Goal: Information Seeking & Learning: Learn about a topic

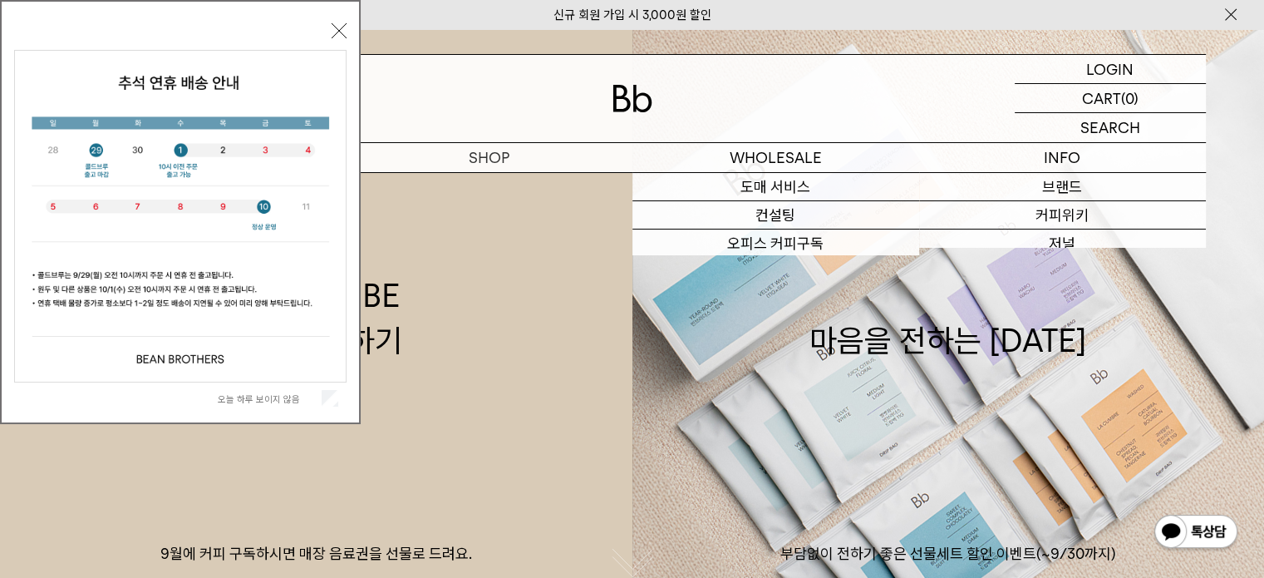
click at [673, 7] on link "신규 회원 가입 시 3,000원 할인" at bounding box center [633, 14] width 158 height 15
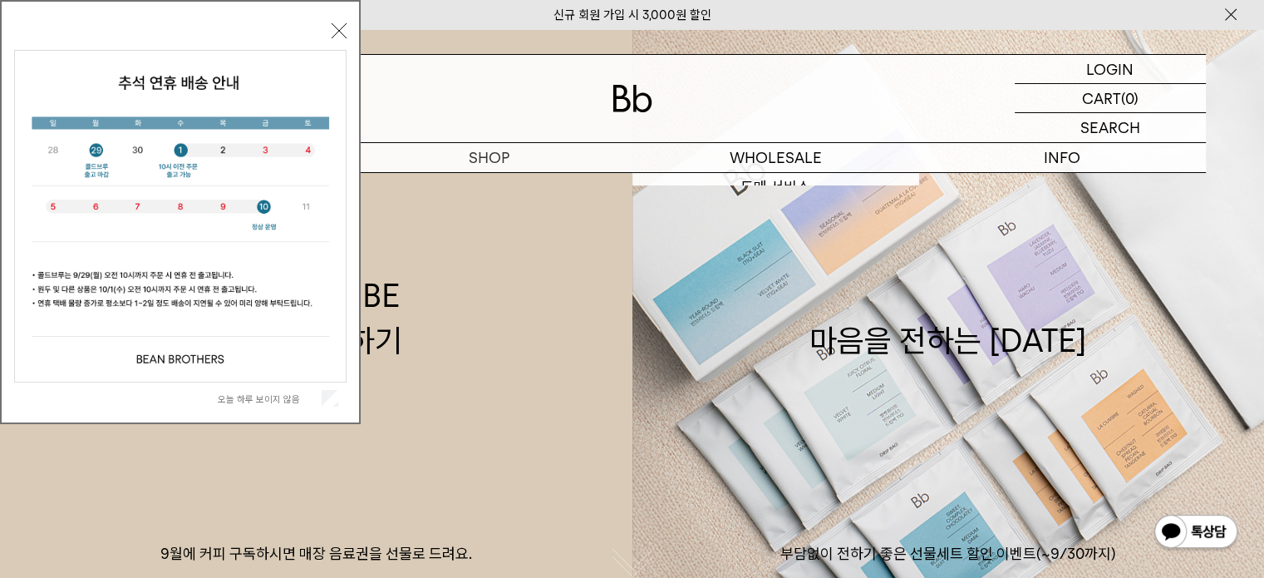
click at [673, 12] on link "신규 회원 가입 시 3,000원 할인" at bounding box center [633, 14] width 158 height 15
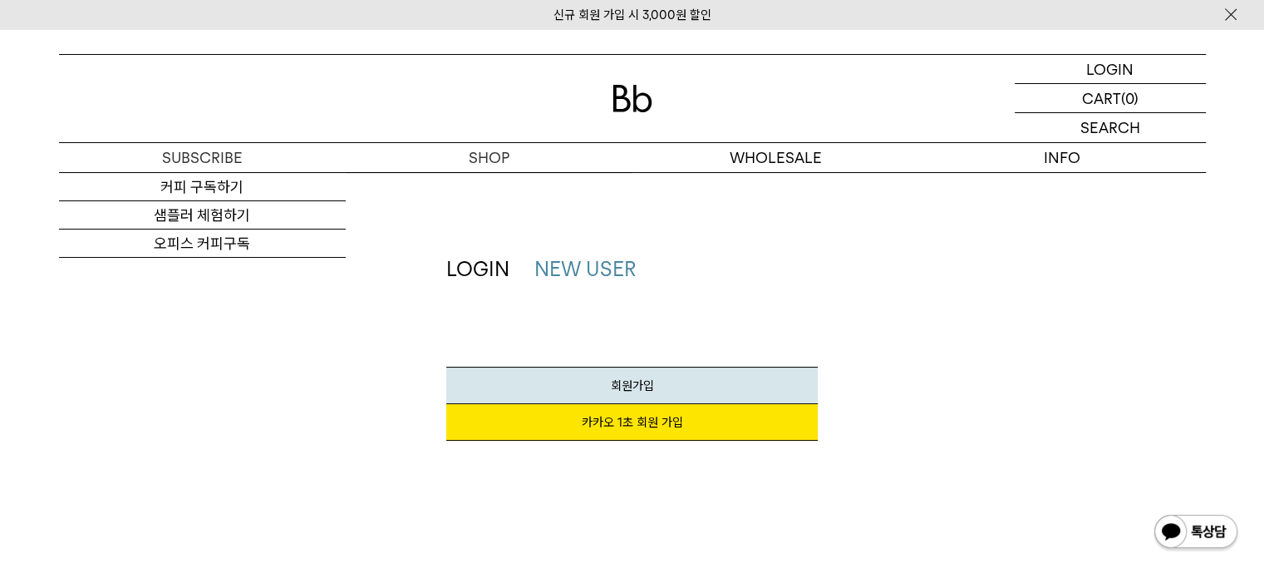
click at [623, 101] on img at bounding box center [633, 98] width 40 height 27
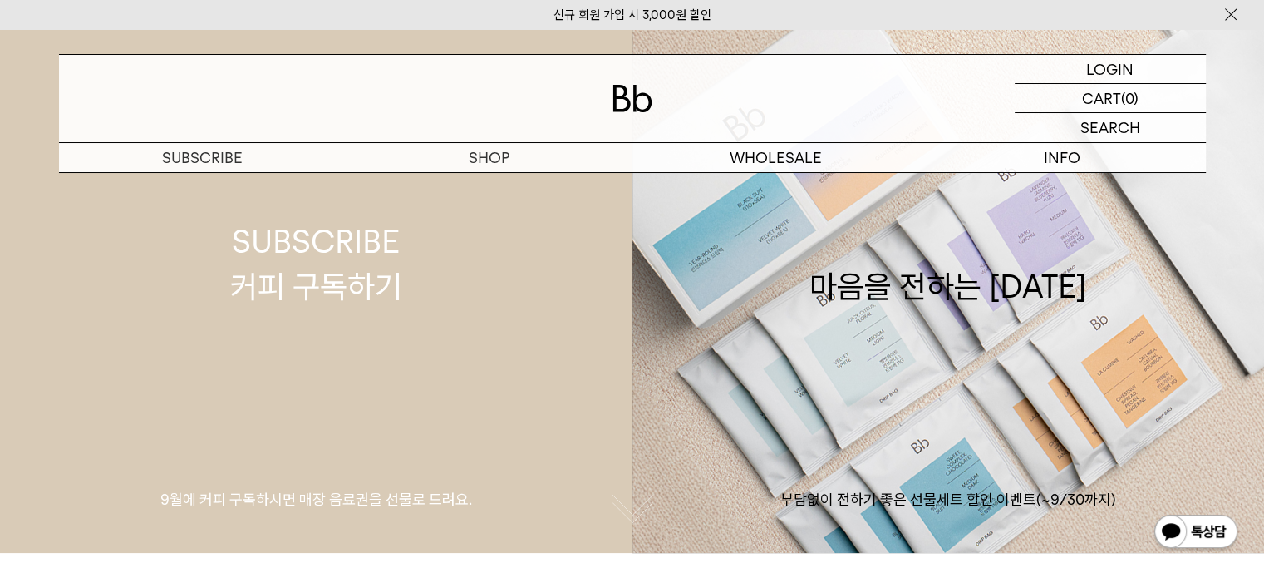
scroll to position [83, 0]
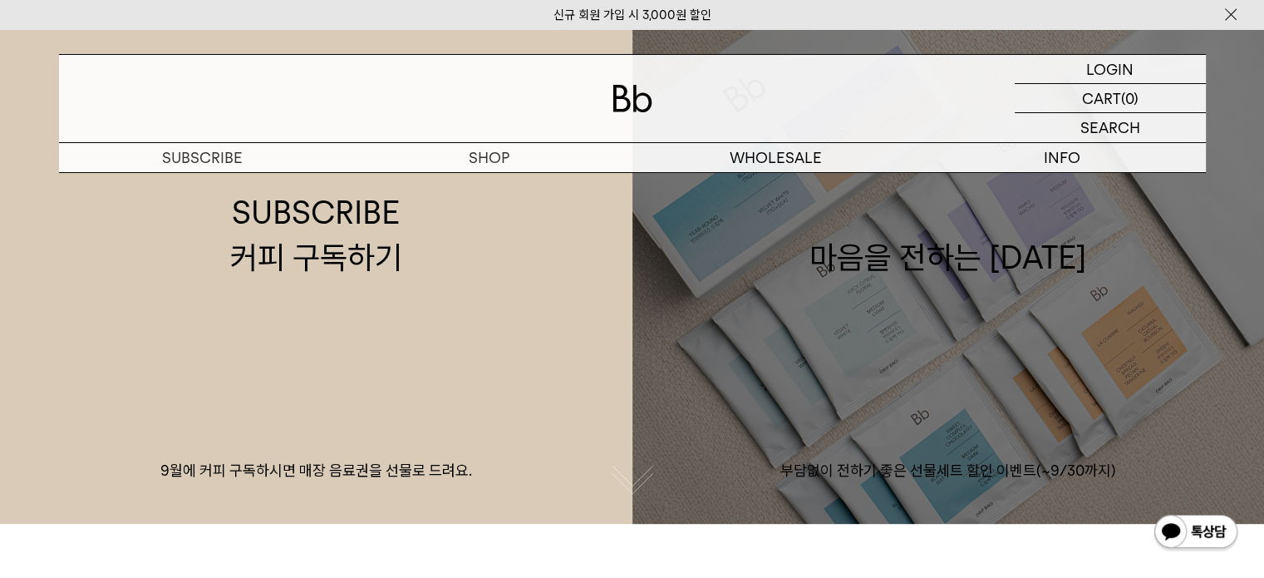
click at [1109, 475] on p "부담없이 전하기 좋은 선물세트 할인 이벤트(~9/30까지)" at bounding box center [949, 471] width 633 height 20
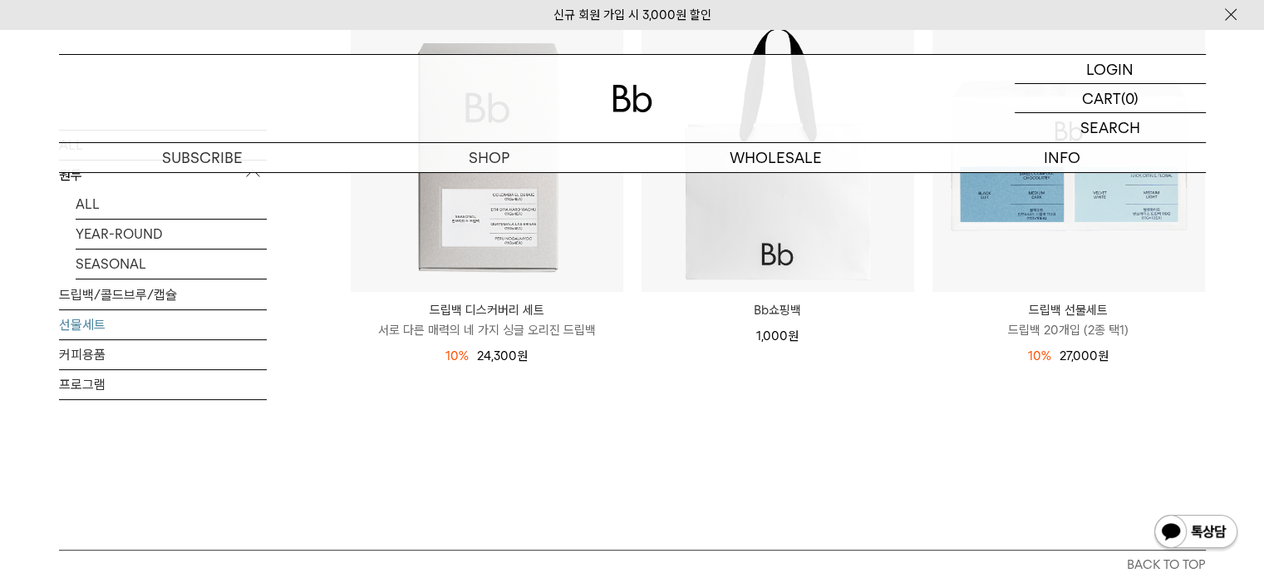
scroll to position [166, 0]
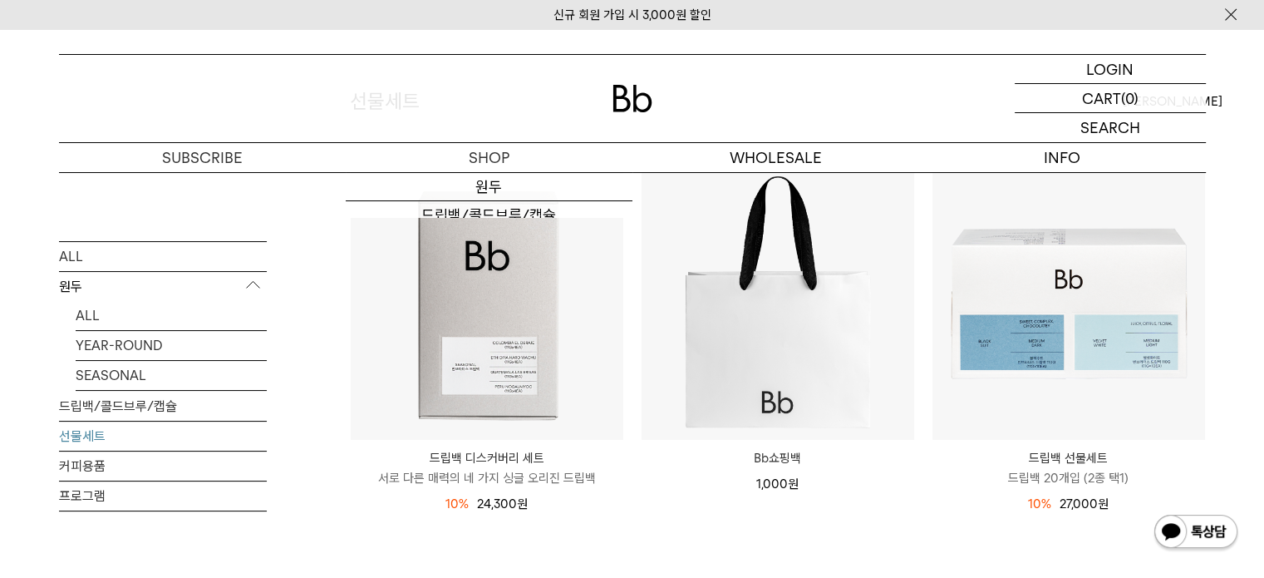
click at [631, 86] on img at bounding box center [633, 98] width 40 height 27
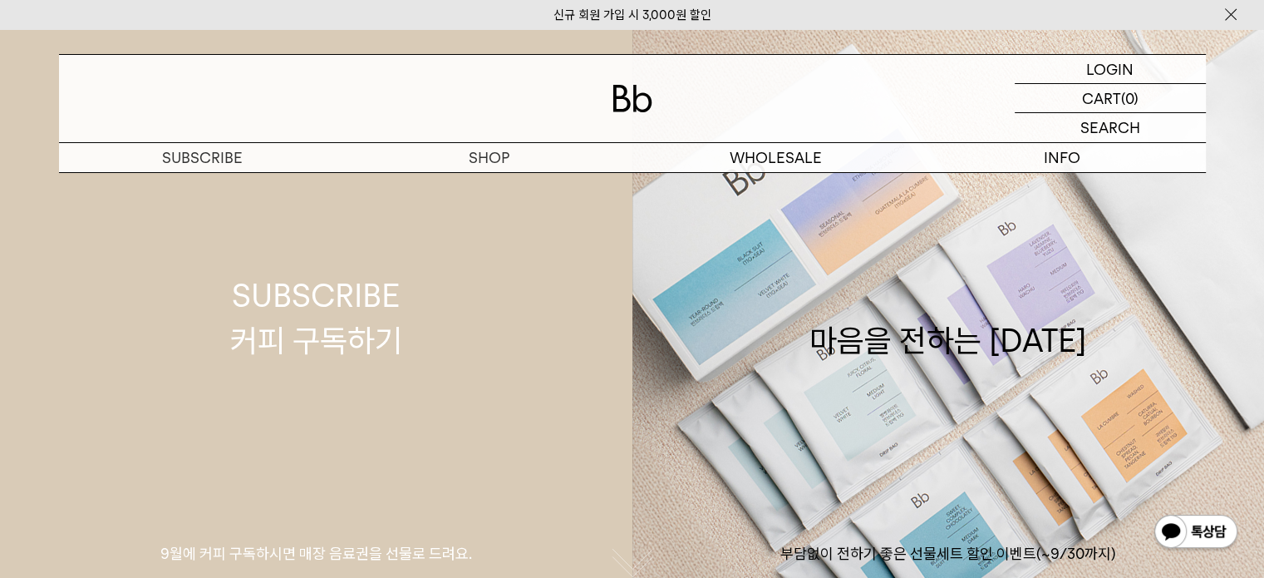
click at [555, 373] on link "SUBSCRIBE 커피 구독하기 9월에 커피 구독하시면 매장 음료권을 선물로 드려요." at bounding box center [316, 318] width 633 height 578
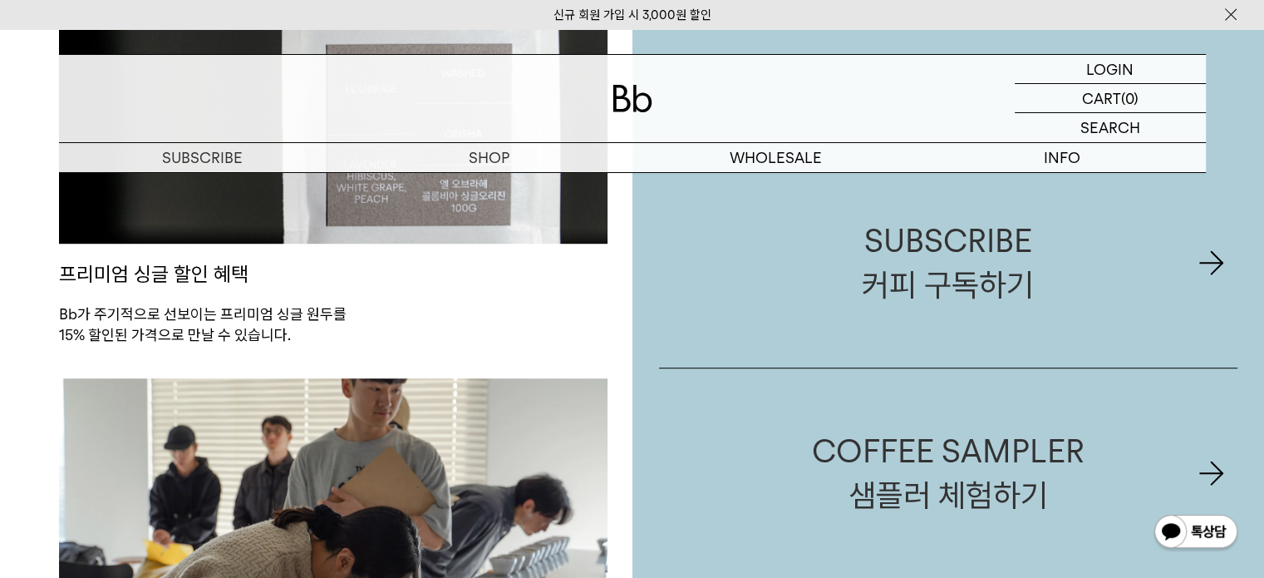
scroll to position [998, 0]
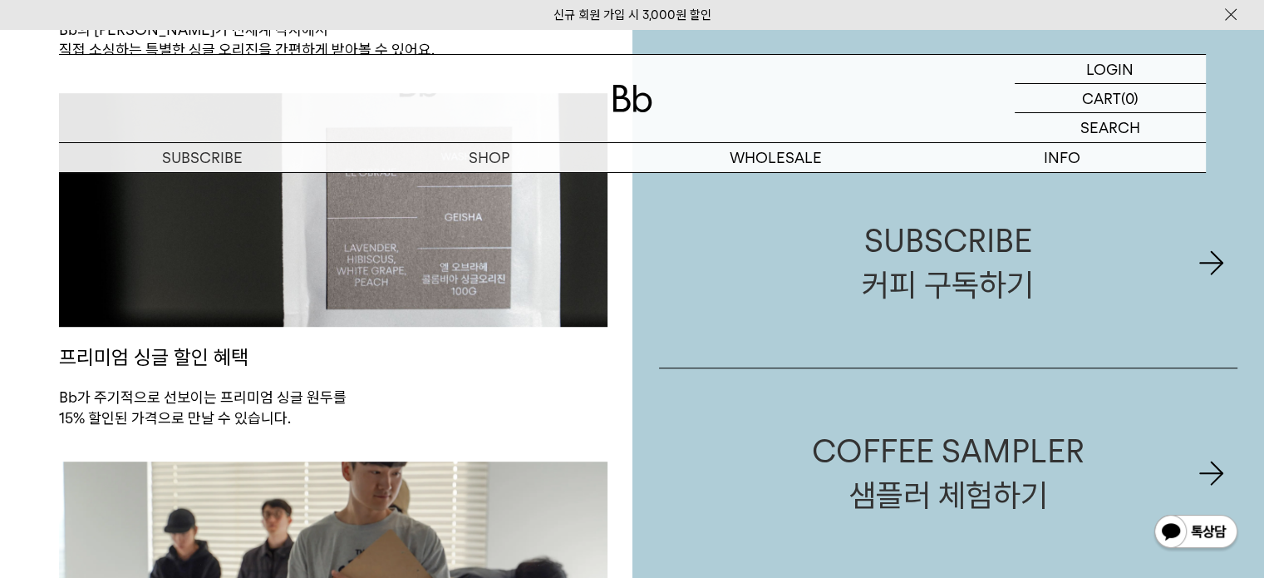
click at [449, 362] on p "프리미엄 싱글 할인 혜택" at bounding box center [333, 358] width 549 height 62
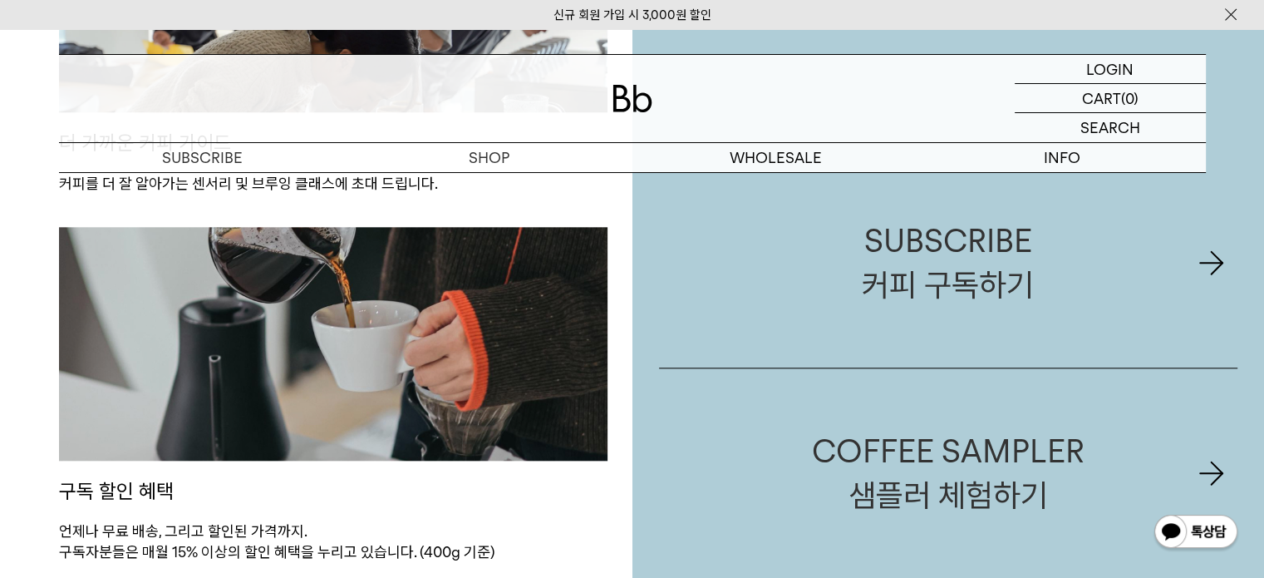
scroll to position [1746, 0]
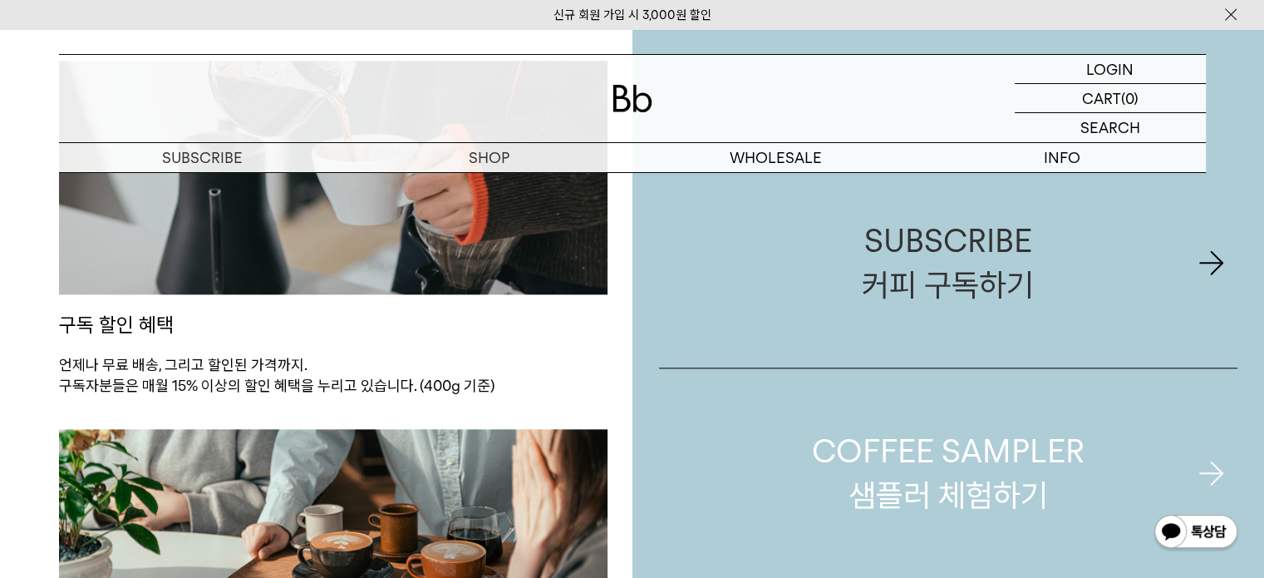
click at [735, 392] on link "COFFEE SAMPLER 샘플러 체험하기" at bounding box center [948, 473] width 579 height 210
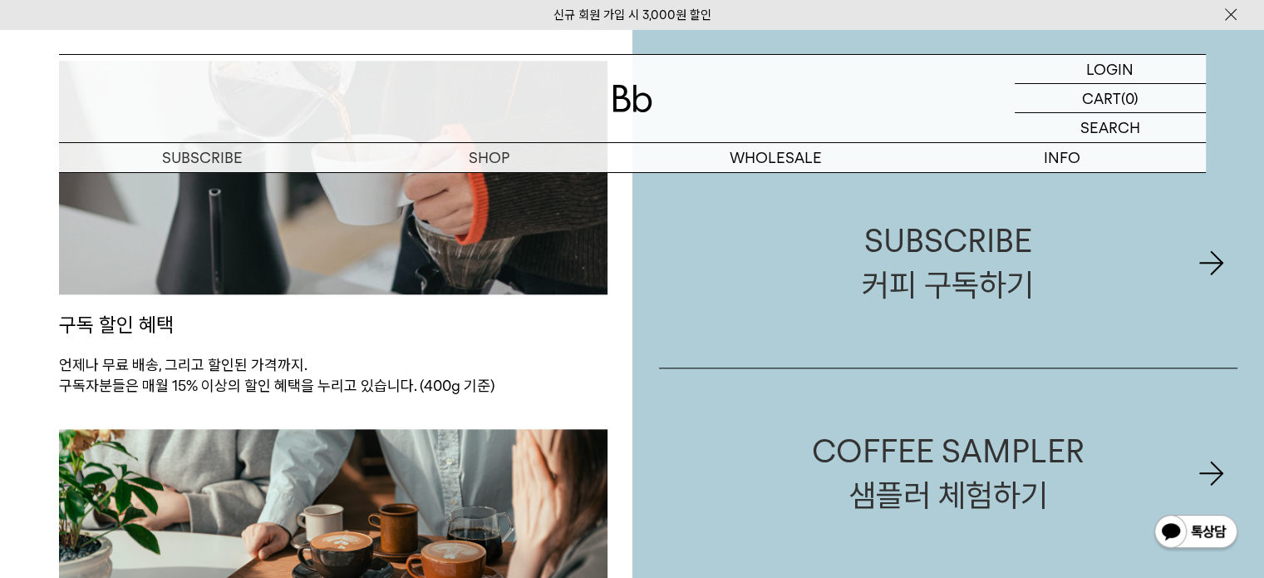
scroll to position [1865, 0]
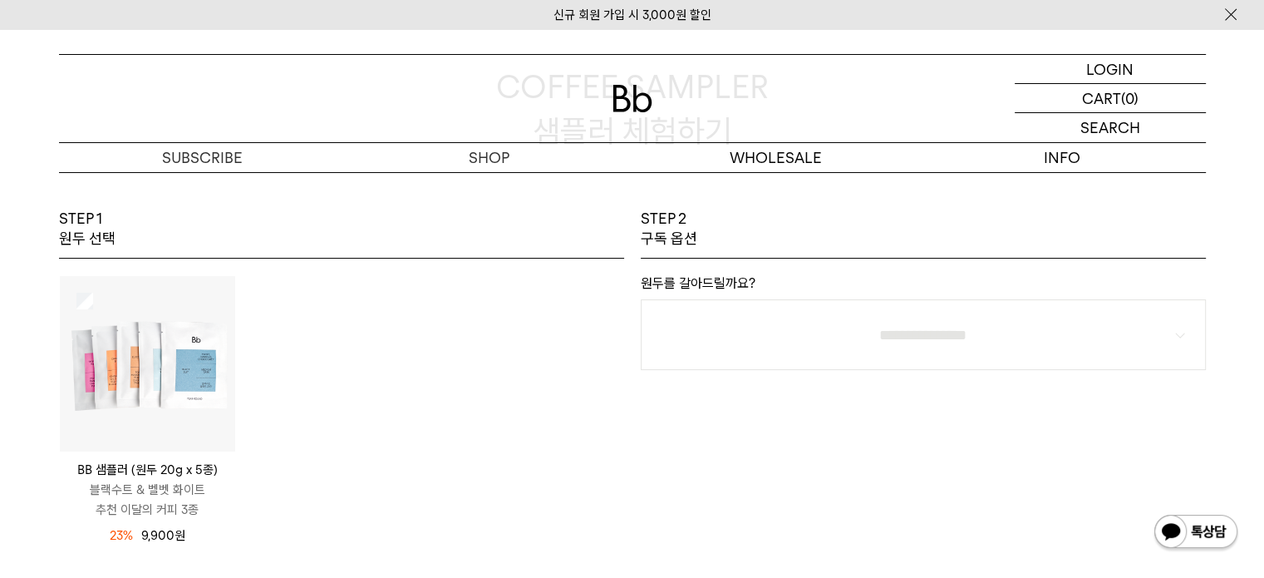
scroll to position [166, 0]
click at [167, 349] on img at bounding box center [147, 360] width 175 height 175
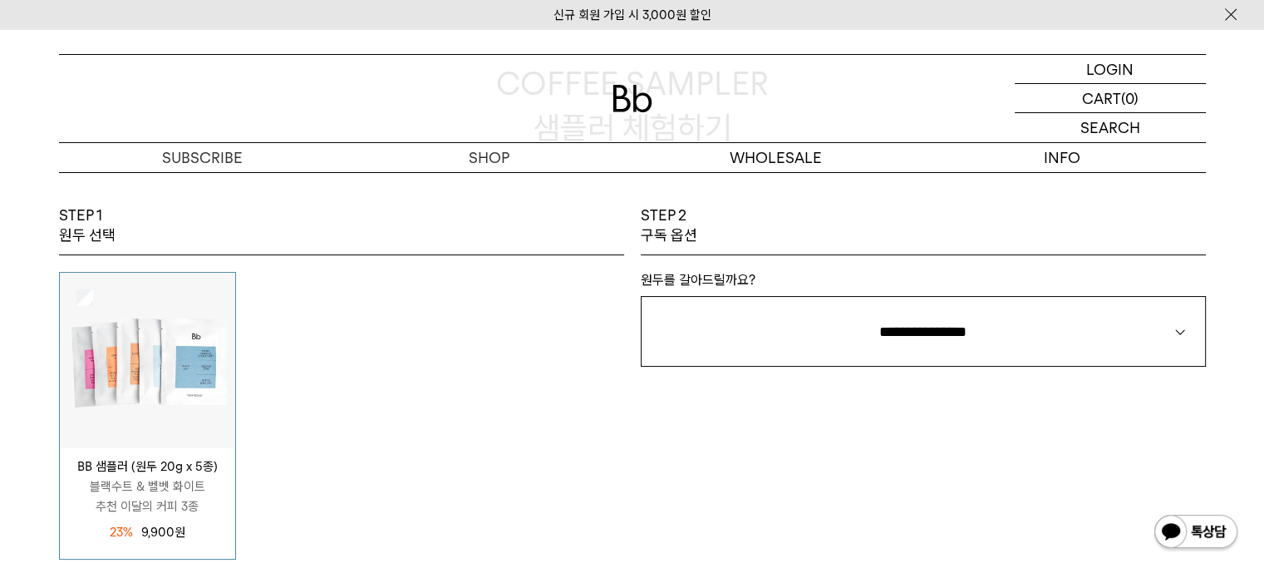
click at [192, 431] on img at bounding box center [147, 360] width 175 height 175
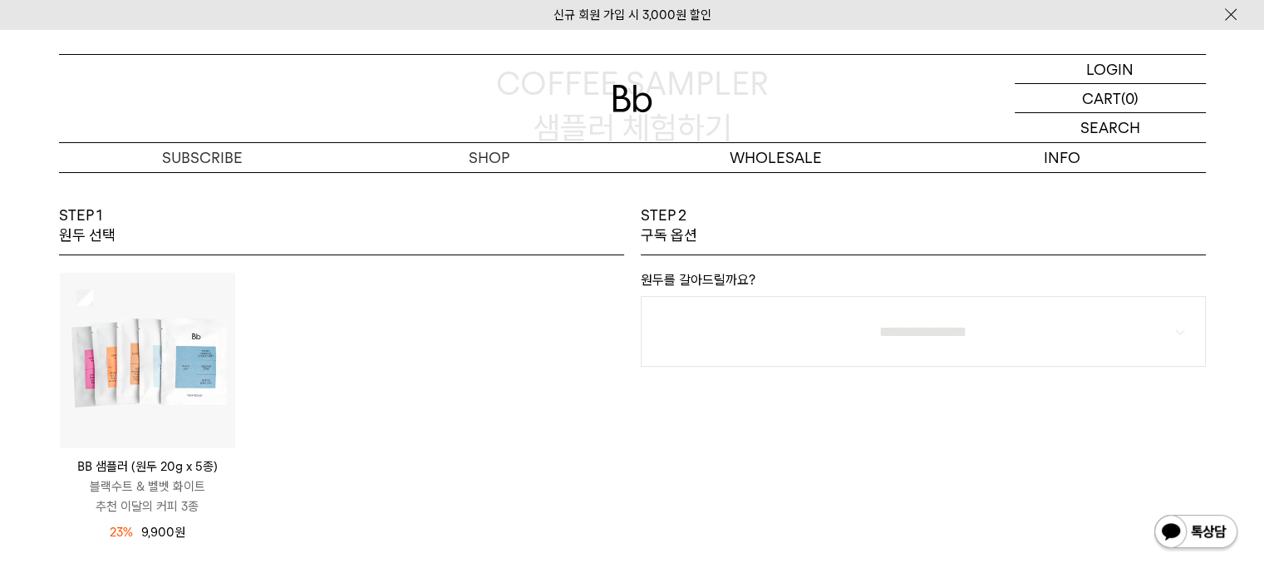
click at [185, 469] on p "BB 샘플러 (원두 20g x 5종)" at bounding box center [147, 466] width 175 height 20
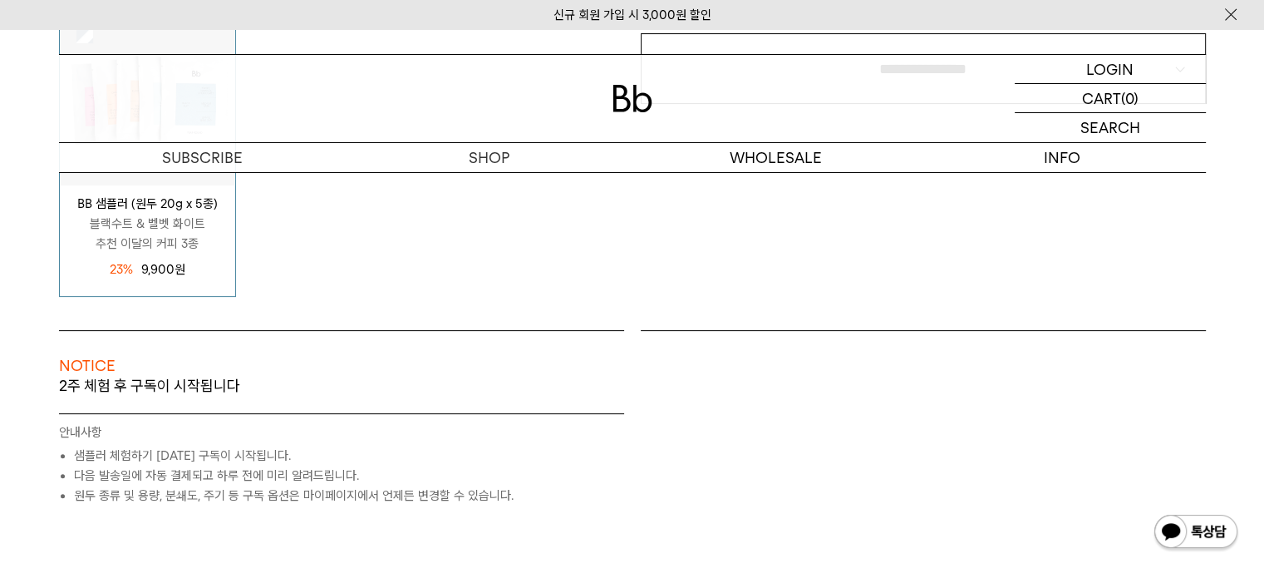
scroll to position [333, 0]
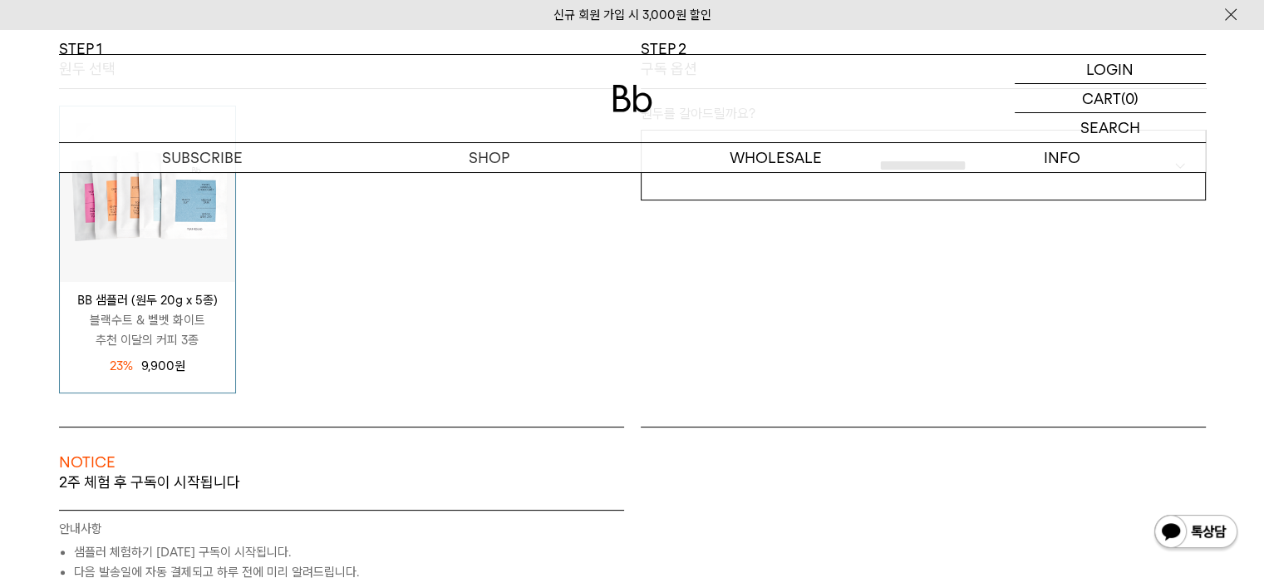
click at [412, 443] on div "NOTICE 2주 체험 후 구독이 시작됩니다 원두 SEASONAL (매월 새로운 원두) 400G / 선택안함 구독 가격 무료" at bounding box center [341, 467] width 565 height 83
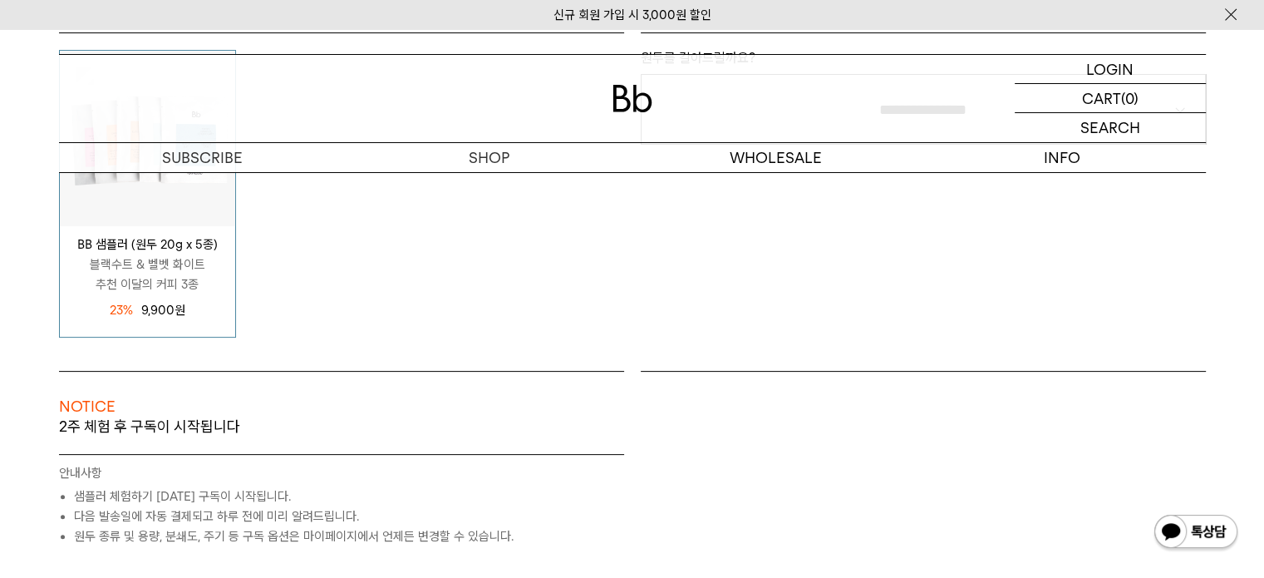
scroll to position [499, 0]
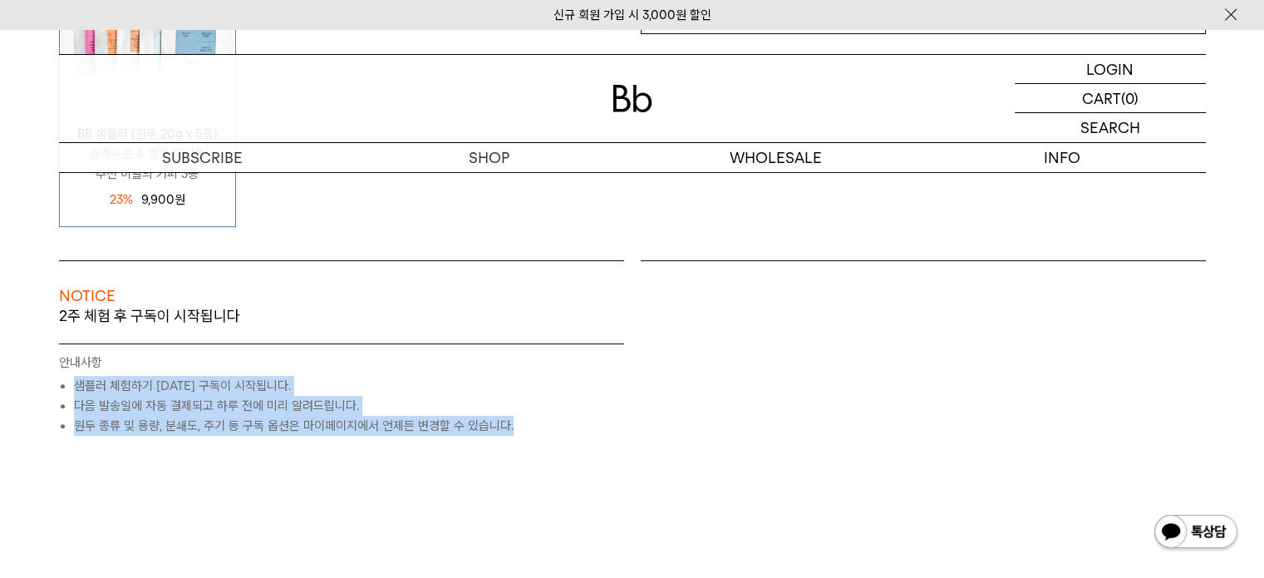
drag, startPoint x: 76, startPoint y: 381, endPoint x: 581, endPoint y: 418, distance: 506.8
click at [581, 418] on ul "샘플러 체험하기 2주 후 구독이 시작됩니다. 다음 발송일에 자동 결제되고 하루 전에 미리 알려드립니다. 원두 종류 및 용량, 분쇄도, 주기 등…" at bounding box center [341, 406] width 565 height 60
click at [413, 353] on p "안내사항" at bounding box center [341, 363] width 565 height 23
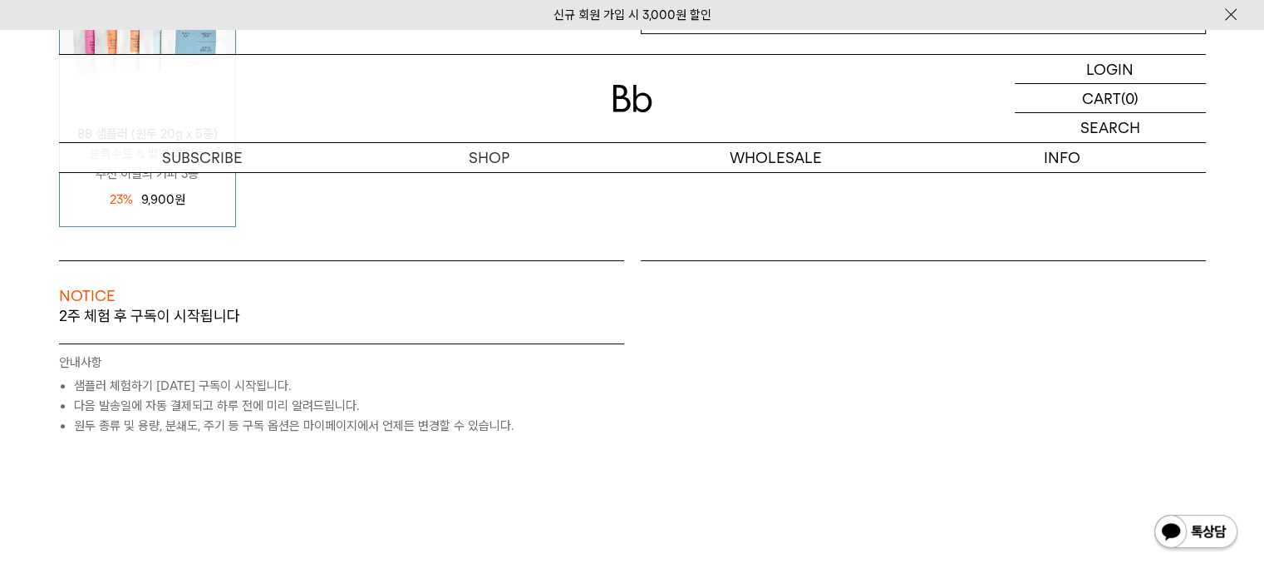
scroll to position [166, 0]
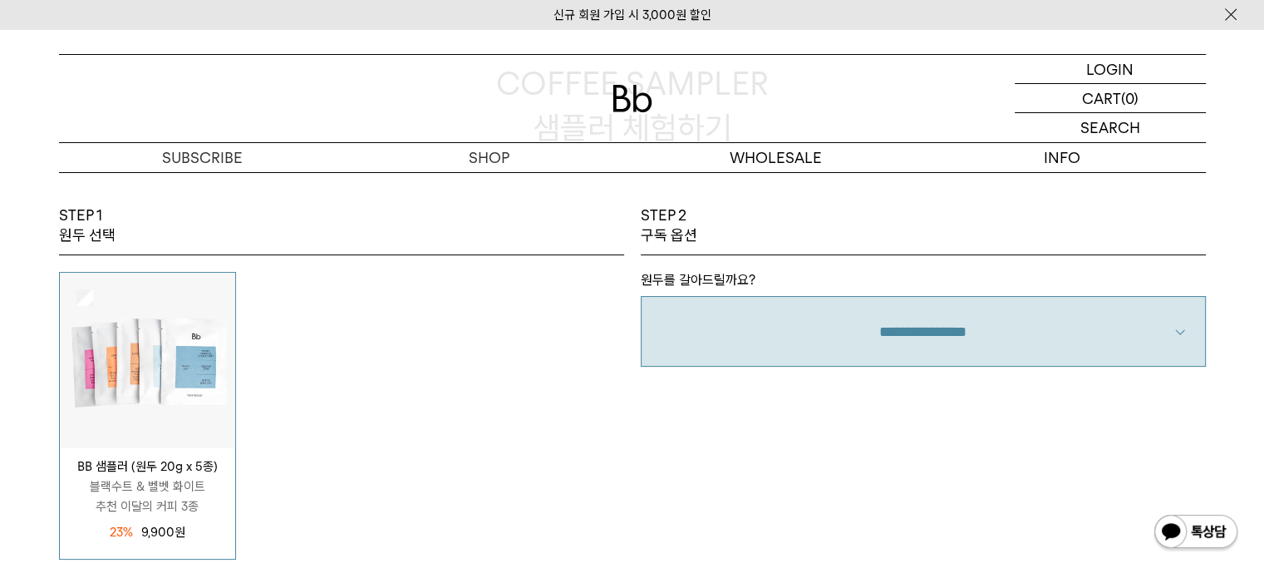
click at [895, 335] on select "**********" at bounding box center [923, 331] width 565 height 71
click at [953, 314] on select "**********" at bounding box center [923, 331] width 565 height 71
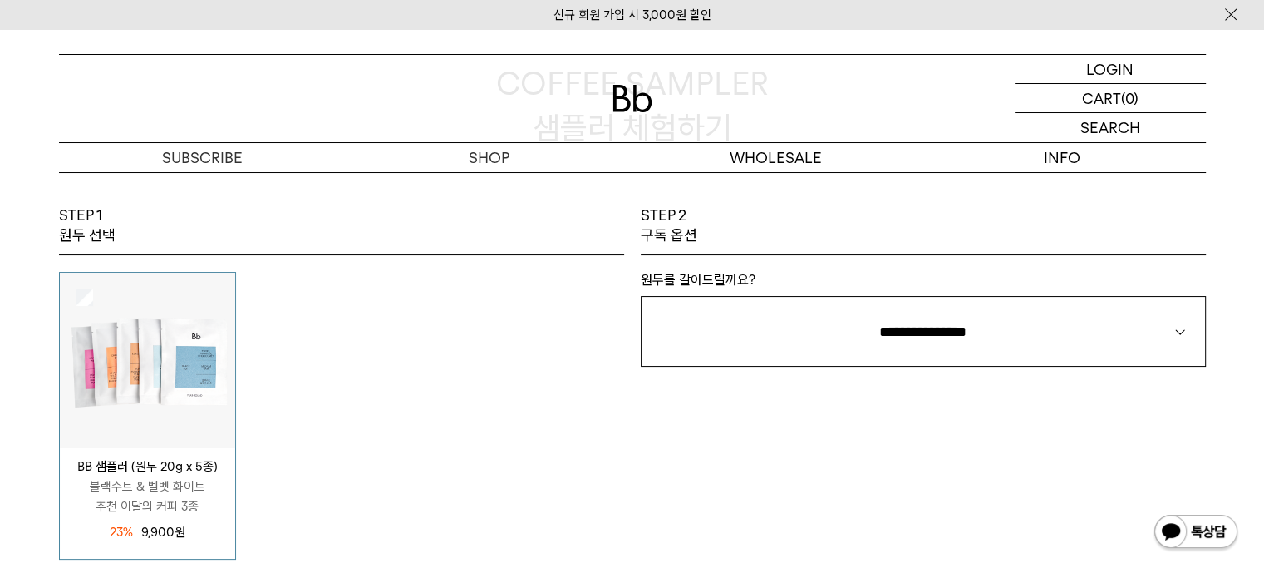
click at [140, 333] on img at bounding box center [147, 360] width 175 height 175
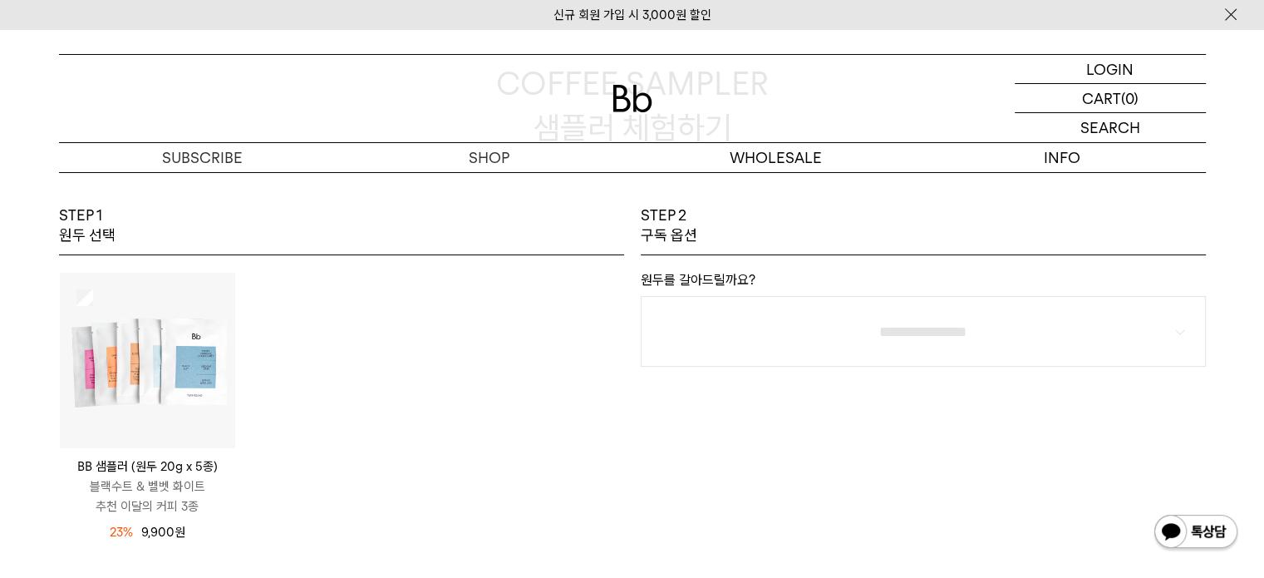
click at [158, 333] on img at bounding box center [147, 360] width 175 height 175
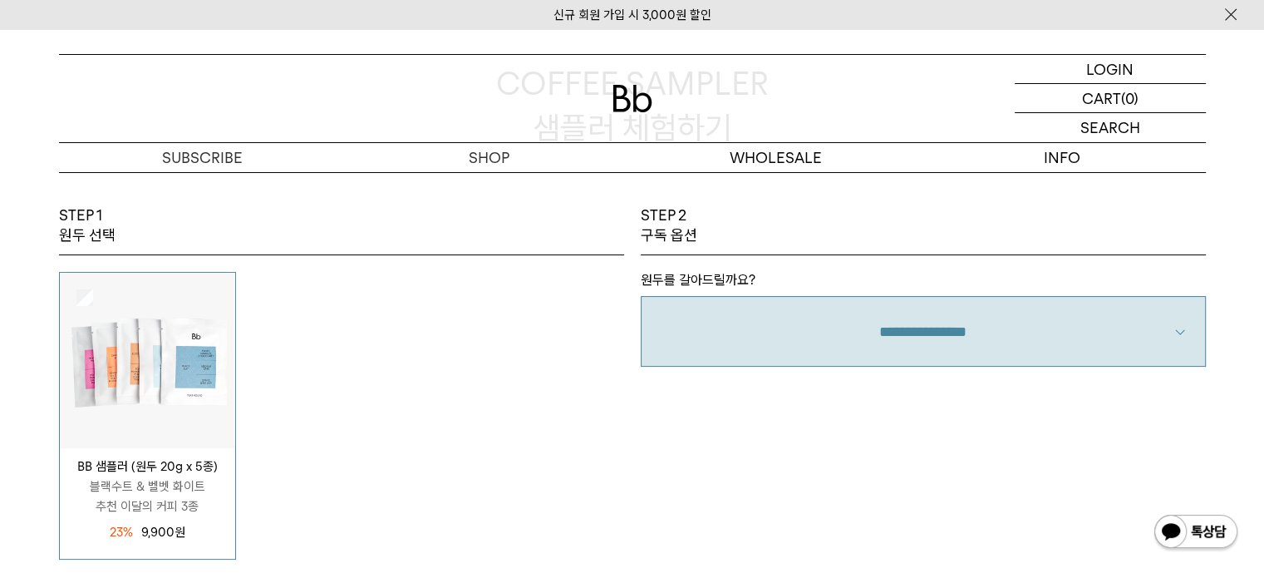
click at [836, 336] on select "**********" at bounding box center [923, 331] width 565 height 71
select select "**"
click at [641, 296] on select "**********" at bounding box center [923, 331] width 565 height 71
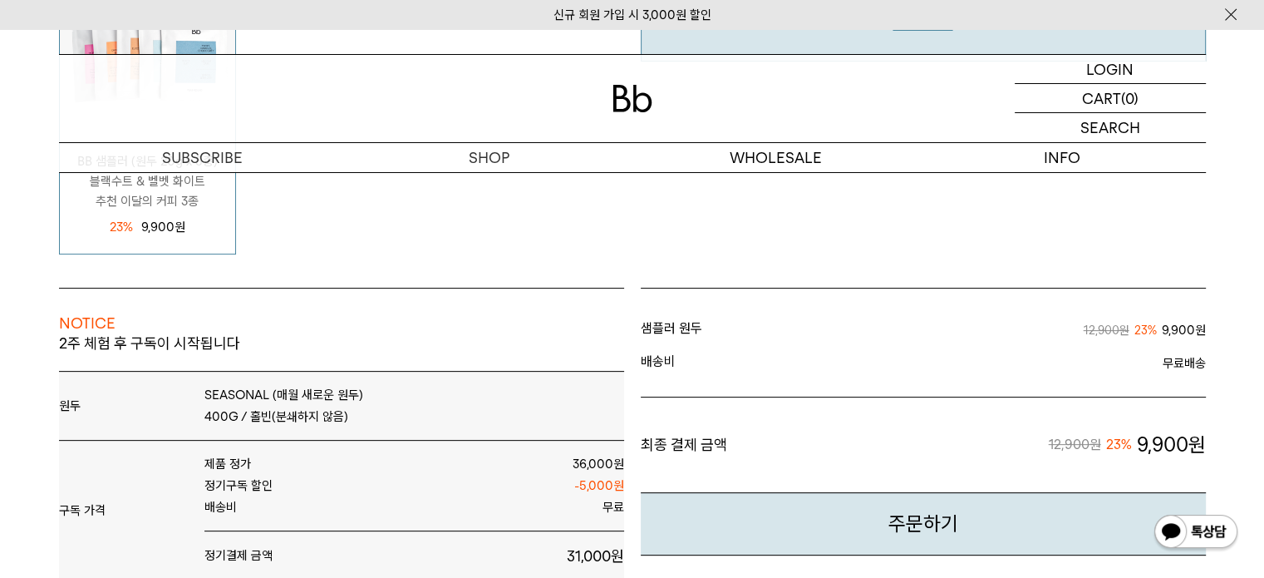
scroll to position [333, 0]
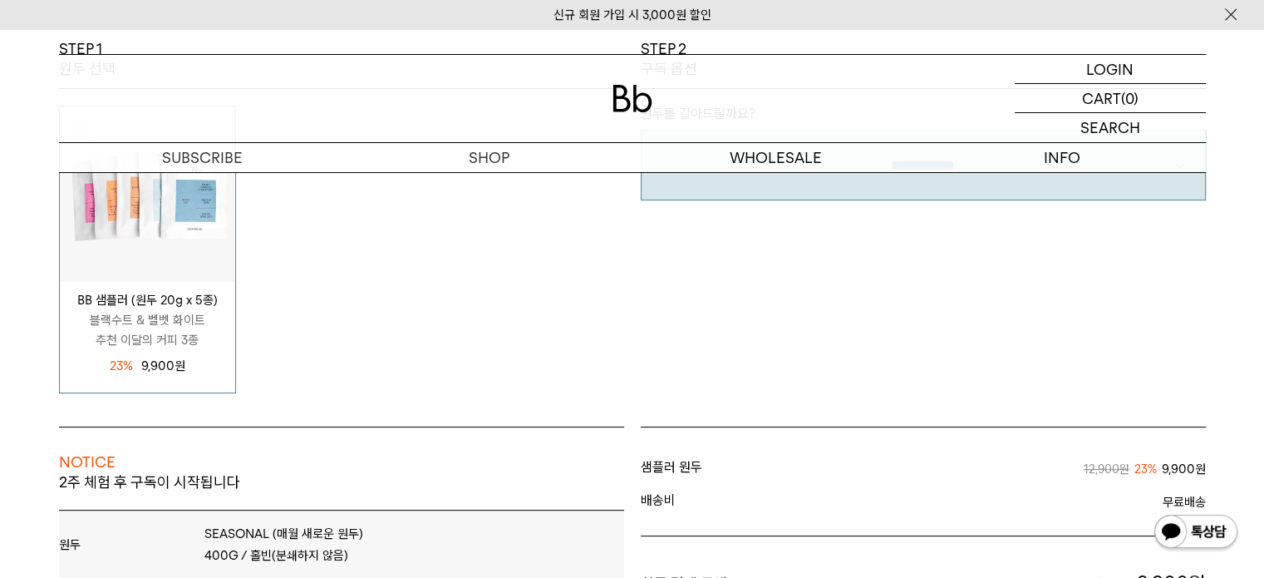
click at [568, 363] on div "BB 샘플러 (원두 20g x 5종) 블랙수트 & 벨벳 화이트 추천 이달의 커피 3종 12,900 원 23%" at bounding box center [342, 250] width 582 height 288
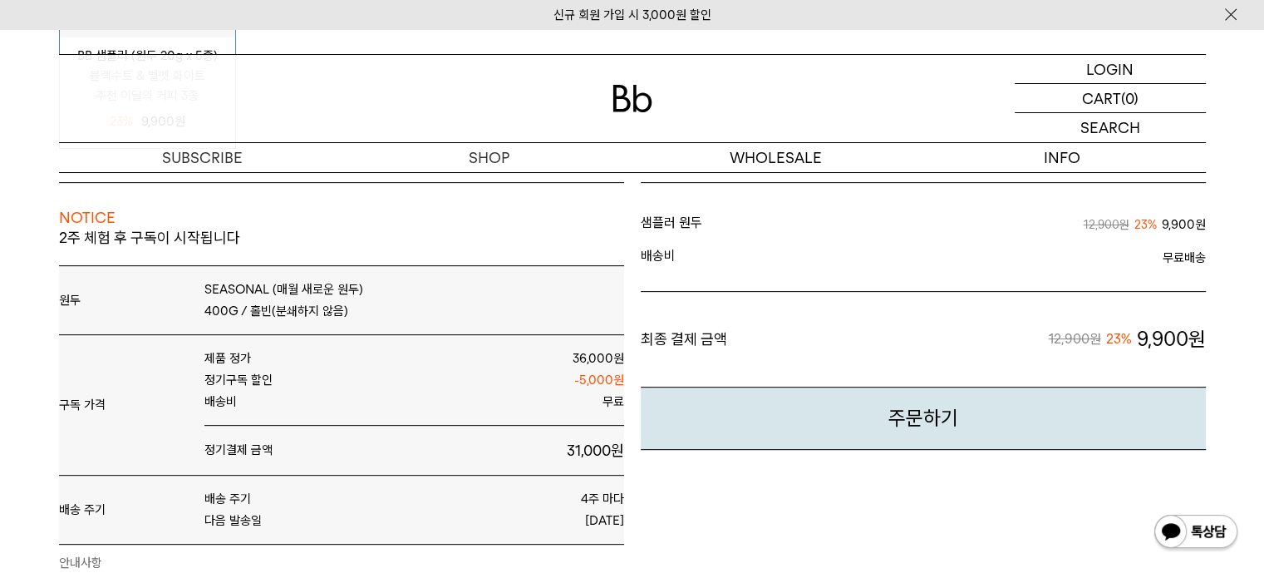
scroll to position [582, 0]
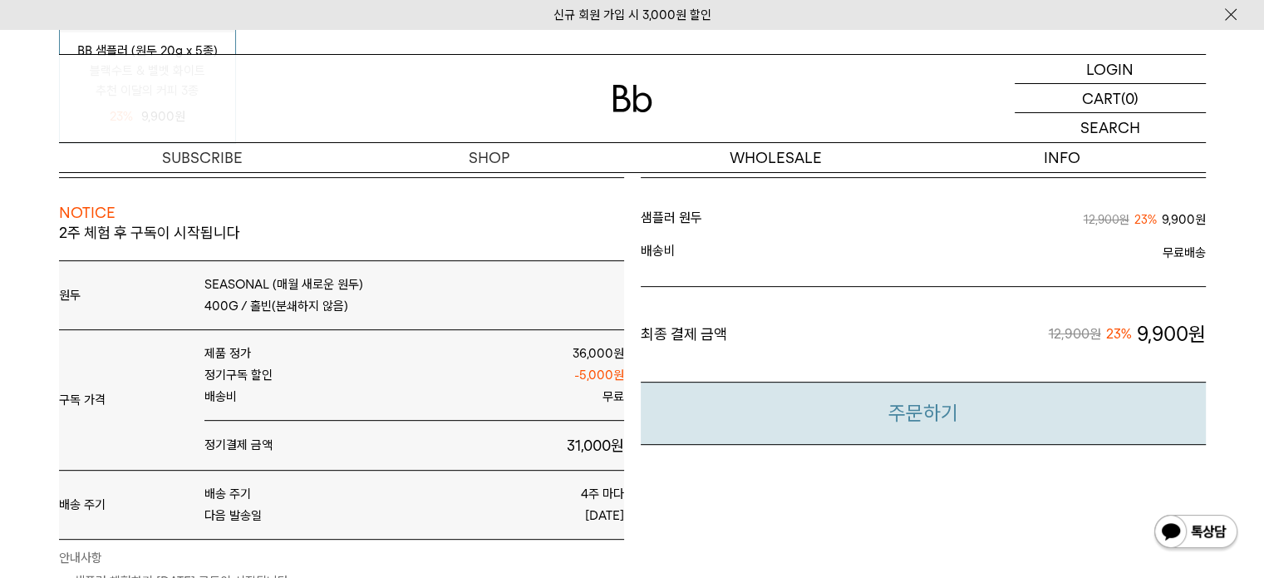
click at [821, 425] on button "주문하기" at bounding box center [923, 414] width 565 height 64
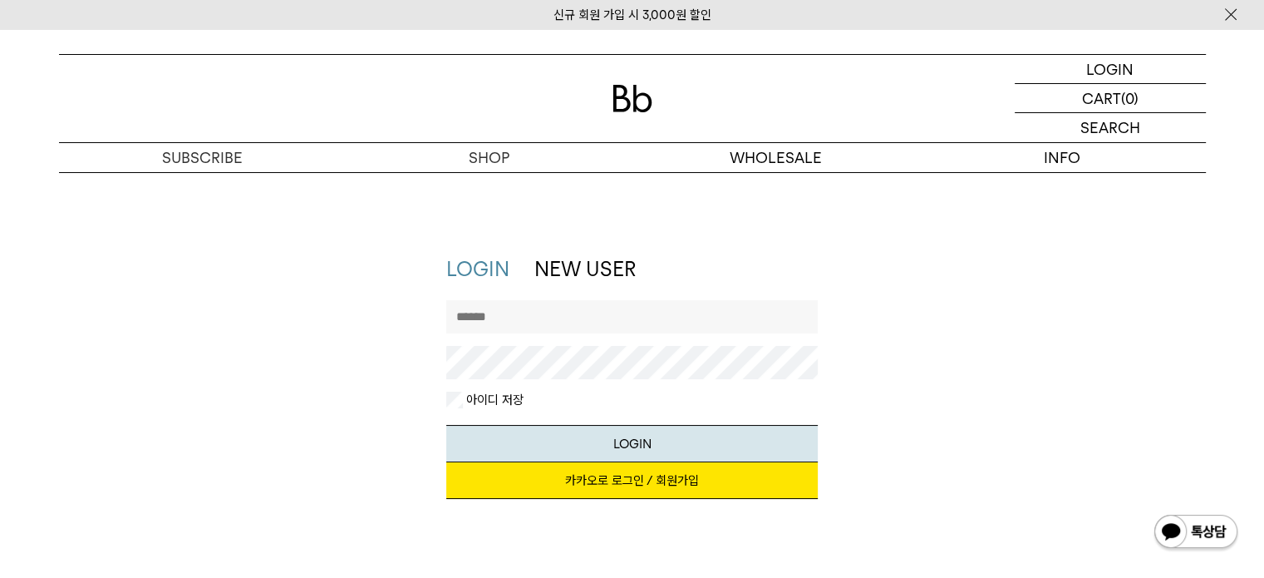
click at [622, 96] on img at bounding box center [633, 98] width 40 height 27
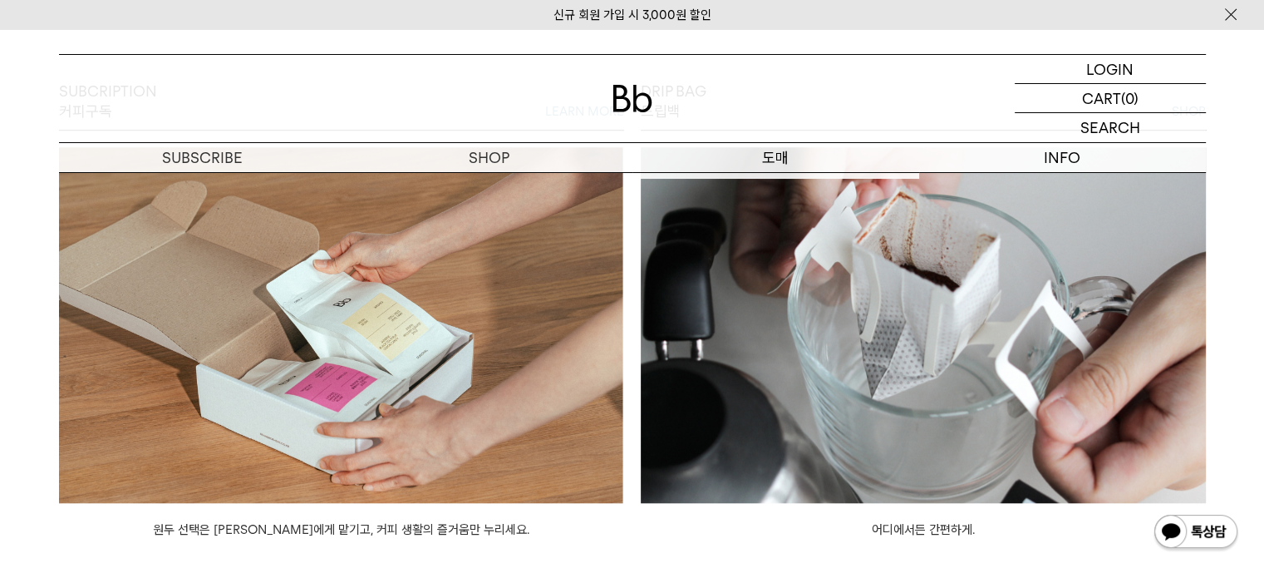
scroll to position [1247, 0]
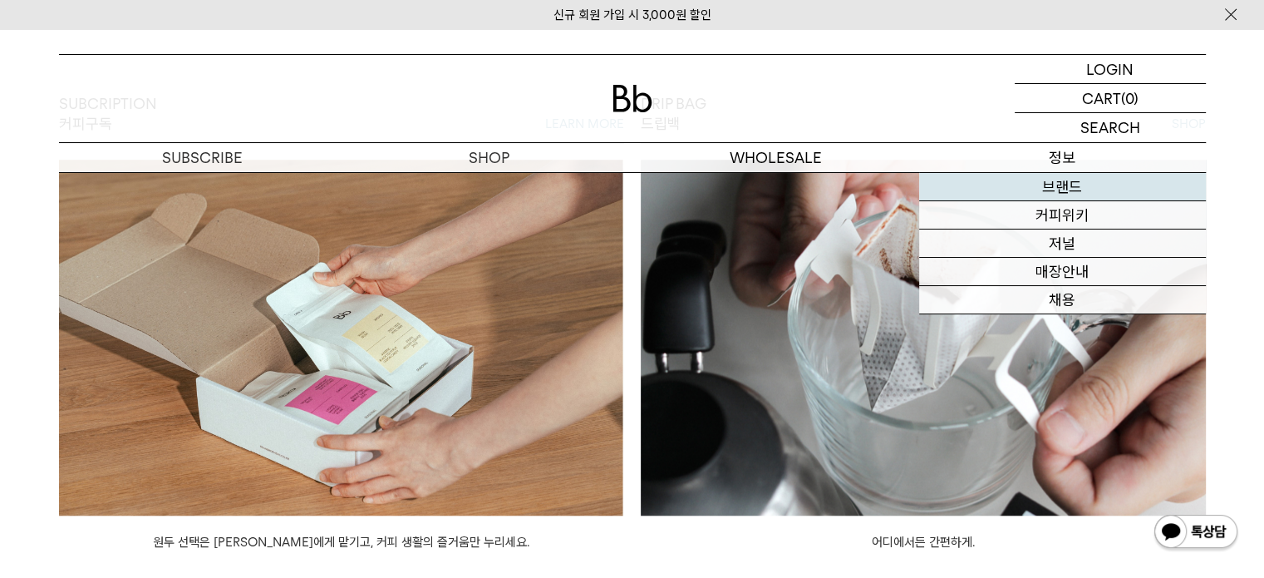
click at [1108, 187] on link "브랜드" at bounding box center [1062, 187] width 287 height 28
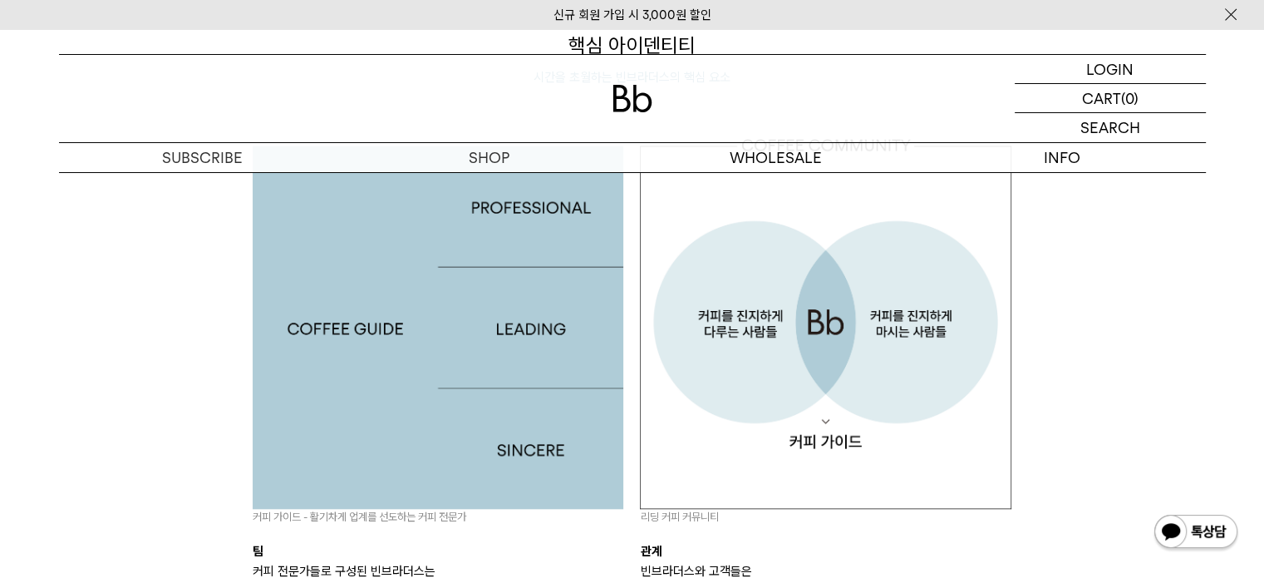
scroll to position [1663, 0]
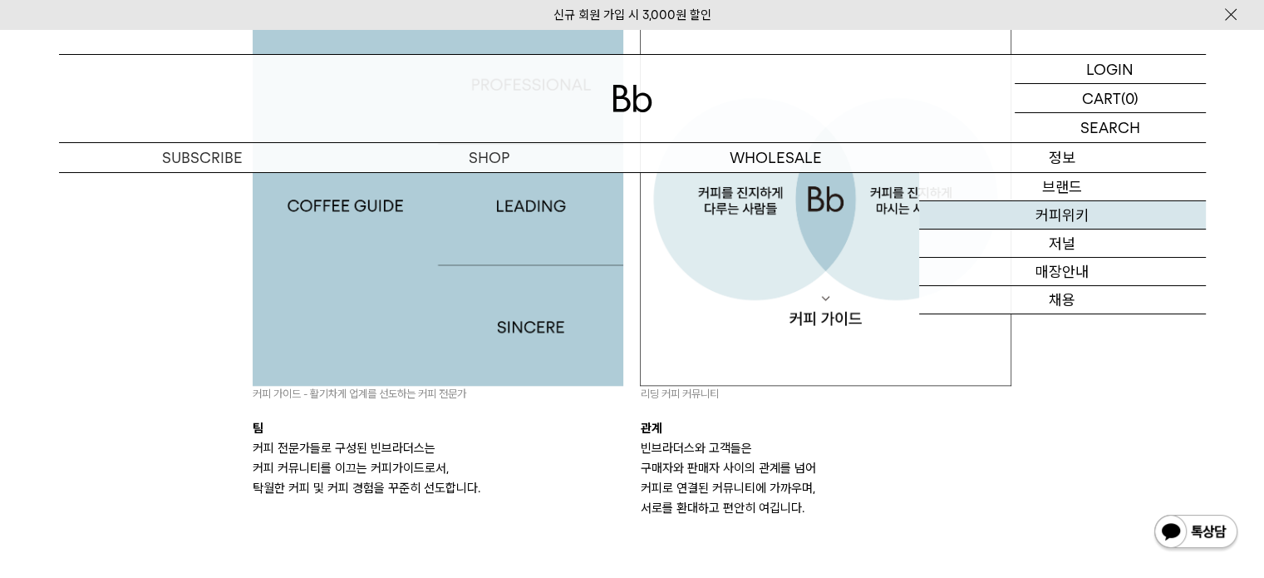
click at [1064, 218] on link "커피위키" at bounding box center [1062, 215] width 287 height 28
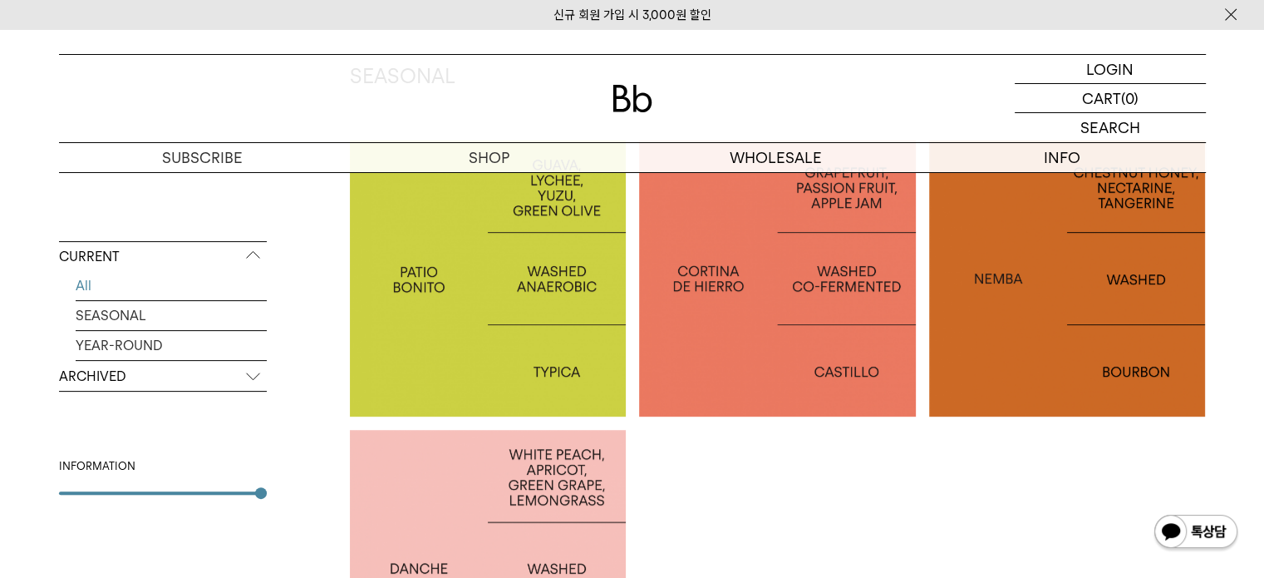
scroll to position [166, 0]
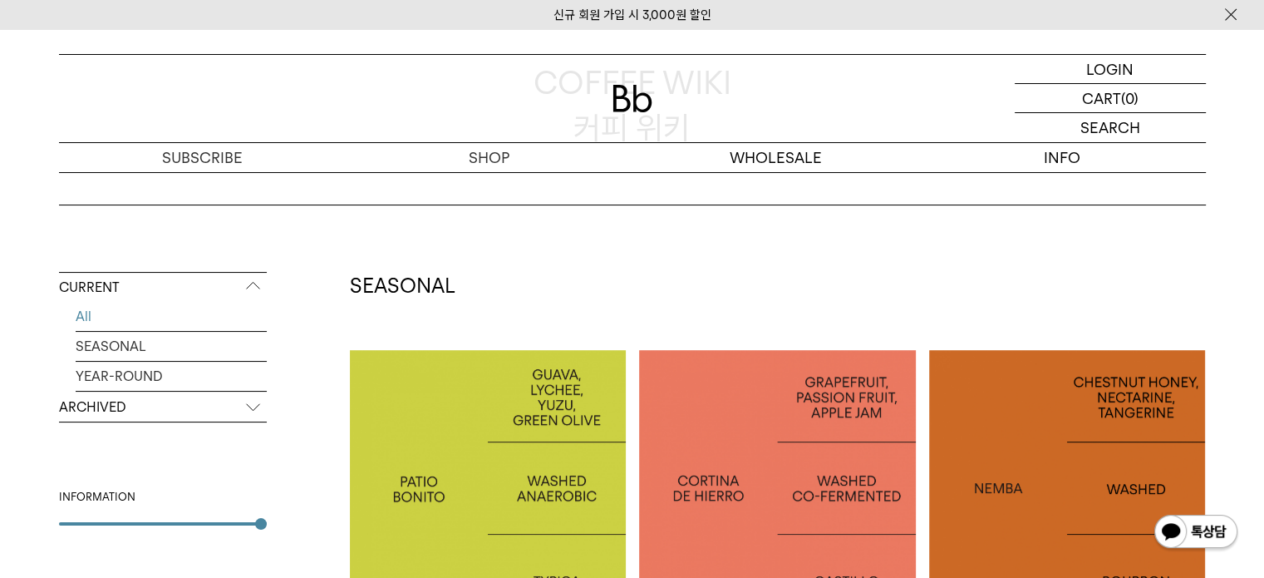
click at [544, 420] on div at bounding box center [488, 488] width 277 height 277
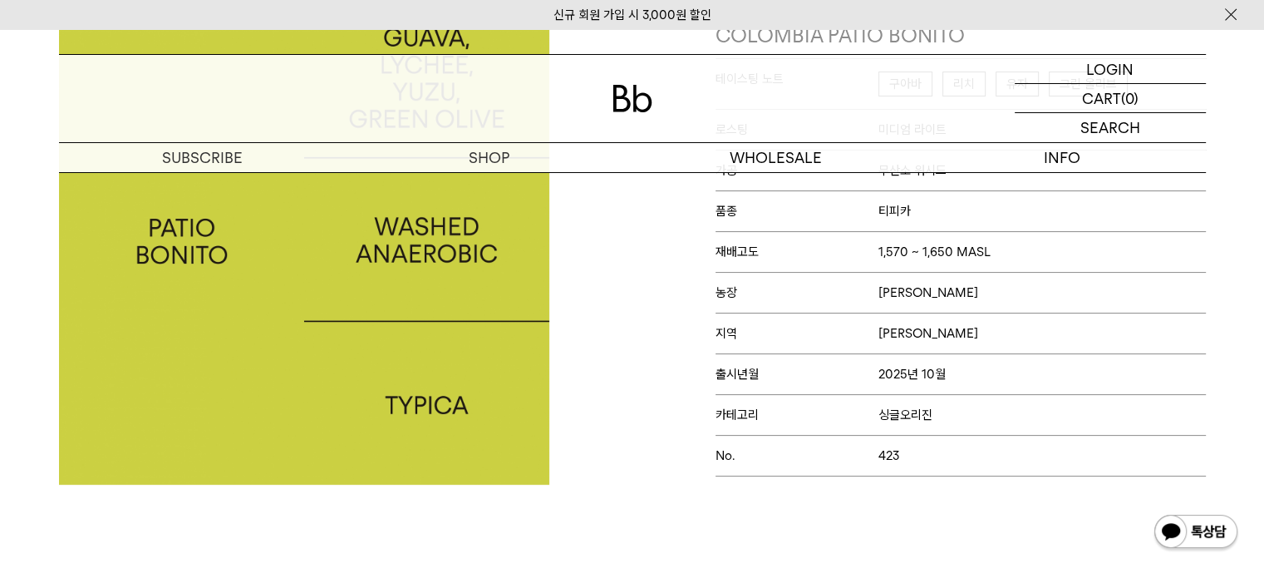
scroll to position [166, 0]
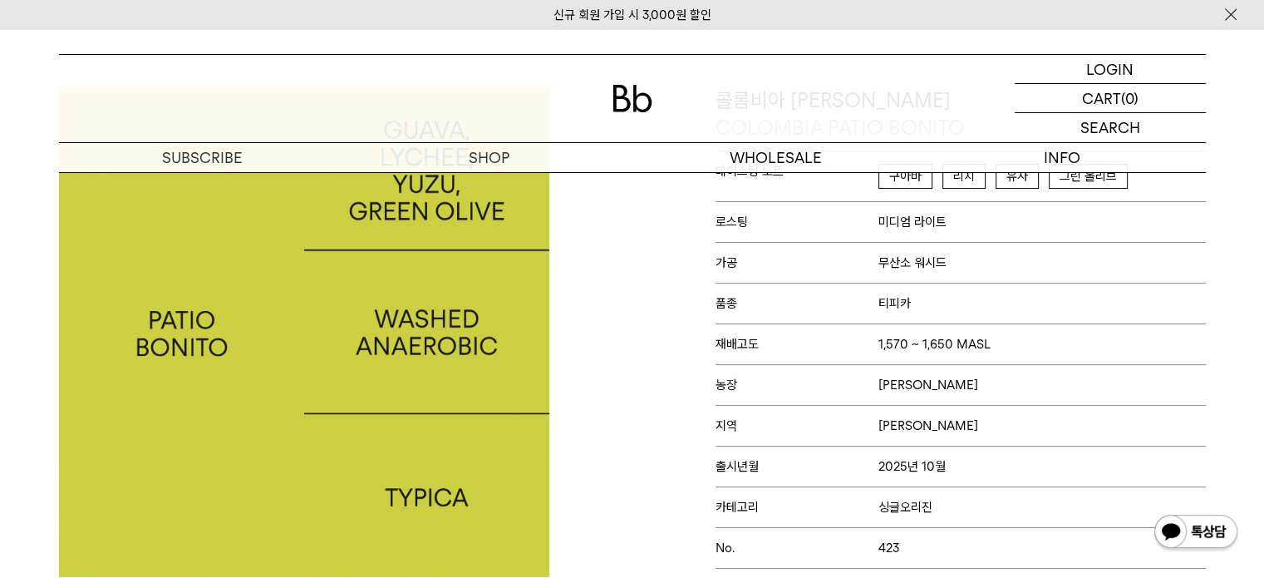
click at [668, 347] on div "콜롬비아 파티오 보니토 [GEOGRAPHIC_DATA] PATIO BONITO 테이스팅 노트 구아바 리치 유자 그린 올리브 로스팅 미디엄 라이…" at bounding box center [924, 331] width 582 height 490
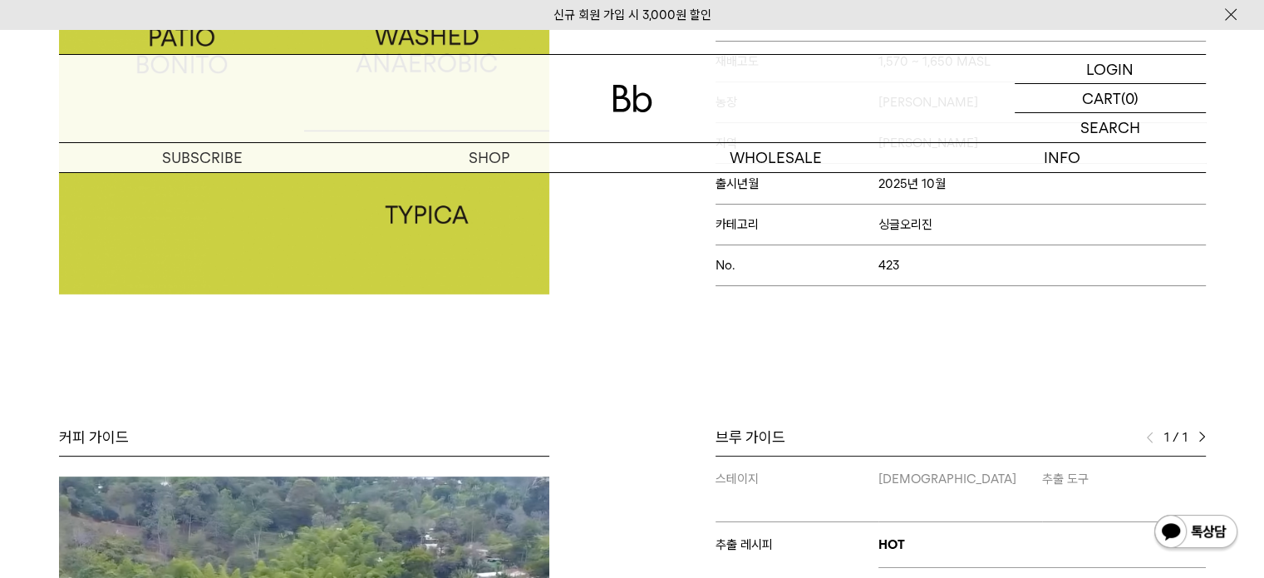
scroll to position [665, 0]
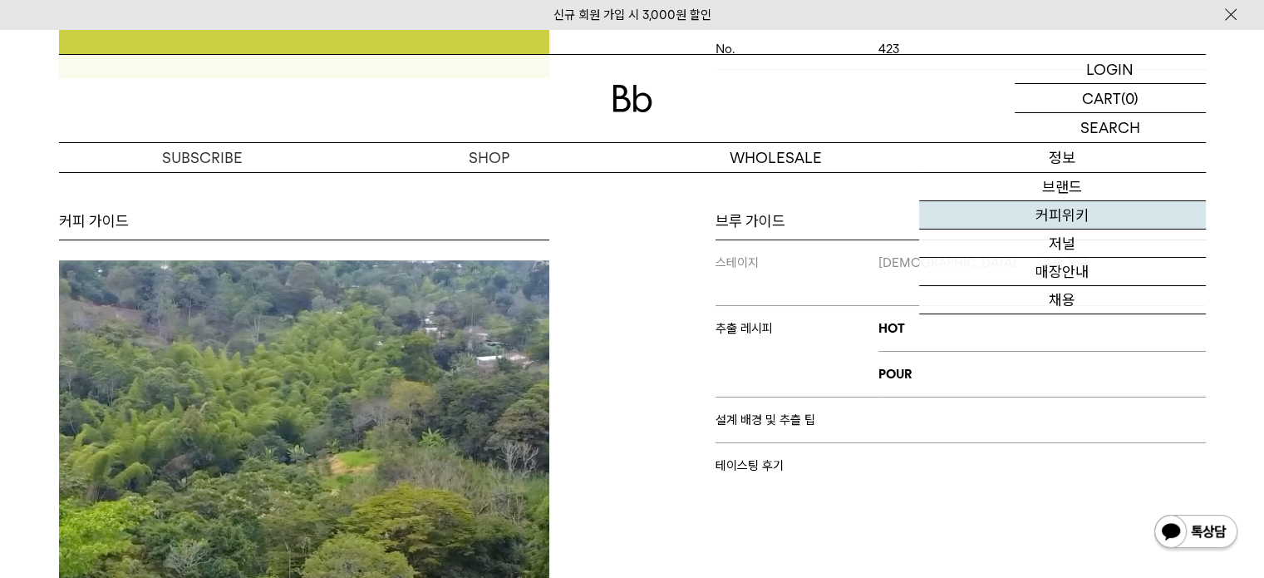
click at [1060, 211] on link "커피위키" at bounding box center [1062, 215] width 287 height 28
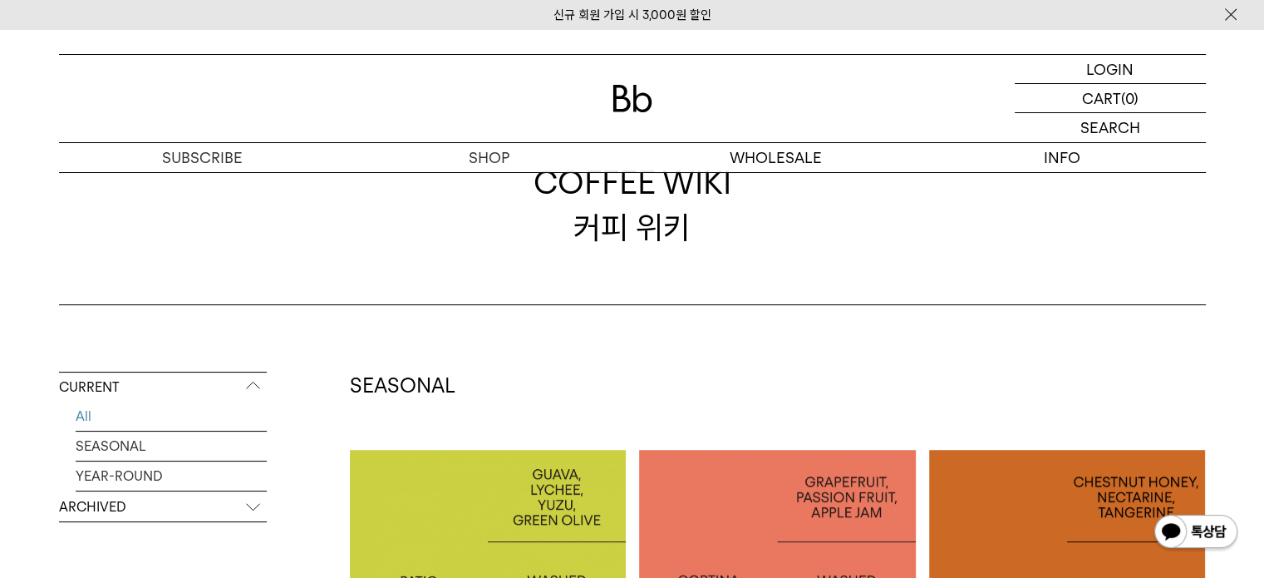
scroll to position [249, 0]
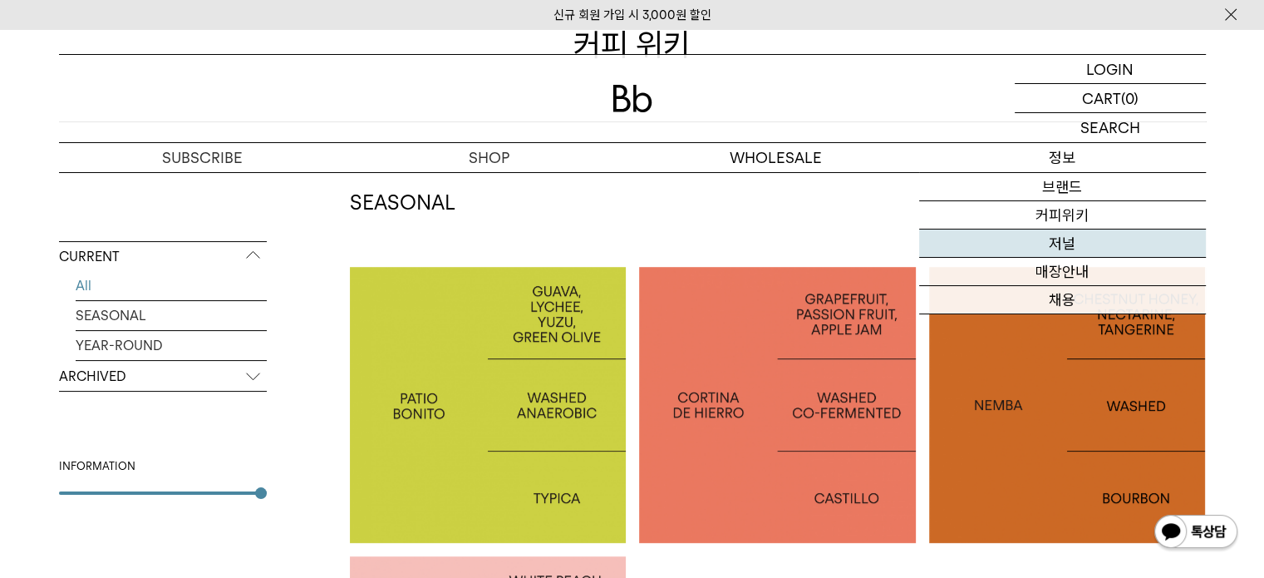
click at [1076, 245] on link "저널" at bounding box center [1062, 243] width 287 height 28
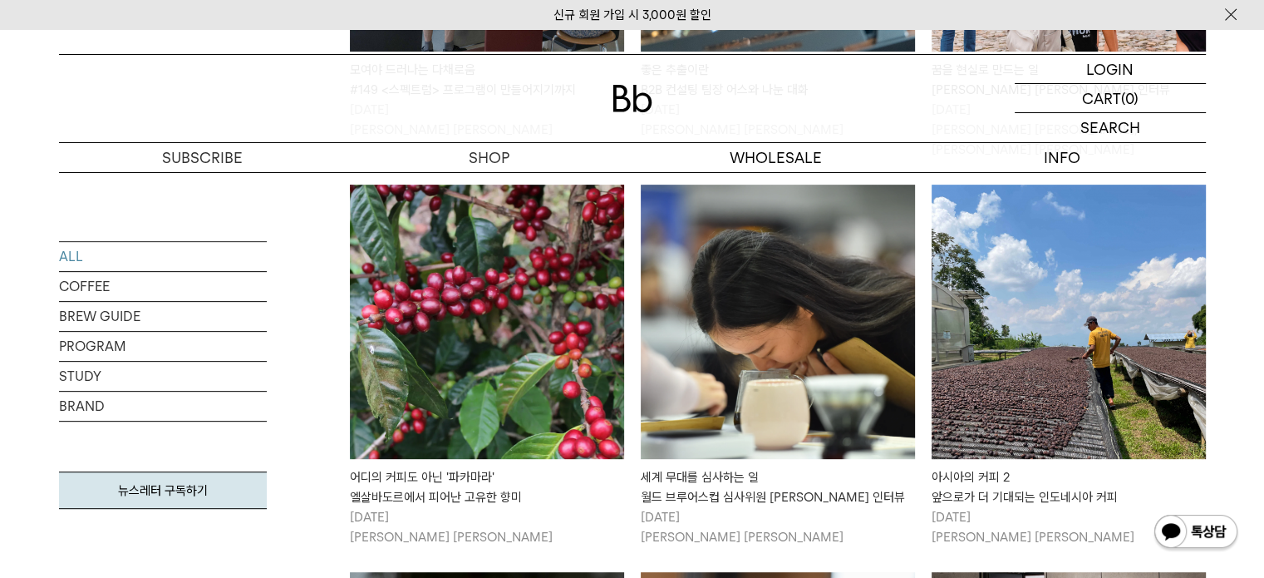
scroll to position [665, 0]
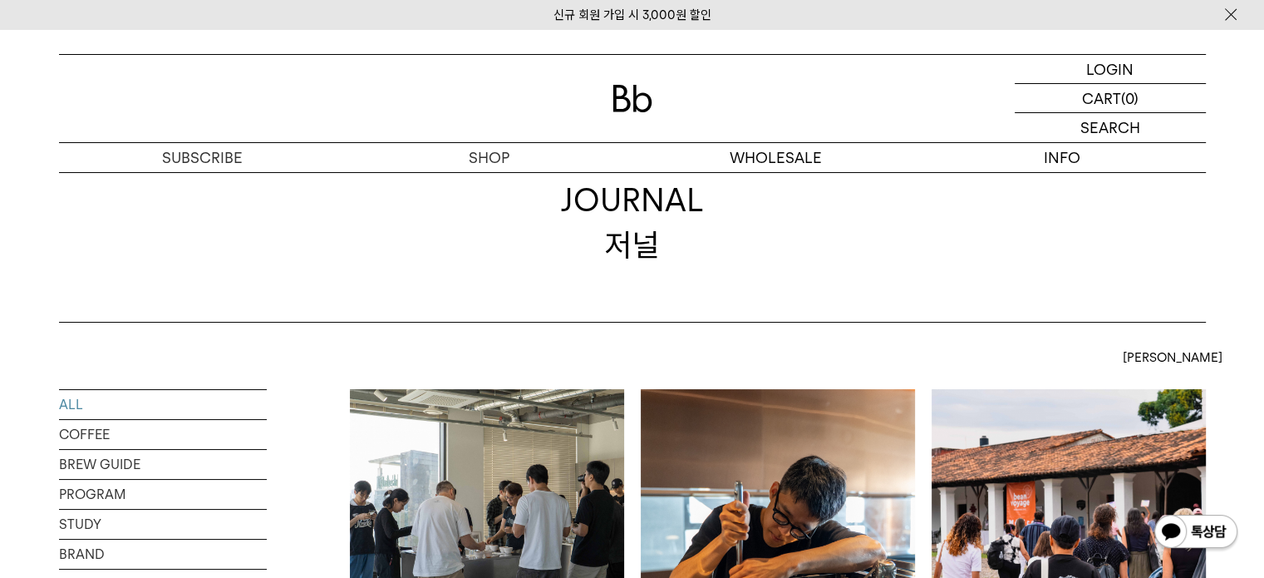
scroll to position [0, 0]
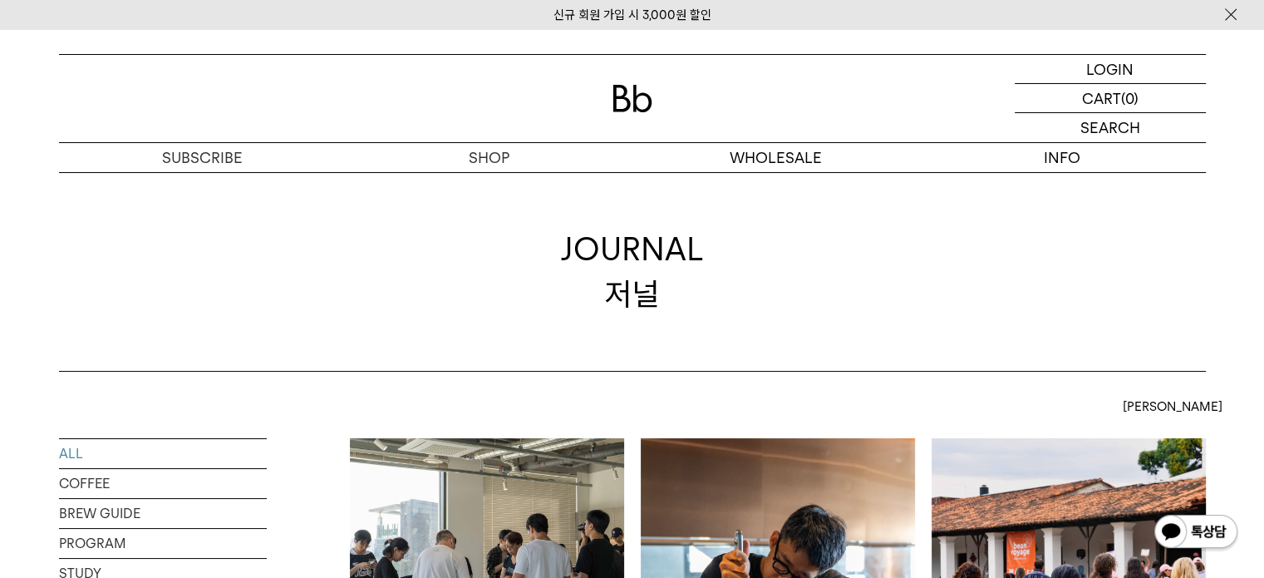
drag, startPoint x: 1071, startPoint y: 222, endPoint x: 1031, endPoint y: 215, distance: 40.5
click at [1071, 222] on div "JOURNAL 저널" at bounding box center [632, 272] width 1147 height 200
click at [698, 301] on div "JOURNAL 저널" at bounding box center [632, 271] width 143 height 88
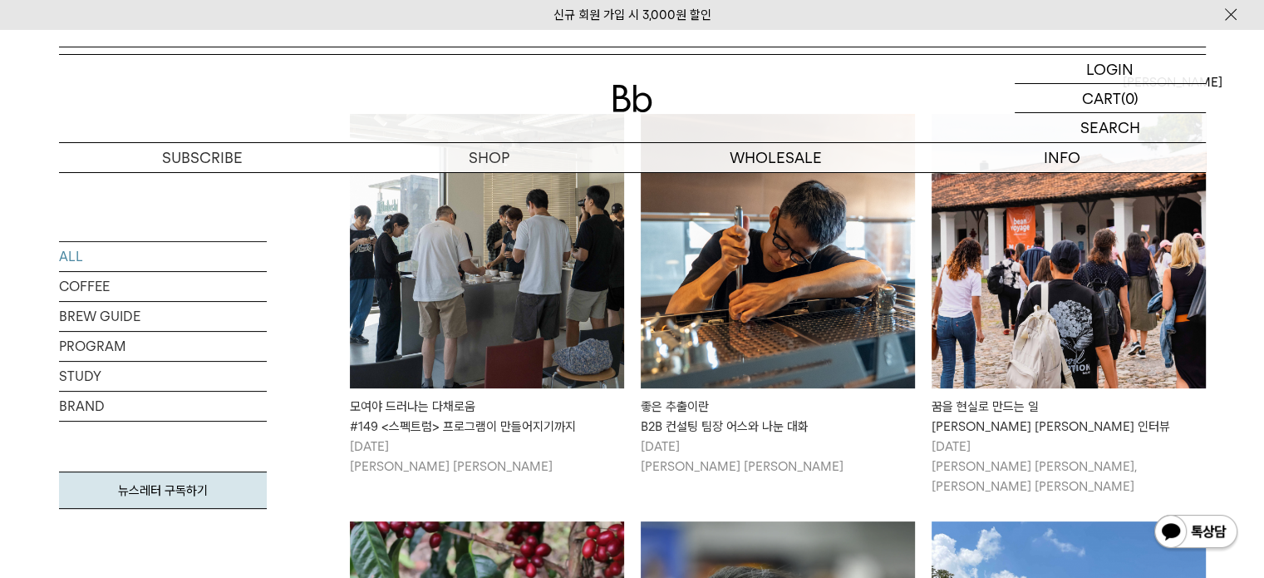
scroll to position [333, 0]
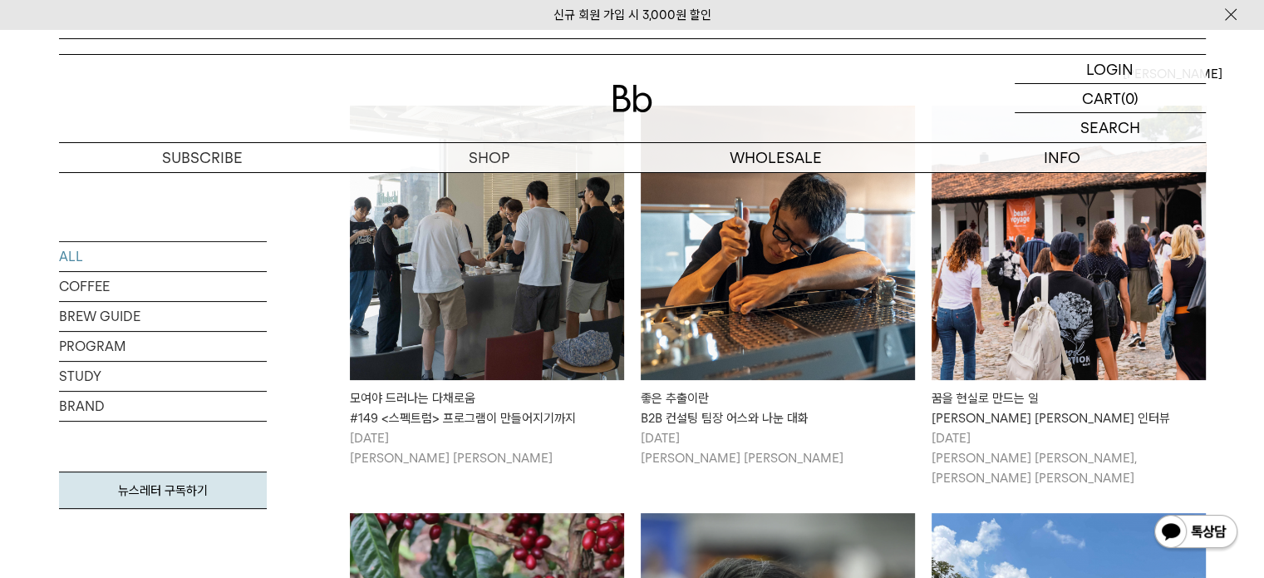
click at [464, 275] on img at bounding box center [487, 243] width 274 height 274
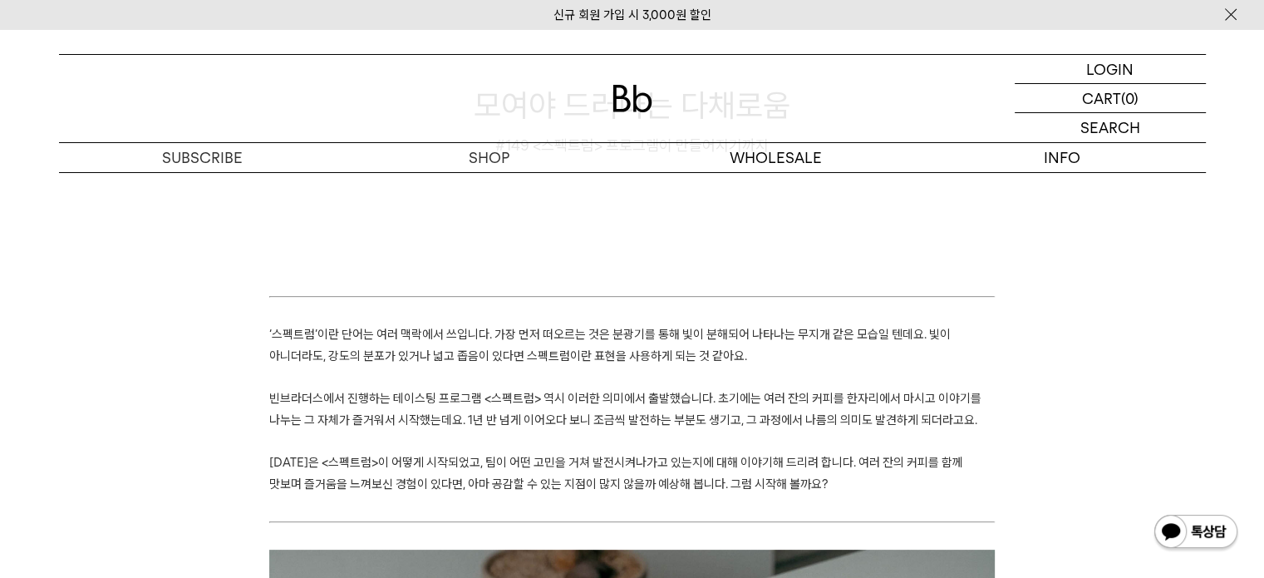
scroll to position [166, 0]
click at [552, 408] on p "빈브라더스에서 진행하는 테이스팅 프로그램 <스펙트럼> 역시 이러한 의미에서 출발했습니다. 초기에는 여러 잔의 커피를 한자리에서 마시고 이야기를…" at bounding box center [632, 409] width 726 height 42
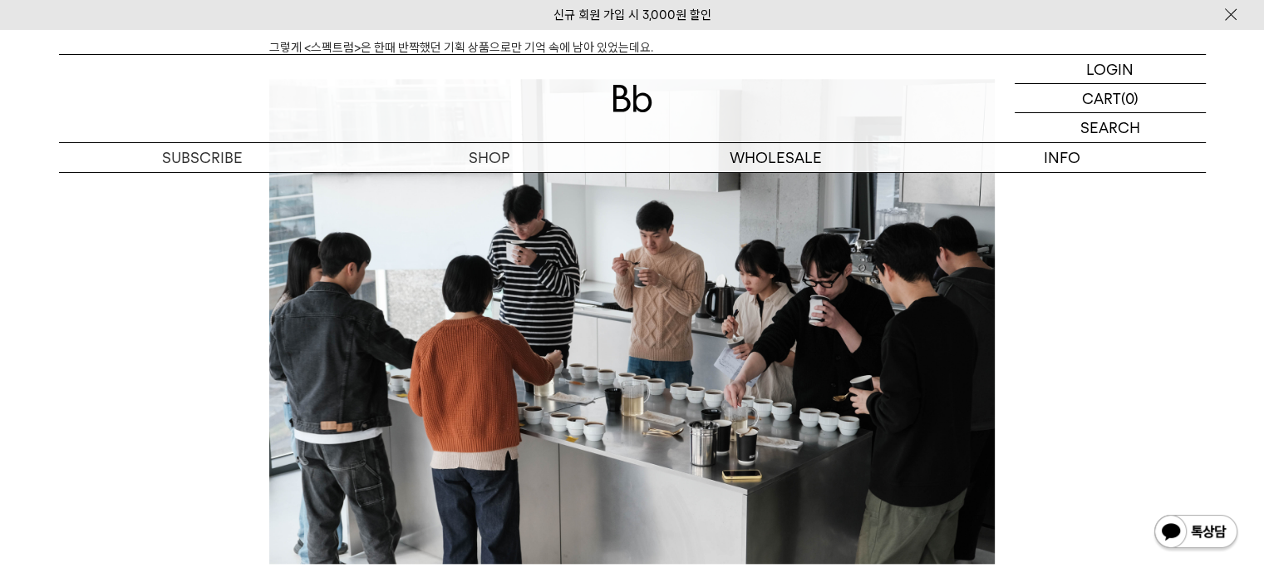
scroll to position [1081, 0]
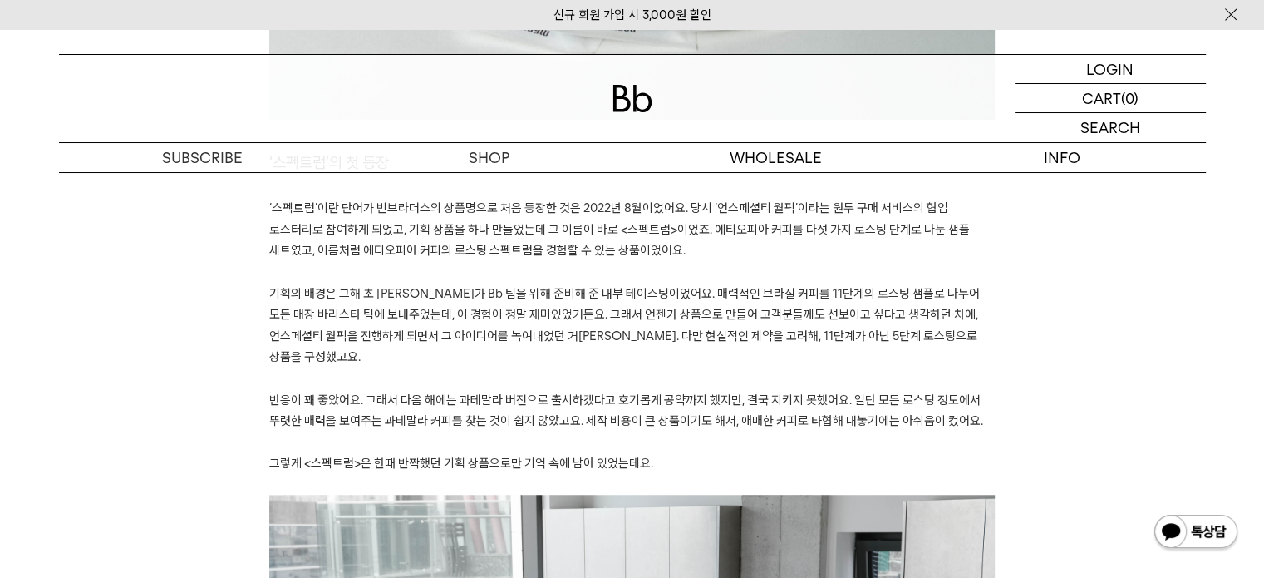
click at [728, 296] on span "기획의 배경은 그해 초 김선민 로스터가 Bb 팀을 위해 준비해 준 내부 테이스팅이었어요. 매력적인 브라질 커피를 11단계의 로스팅 샘플로 나누…" at bounding box center [624, 325] width 711 height 79
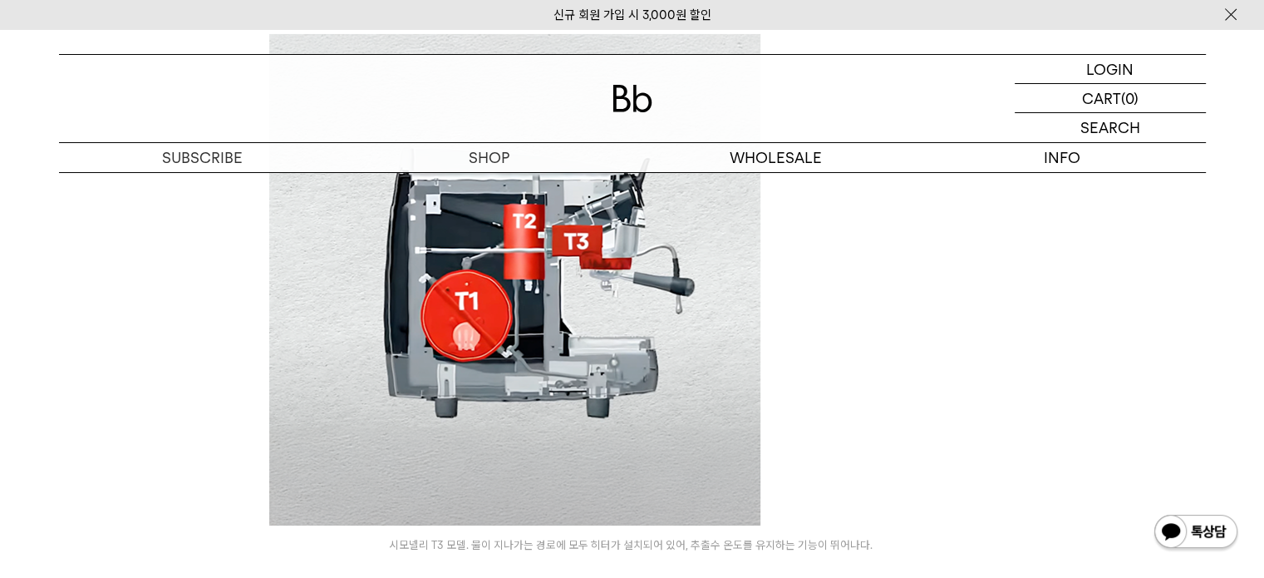
scroll to position [6152, 0]
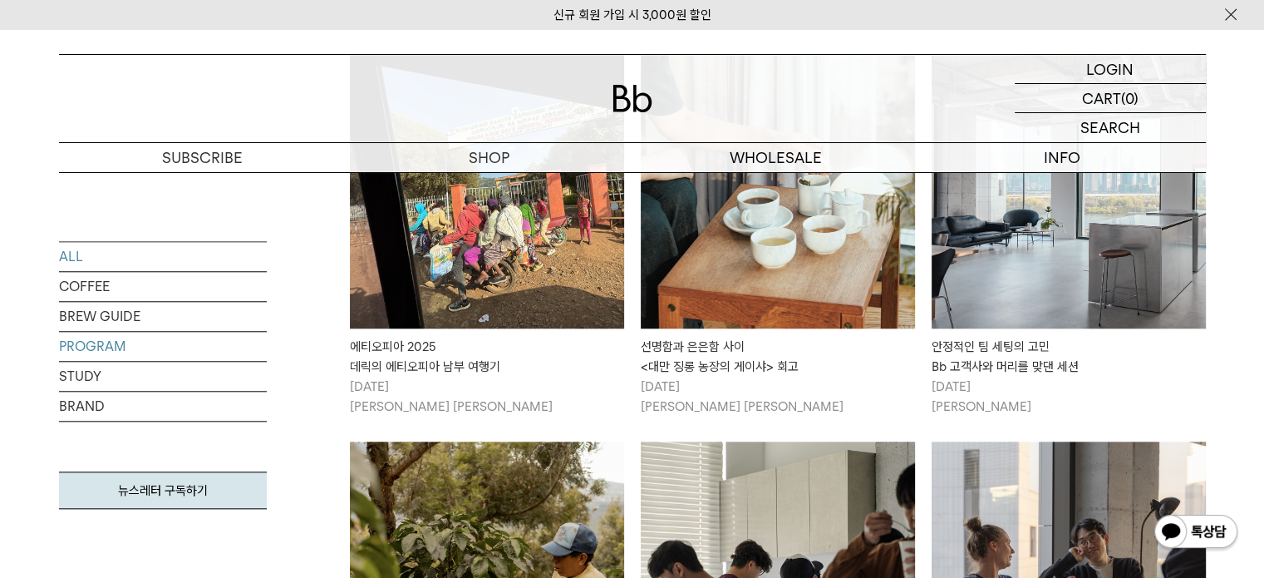
scroll to position [1330, 0]
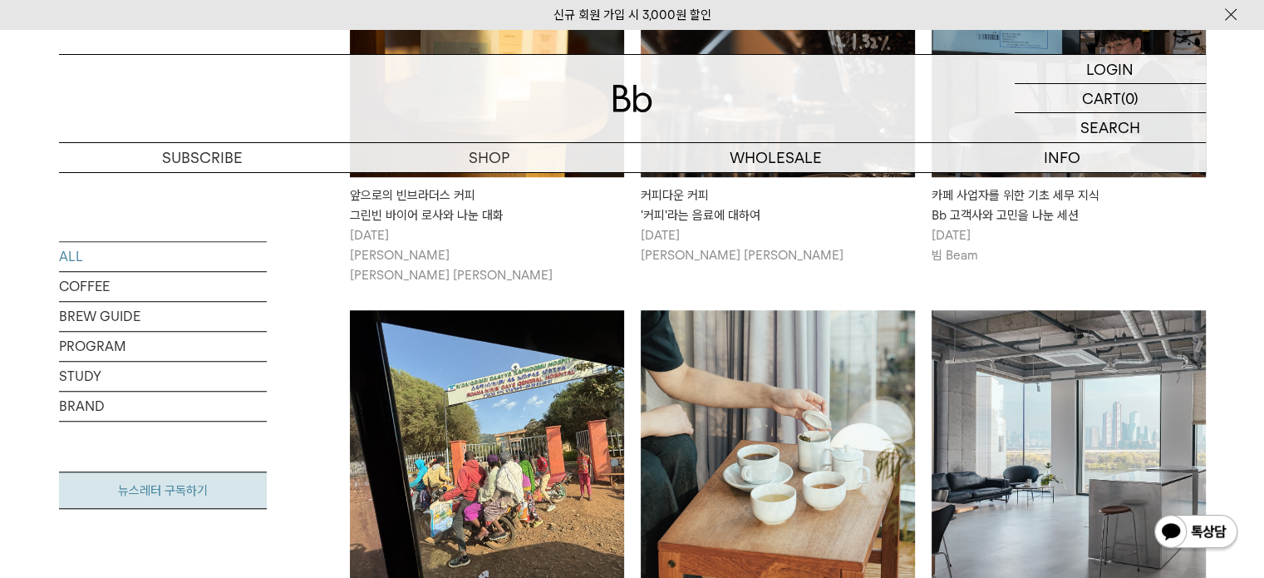
click at [143, 492] on link "뉴스레터 구독하기" at bounding box center [163, 489] width 208 height 37
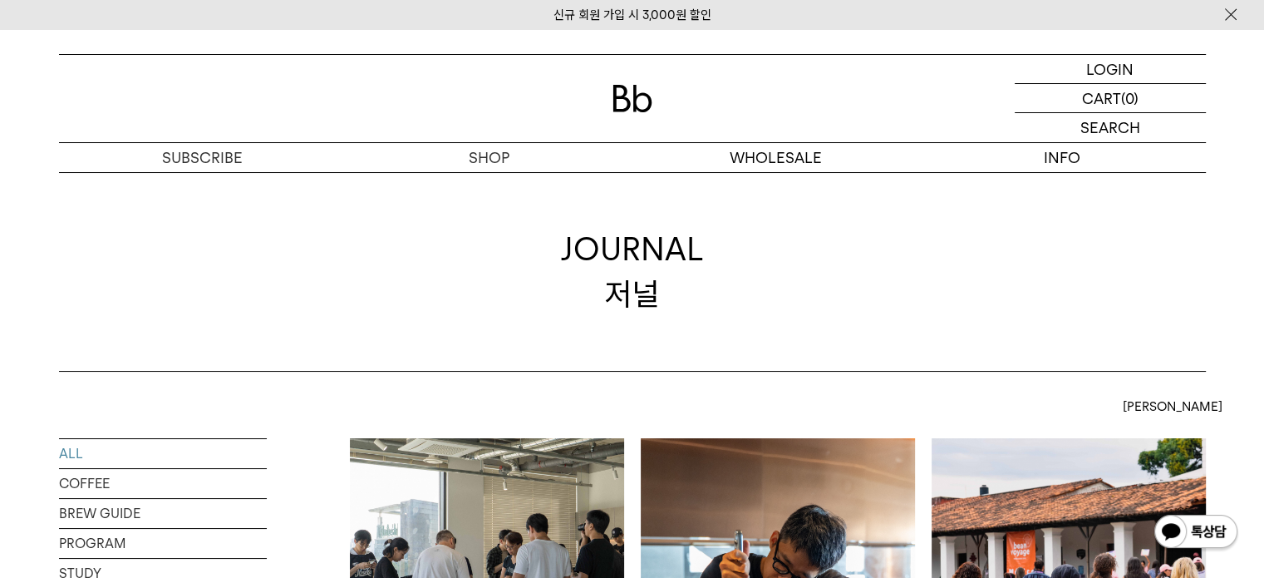
scroll to position [499, 0]
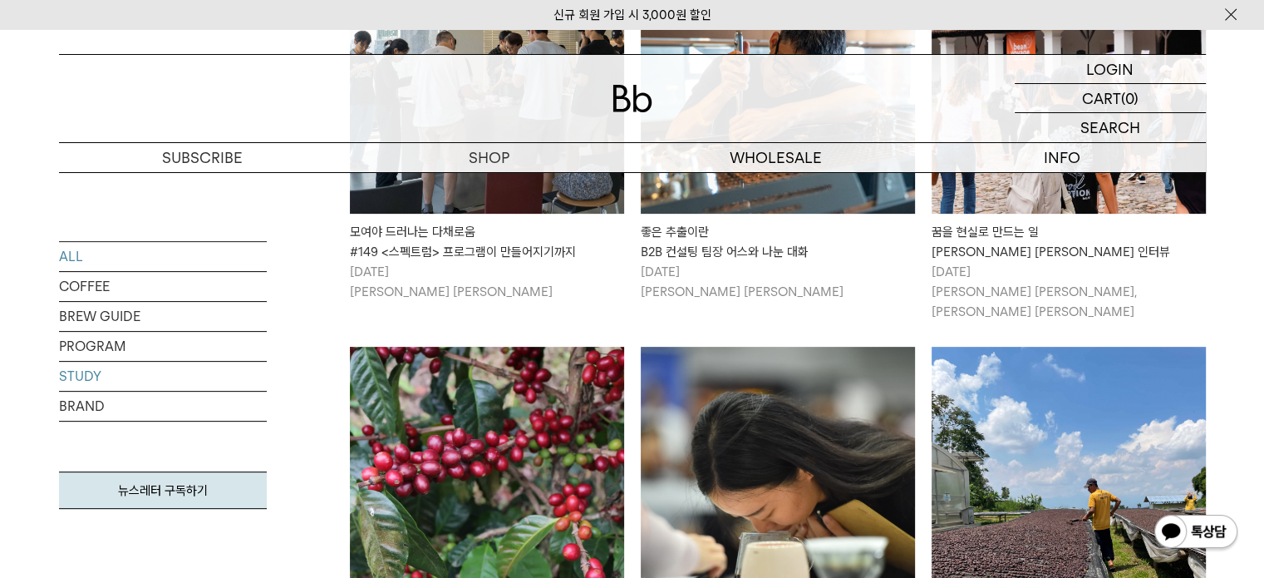
click at [92, 375] on link "STUDY" at bounding box center [163, 376] width 208 height 29
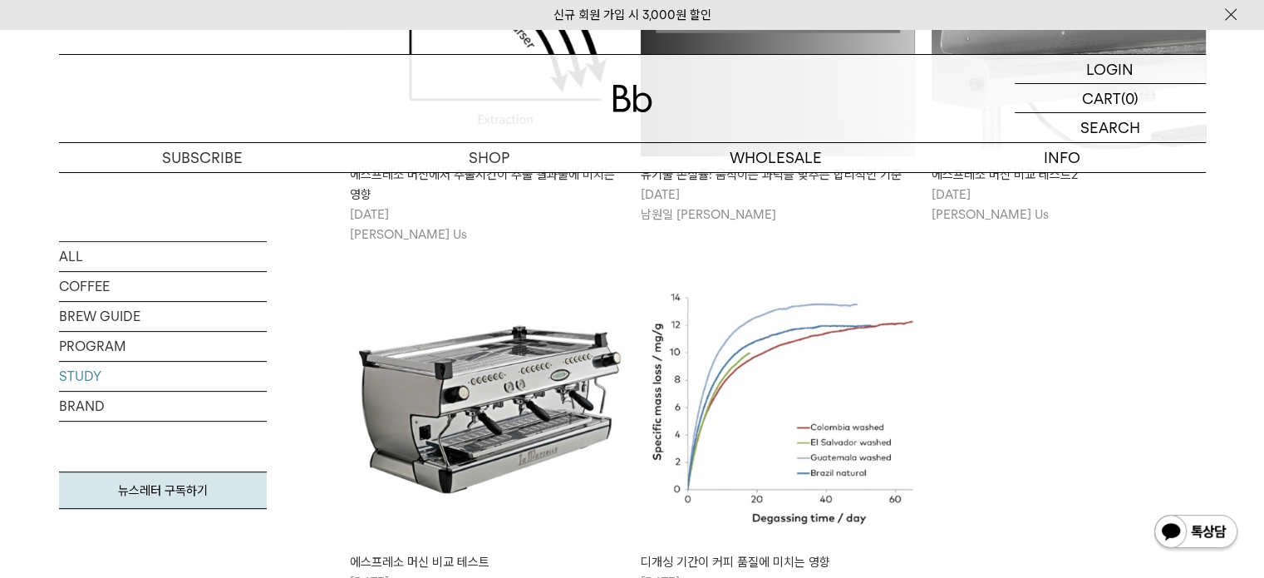
scroll to position [582, 0]
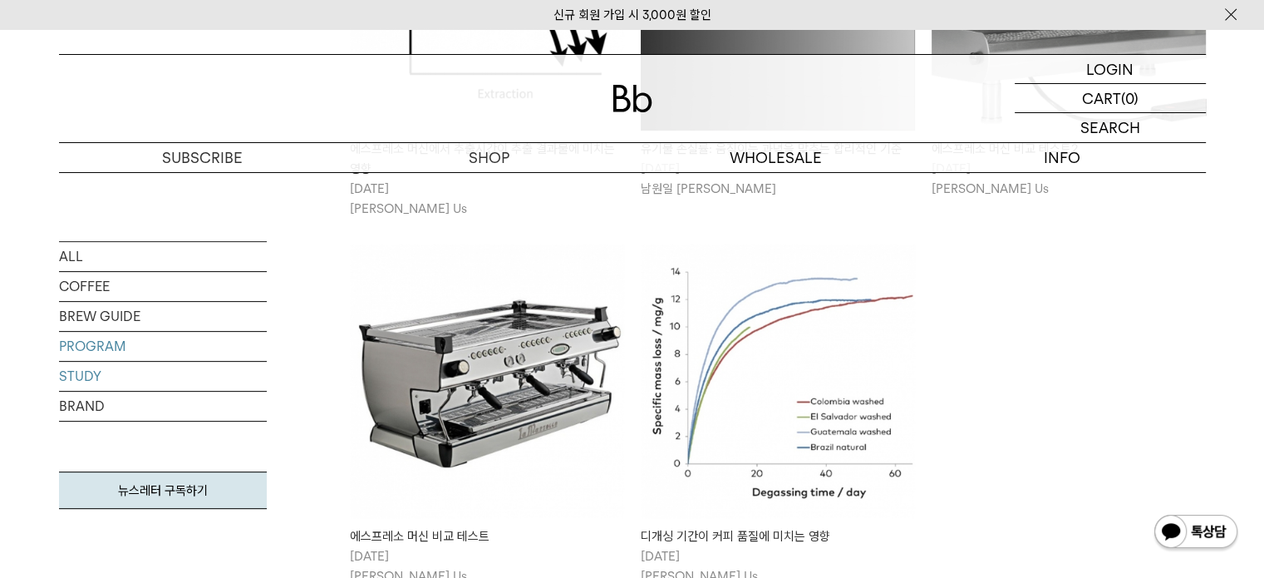
click at [104, 346] on link "PROGRAM" at bounding box center [163, 346] width 208 height 29
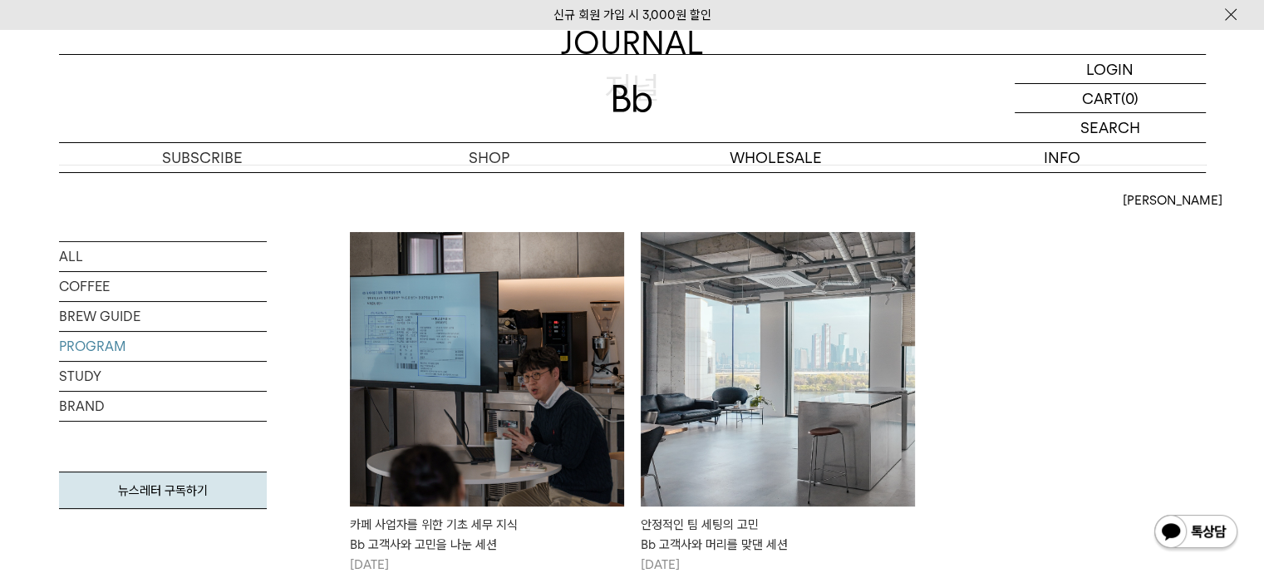
scroll to position [333, 0]
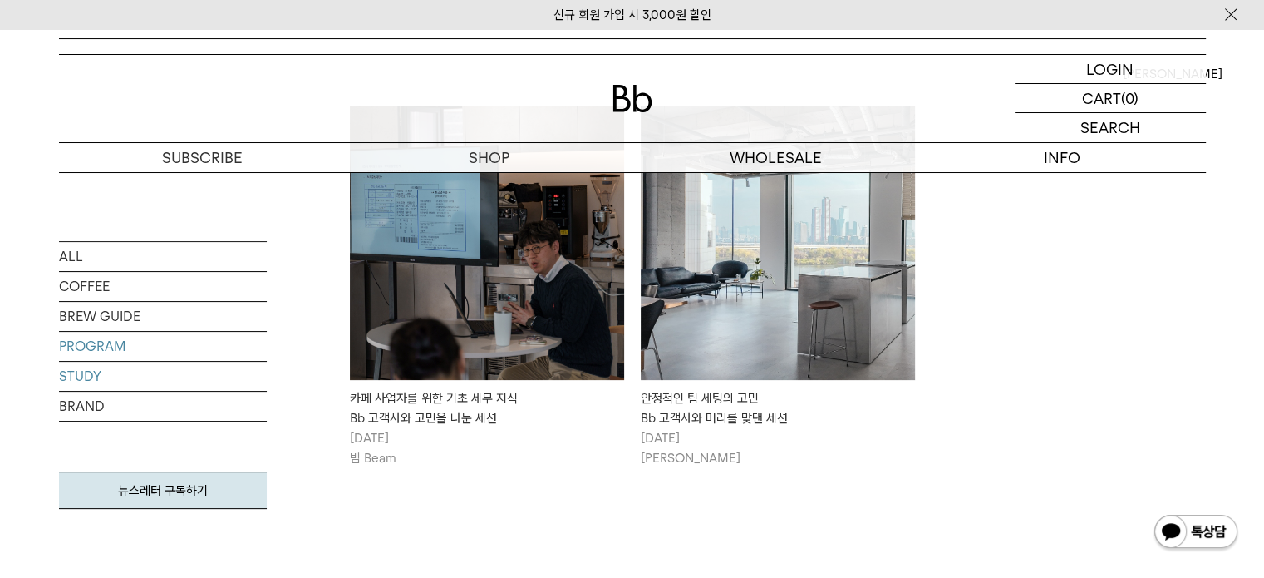
click at [70, 372] on link "STUDY" at bounding box center [163, 376] width 208 height 29
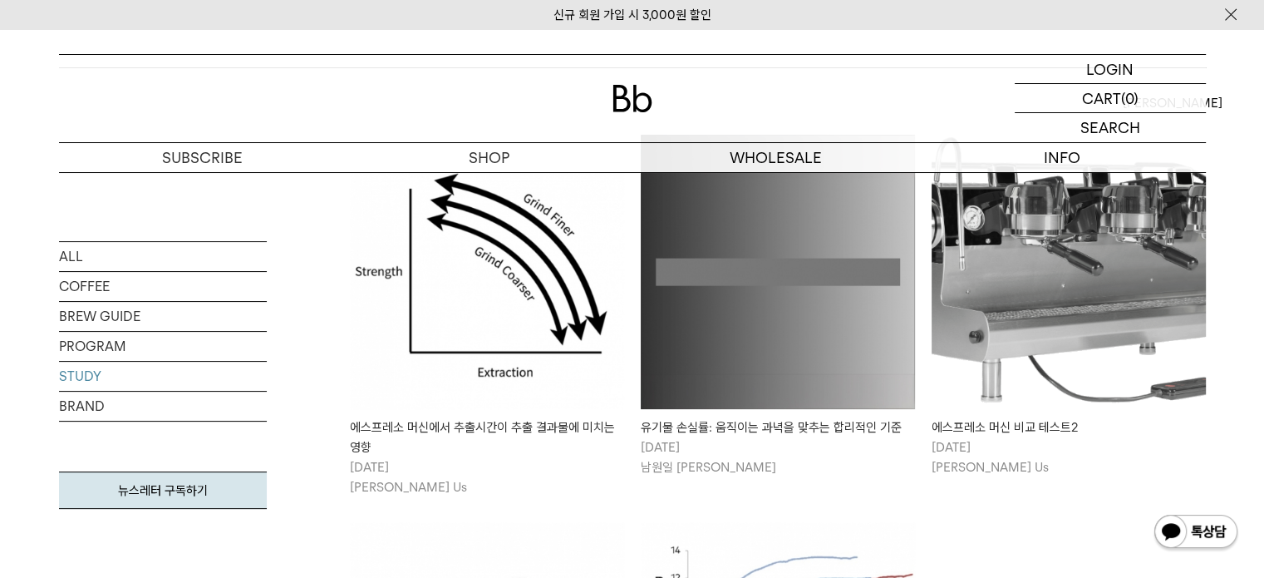
scroll to position [333, 0]
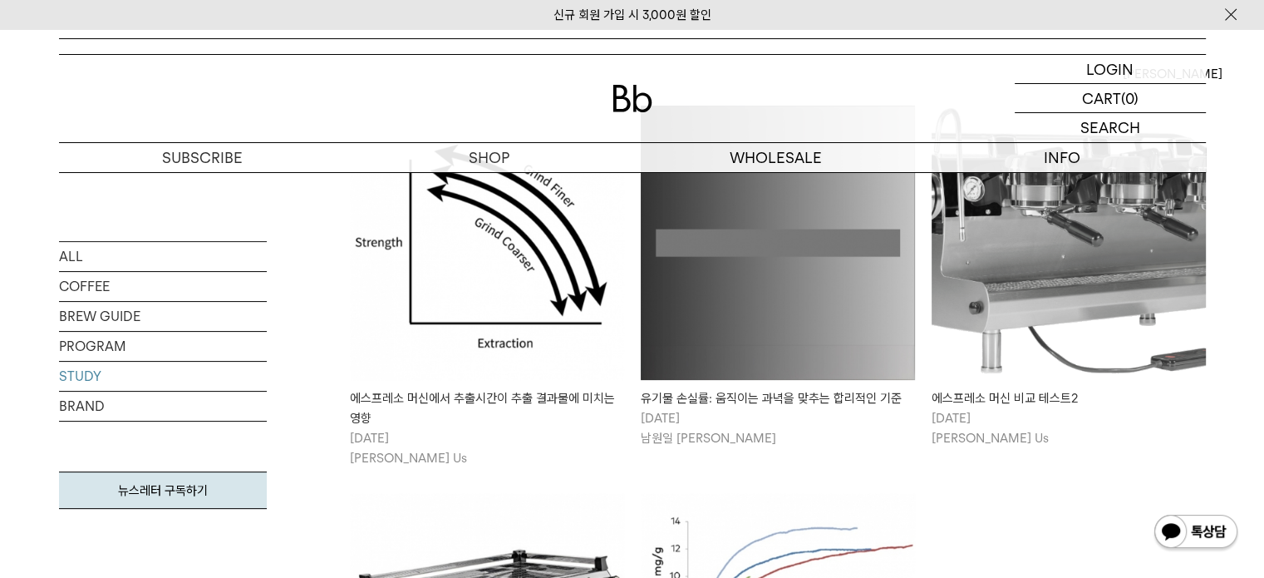
click at [745, 448] on li "유기물 손실률: 움직이는 과녁을 맞추는 합리적인 기준 [DATE] 남원일 [PERSON_NAME]" at bounding box center [778, 287] width 291 height 362
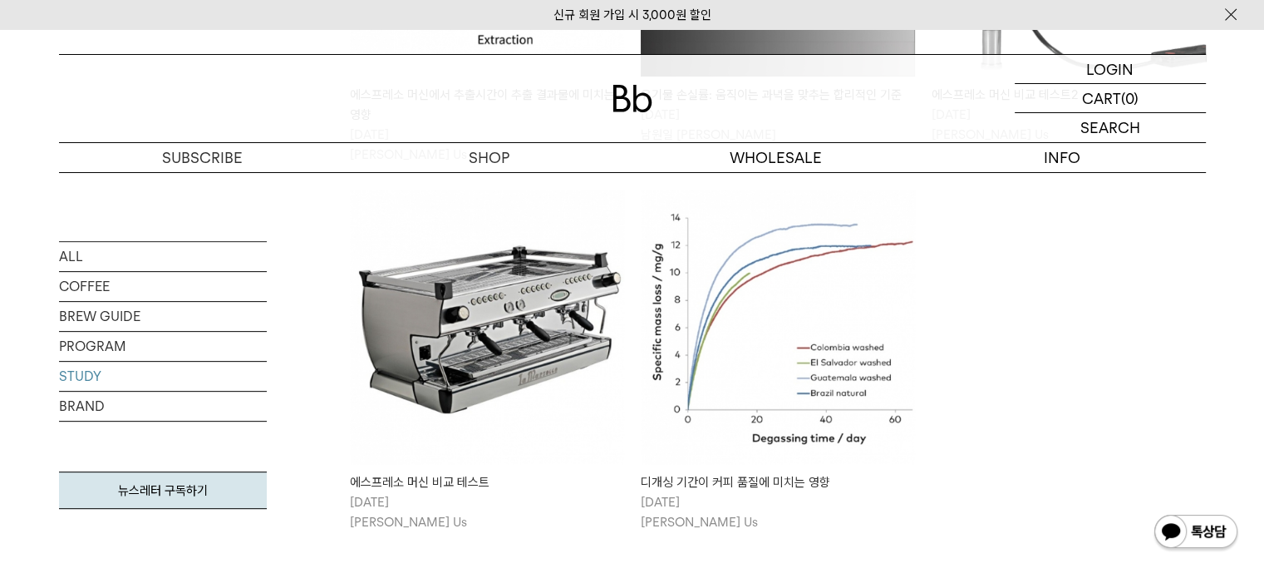
scroll to position [665, 0]
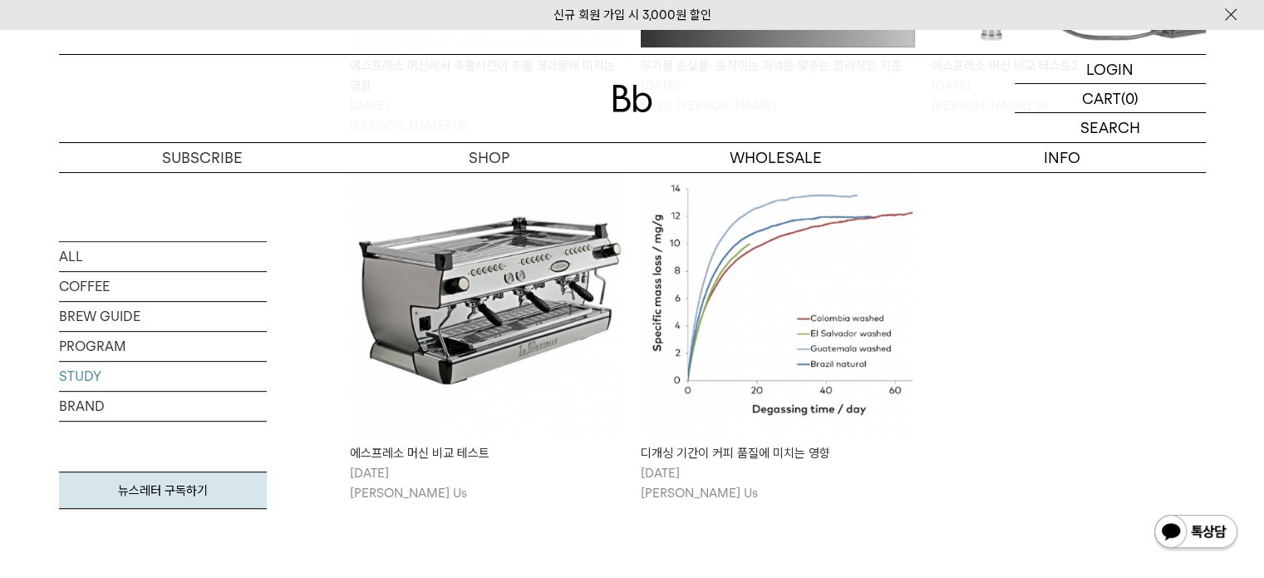
click at [813, 379] on img at bounding box center [778, 297] width 274 height 274
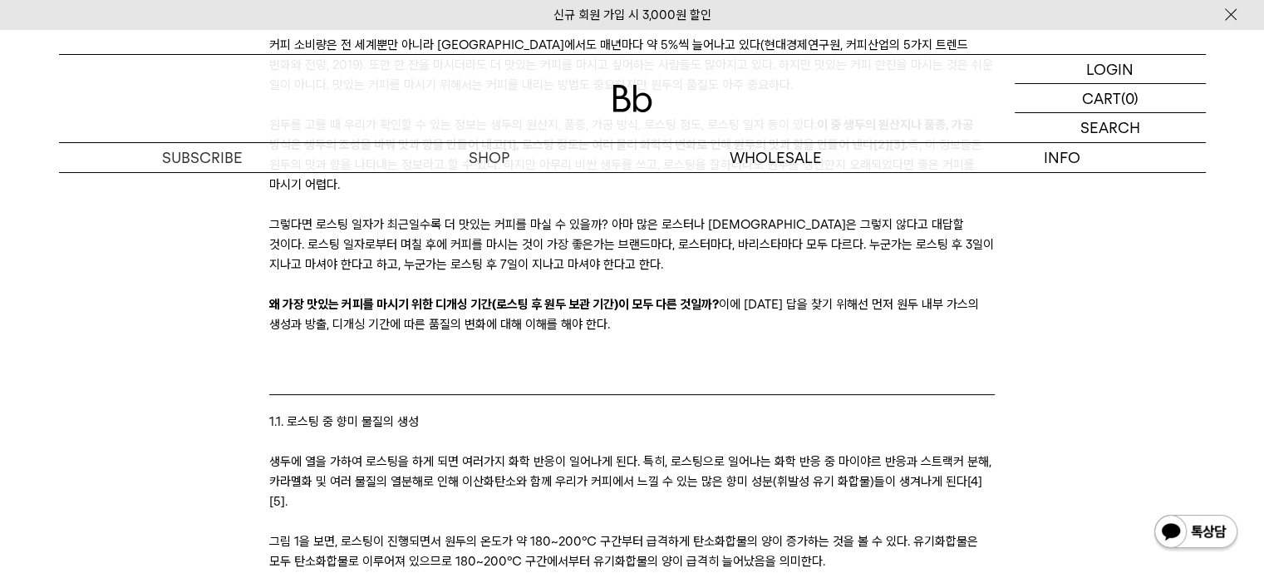
scroll to position [665, 0]
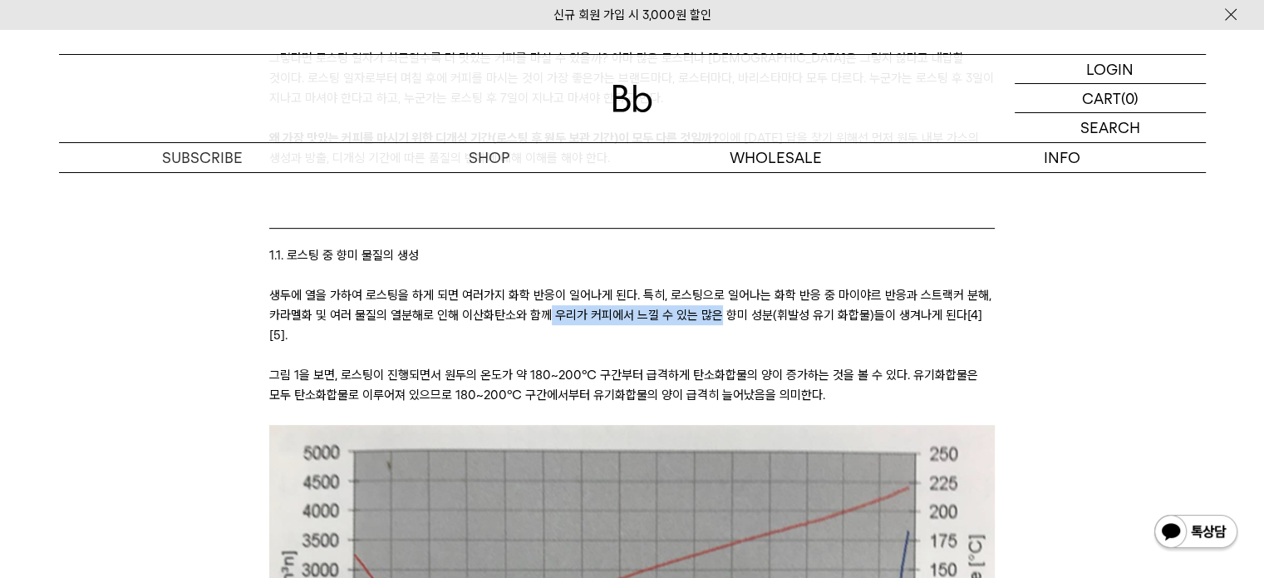
drag, startPoint x: 544, startPoint y: 315, endPoint x: 714, endPoint y: 319, distance: 170.5
click at [714, 319] on p "생두에 열을 가하여 로스팅을 하게 되면 여러가지 화학 반응이 일어나게 된다. 특히, 로스팅으로 일어나는 화학 반응 중 마이야르 반응과 스트랙커…" at bounding box center [632, 315] width 726 height 60
click at [806, 345] on p at bounding box center [632, 355] width 726 height 20
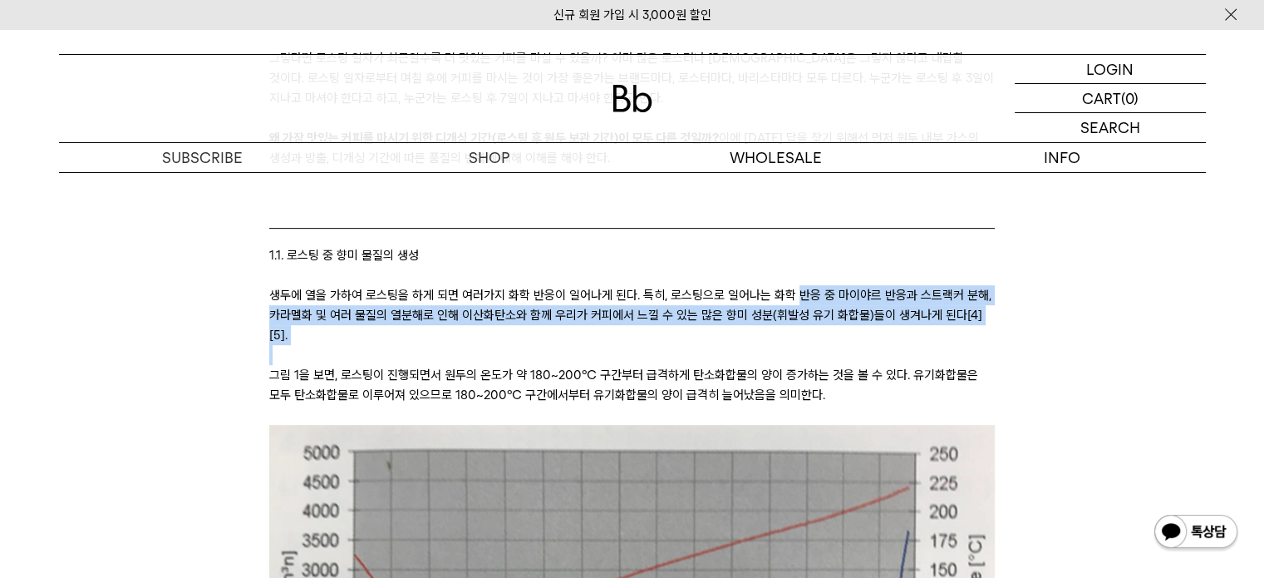
drag, startPoint x: 794, startPoint y: 304, endPoint x: 966, endPoint y: 328, distance: 173.6
click at [966, 345] on p at bounding box center [632, 355] width 726 height 20
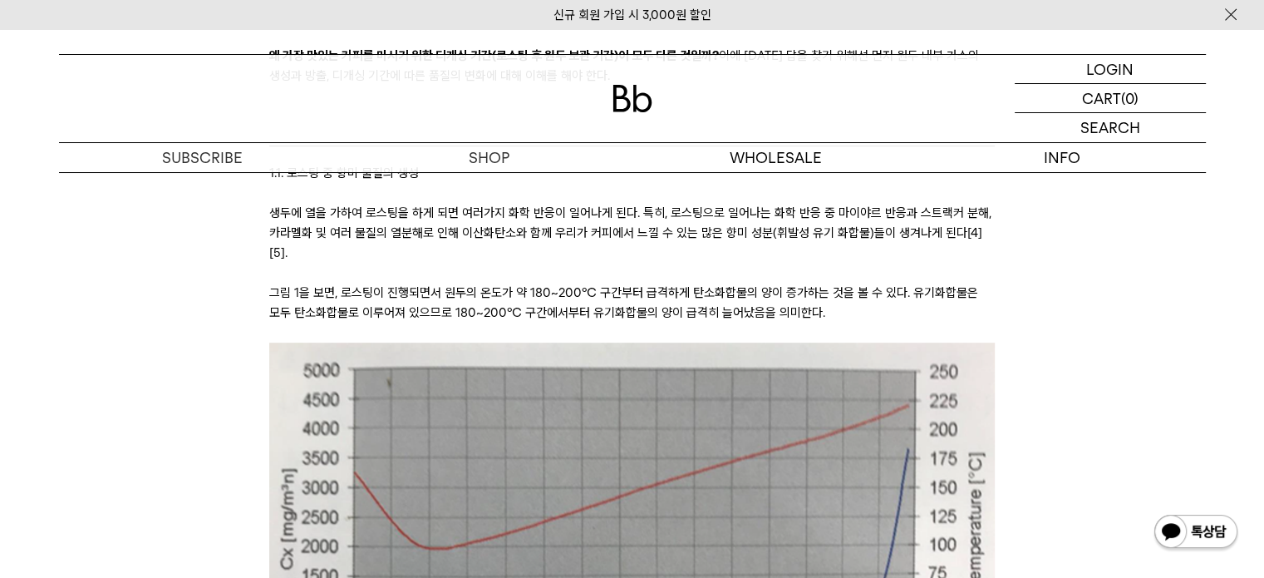
scroll to position [748, 0]
drag, startPoint x: 402, startPoint y: 283, endPoint x: 569, endPoint y: 291, distance: 166.5
click at [568, 291] on p "그림 1을 보면, 로스팅이 진행되면서 원두의 온도가 약 180~200℃ 구간부터 급격하게 탄소화합물의 양이 증가하는 것을 볼 수 있다. 유기화…" at bounding box center [632, 302] width 726 height 40
click at [687, 282] on p "그림 1을 보면, 로스팅이 진행되면서 원두의 온도가 약 180~200℃ 구간부터 급격하게 탄소화합물의 양이 증가하는 것을 볼 수 있다. 유기화…" at bounding box center [632, 302] width 726 height 40
drag, startPoint x: 687, startPoint y: 259, endPoint x: 860, endPoint y: 267, distance: 173.1
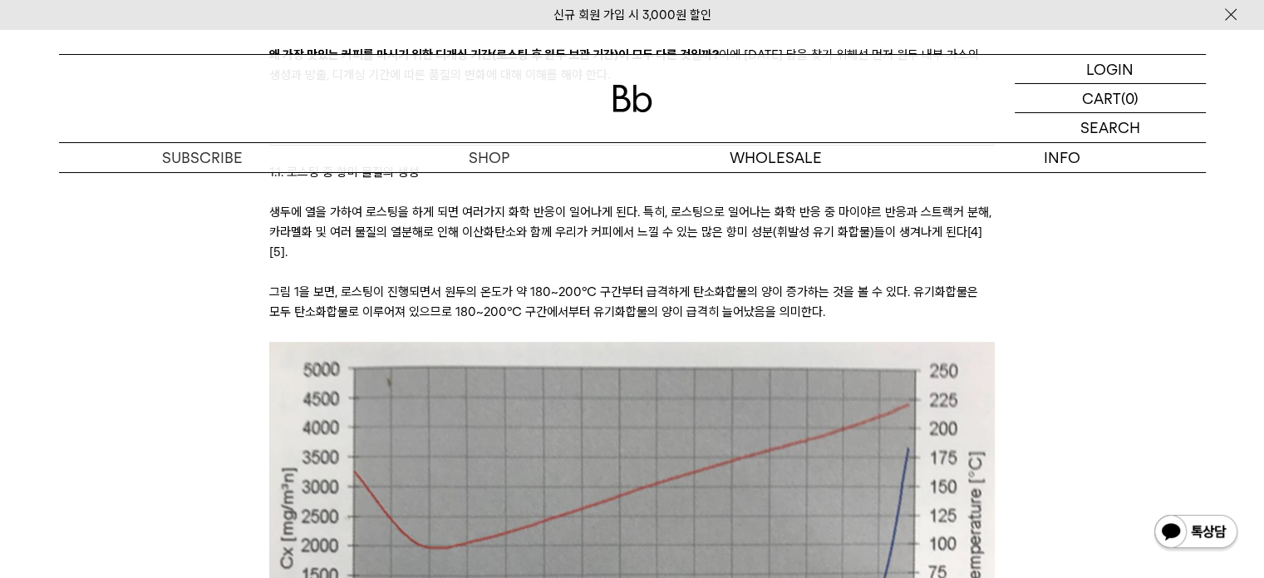
click at [893, 282] on p "그림 1을 보면, 로스팅이 진행되면서 원두의 온도가 약 180~200℃ 구간부터 급격하게 탄소화합물의 양이 증가하는 것을 볼 수 있다. 유기화…" at bounding box center [632, 302] width 726 height 40
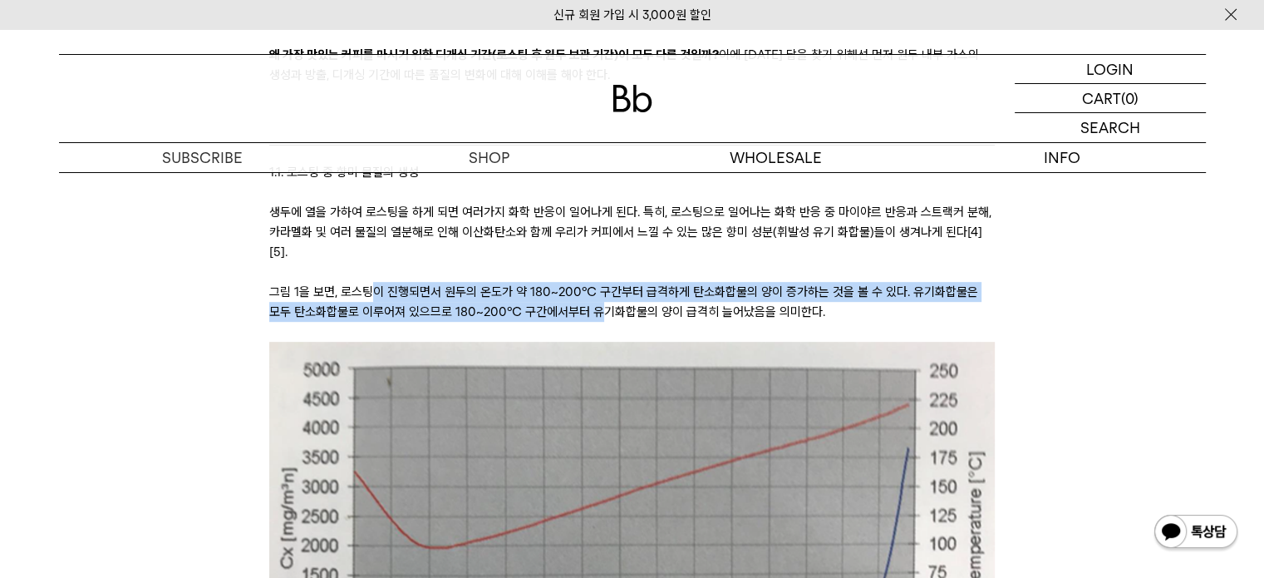
drag, startPoint x: 373, startPoint y: 274, endPoint x: 786, endPoint y: 277, distance: 412.3
click at [726, 282] on p "그림 1을 보면, 로스팅이 진행되면서 원두의 온도가 약 180~200℃ 구간부터 급격하게 탄소화합물의 양이 증가하는 것을 볼 수 있다. 유기화…" at bounding box center [632, 302] width 726 height 40
click at [788, 282] on p "그림 1을 보면, 로스팅이 진행되면서 원두의 온도가 약 180~200℃ 구간부터 급격하게 탄소화합물의 양이 증가하는 것을 볼 수 있다. 유기화…" at bounding box center [632, 302] width 726 height 40
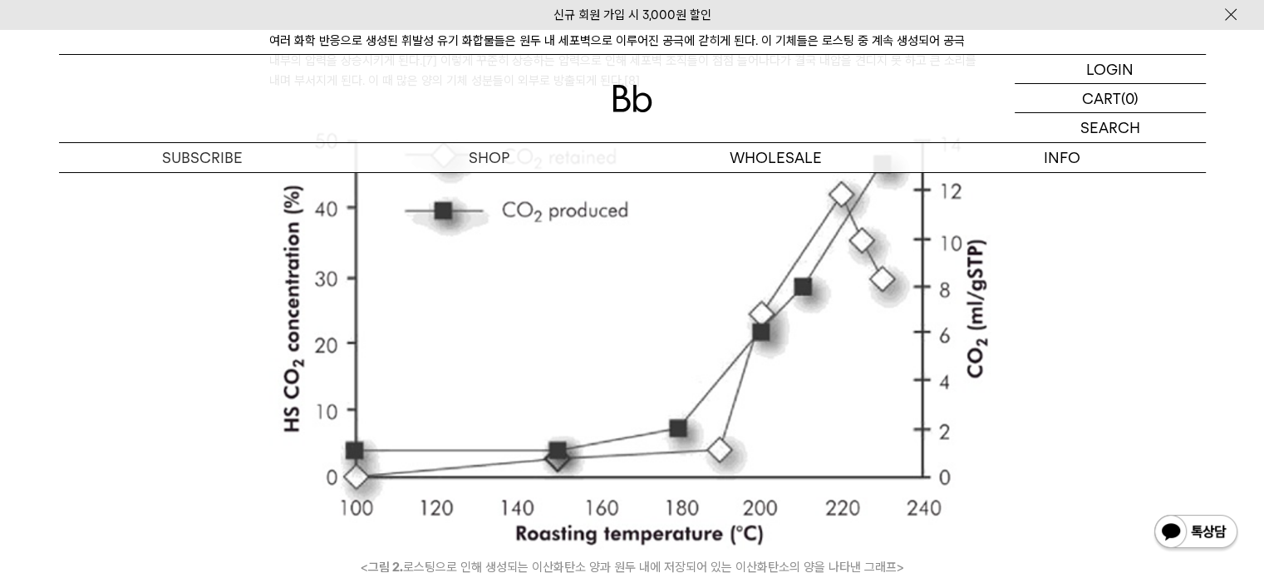
scroll to position [1496, 0]
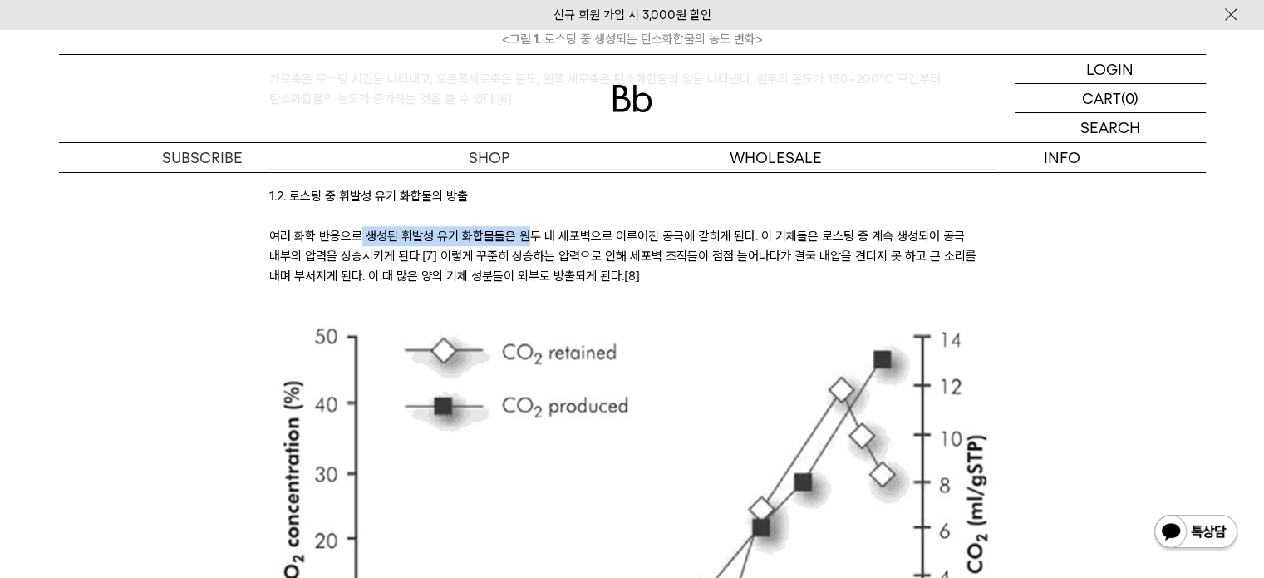
drag, startPoint x: 356, startPoint y: 219, endPoint x: 527, endPoint y: 219, distance: 171.2
click at [527, 226] on p "여러 화학 반응으로 생성된 휘발성 유기 화합물들은 원두 내 세포벽으로 이루어진 공극에 갇히게 된다. 이 기체들은 로스팅 중 계속 생성되어 공극…" at bounding box center [632, 256] width 726 height 60
click at [555, 232] on p "여러 화학 반응으로 생성된 휘발성 유기 화합물들은 원두 내 세포벽으로 이루어진 공극에 갇히게 된다. 이 기체들은 로스팅 중 계속 생성되어 공극…" at bounding box center [632, 256] width 726 height 60
drag, startPoint x: 658, startPoint y: 209, endPoint x: 722, endPoint y: 218, distance: 65.5
click at [718, 226] on p "여러 화학 반응으로 생성된 휘발성 유기 화합물들은 원두 내 세포벽으로 이루어진 공극에 갇히게 된다. 이 기체들은 로스팅 중 계속 생성되어 공극…" at bounding box center [632, 256] width 726 height 60
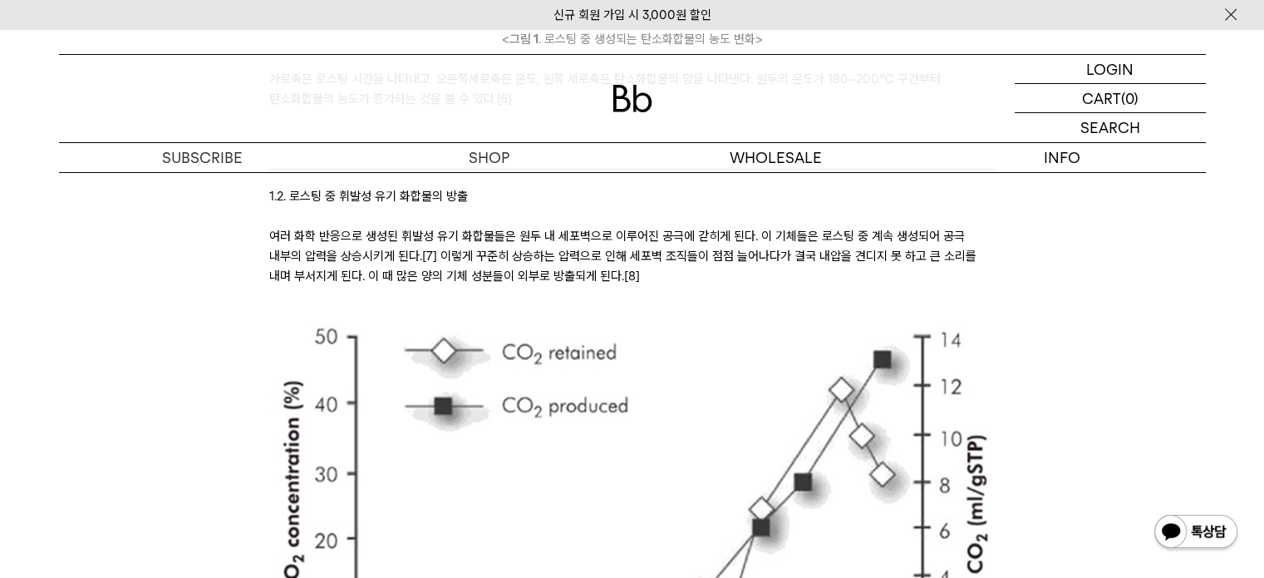
click at [748, 234] on p "여러 화학 반응으로 생성된 휘발성 유기 화합물들은 원두 내 세포벽으로 이루어진 공극에 갇히게 된다. 이 기체들은 로스팅 중 계속 생성되어 공극…" at bounding box center [632, 256] width 726 height 60
drag, startPoint x: 654, startPoint y: 215, endPoint x: 958, endPoint y: 222, distance: 304.3
click at [944, 226] on p "여러 화학 반응으로 생성된 휘발성 유기 화합물들은 원두 내 세포벽으로 이루어진 공극에 갇히게 된다. 이 기체들은 로스팅 중 계속 생성되어 공극…" at bounding box center [632, 256] width 726 height 60
drag, startPoint x: 994, startPoint y: 225, endPoint x: 978, endPoint y: 230, distance: 17.4
click at [994, 226] on p "여러 화학 반응으로 생성된 휘발성 유기 화합물들은 원두 내 세포벽으로 이루어진 공극에 갇히게 된다. 이 기체들은 로스팅 중 계속 생성되어 공극…" at bounding box center [632, 256] width 726 height 60
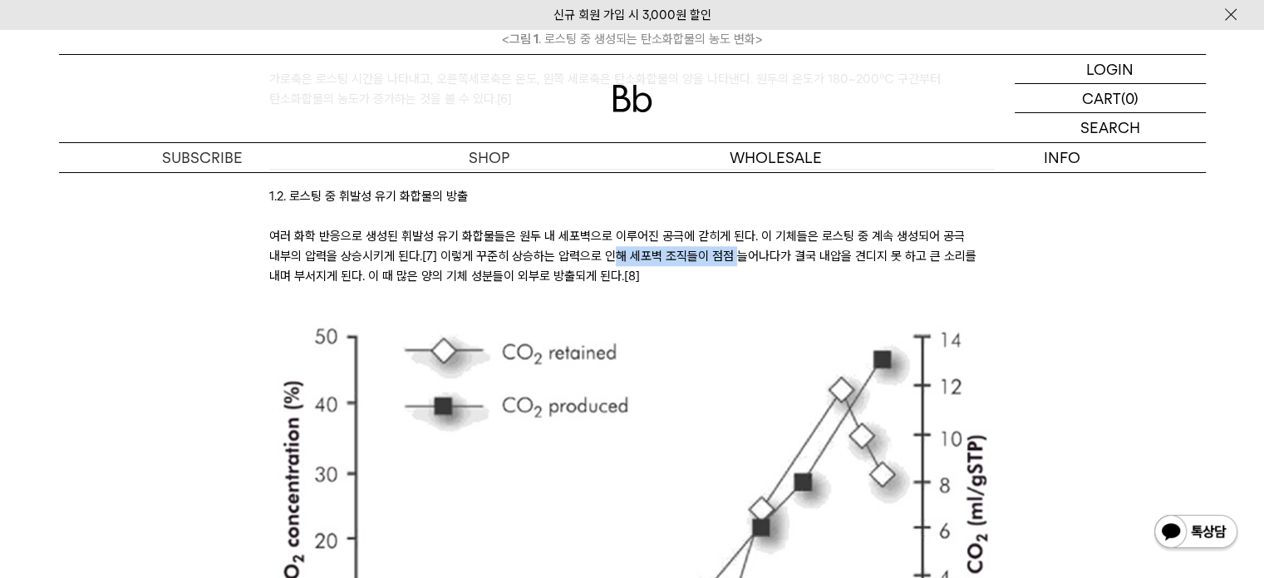
drag, startPoint x: 589, startPoint y: 241, endPoint x: 771, endPoint y: 241, distance: 182.1
click at [758, 241] on p "여러 화학 반응으로 생성된 휘발성 유기 화합물들은 원두 내 세포벽으로 이루어진 공극에 갇히게 된다. 이 기체들은 로스팅 중 계속 생성되어 공극…" at bounding box center [632, 256] width 726 height 60
click at [811, 241] on p "여러 화학 반응으로 생성된 휘발성 유기 화합물들은 원두 내 세포벽으로 이루어진 공극에 갇히게 된다. 이 기체들은 로스팅 중 계속 생성되어 공극…" at bounding box center [632, 256] width 726 height 60
drag, startPoint x: 568, startPoint y: 260, endPoint x: 764, endPoint y: 260, distance: 196.2
click at [764, 260] on p "여러 화학 반응으로 생성된 휘발성 유기 화합물들은 원두 내 세포벽으로 이루어진 공극에 갇히게 된다. 이 기체들은 로스팅 중 계속 생성되어 공극…" at bounding box center [632, 256] width 726 height 60
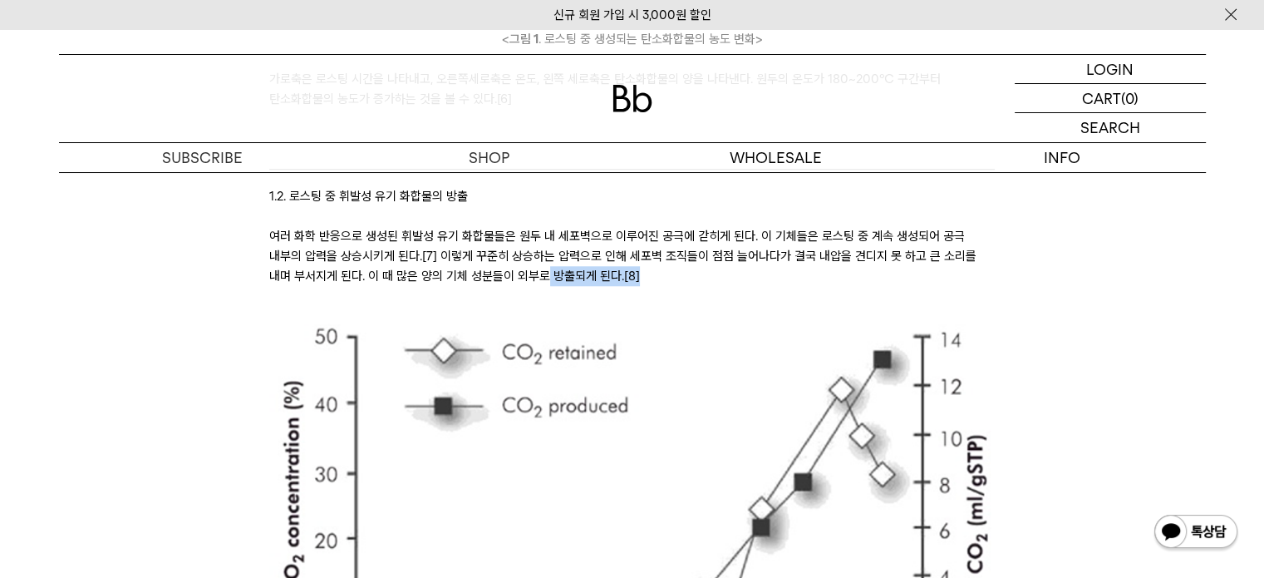
click at [771, 260] on p "여러 화학 반응으로 생성된 휘발성 유기 화합물들은 원두 내 세포벽으로 이루어진 공극에 갇히게 된다. 이 기체들은 로스팅 중 계속 생성되어 공극…" at bounding box center [632, 256] width 726 height 60
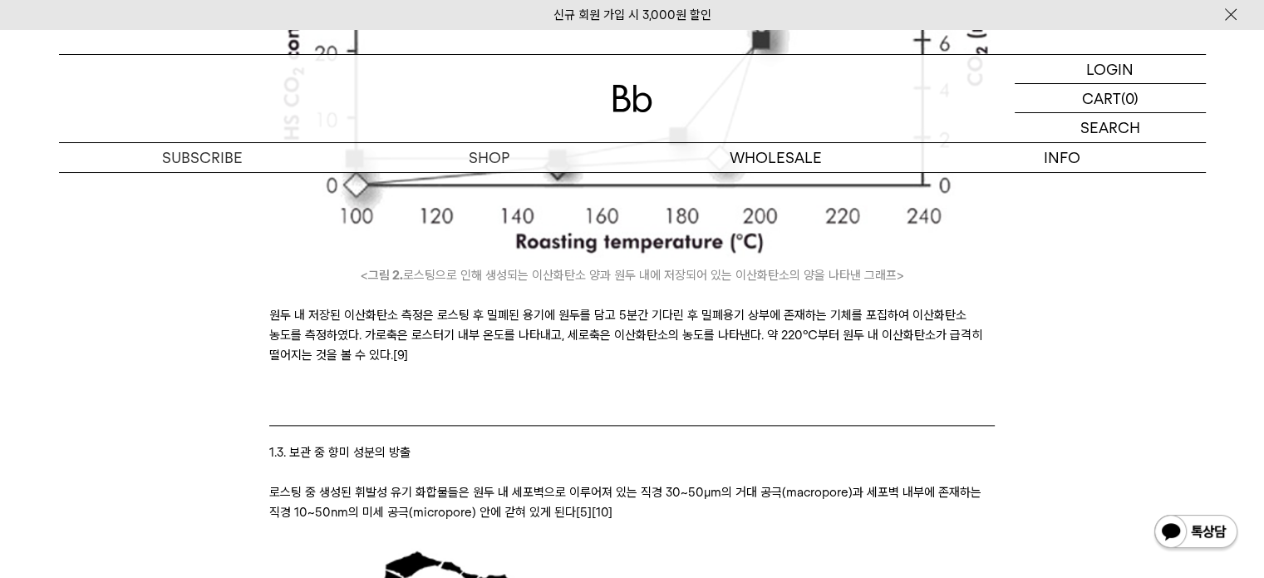
scroll to position [2078, 0]
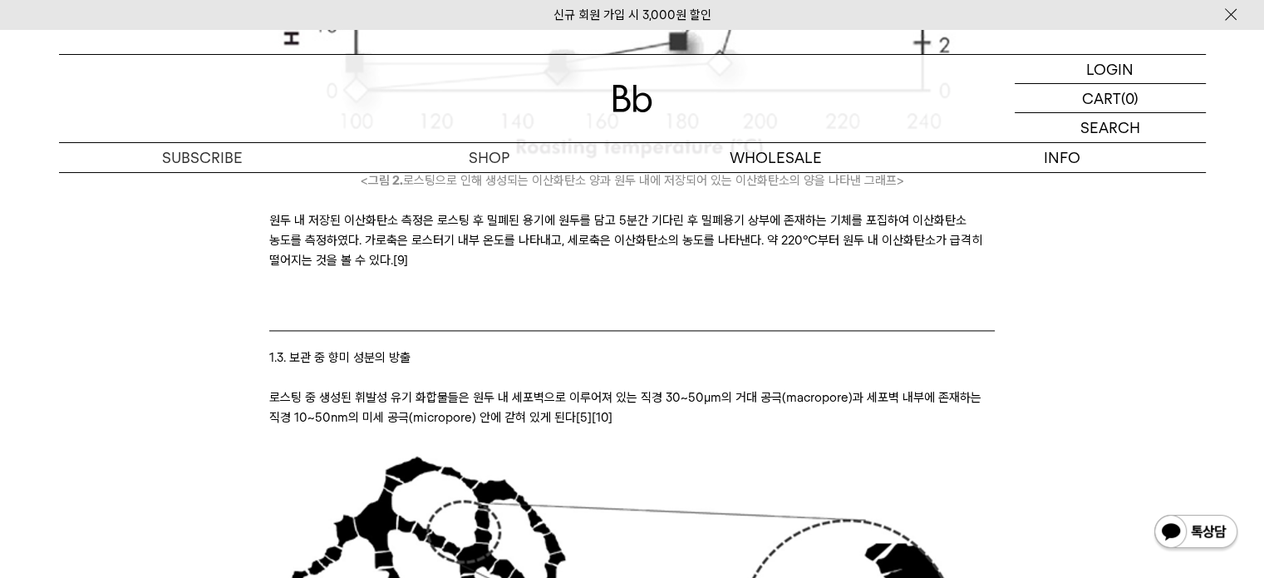
click at [509, 351] on blockquote "1.3. 보관 중 향미 성분의 방출" at bounding box center [632, 358] width 726 height 57
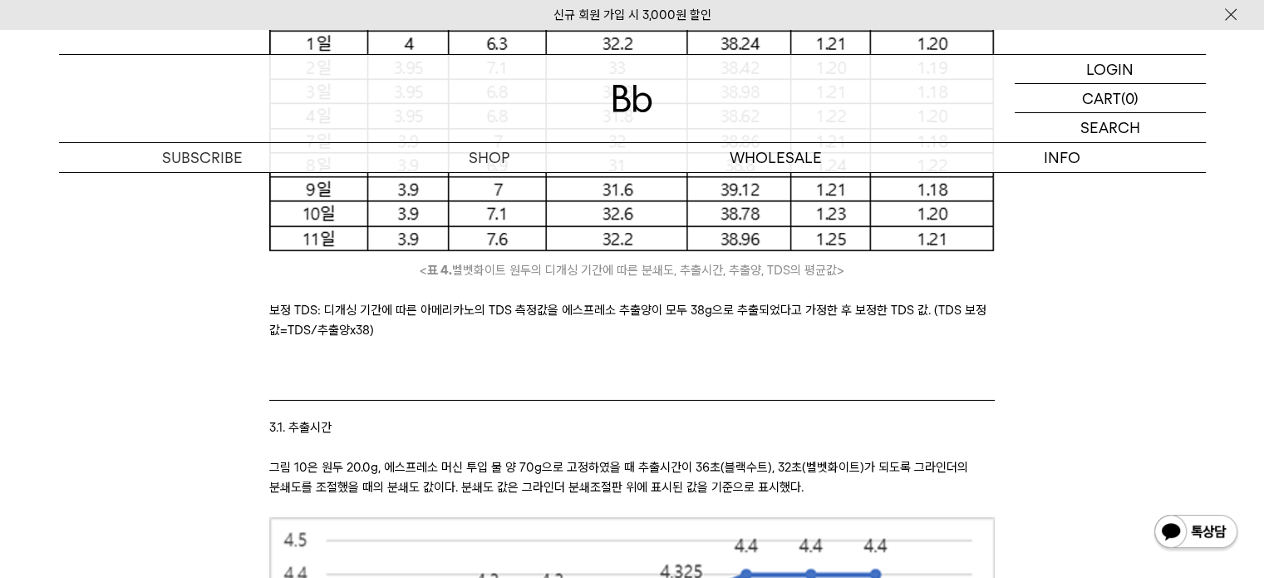
scroll to position [11888, 0]
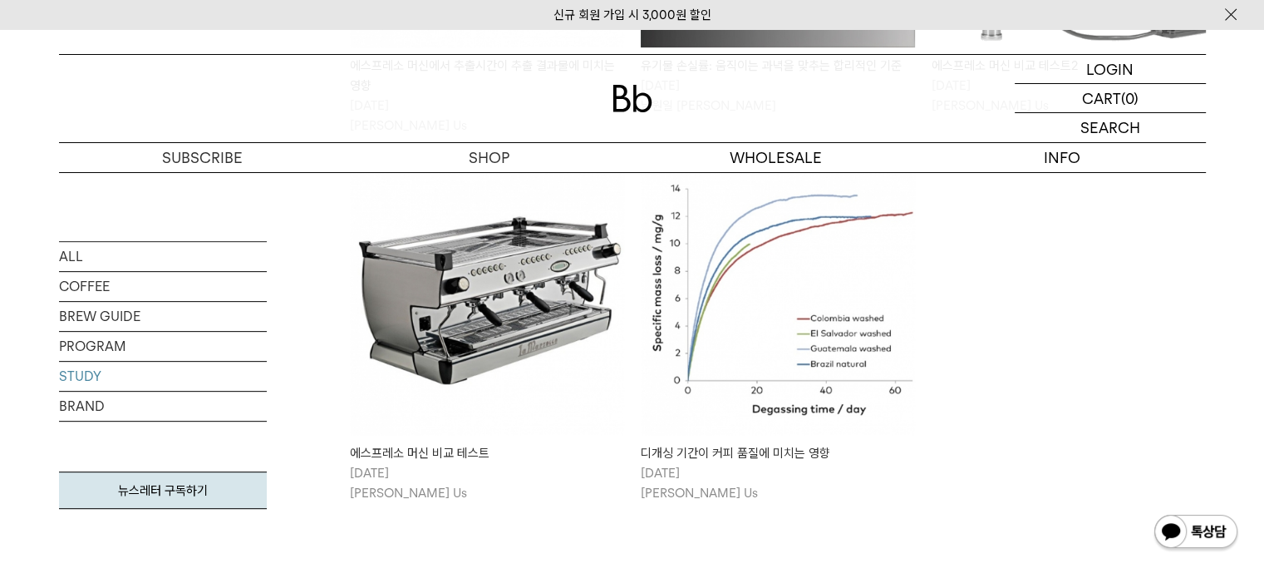
click at [534, 475] on p "2020/02/26 김의성 Us" at bounding box center [487, 483] width 274 height 40
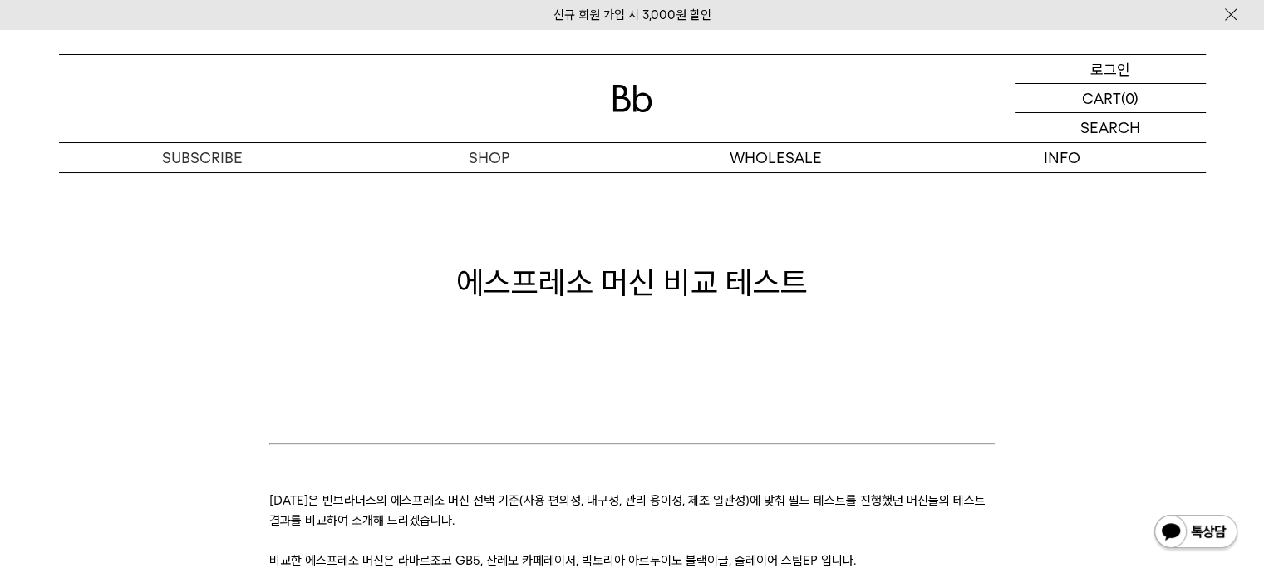
click at [1134, 69] on div "LOGIN 로그인" at bounding box center [1110, 69] width 191 height 28
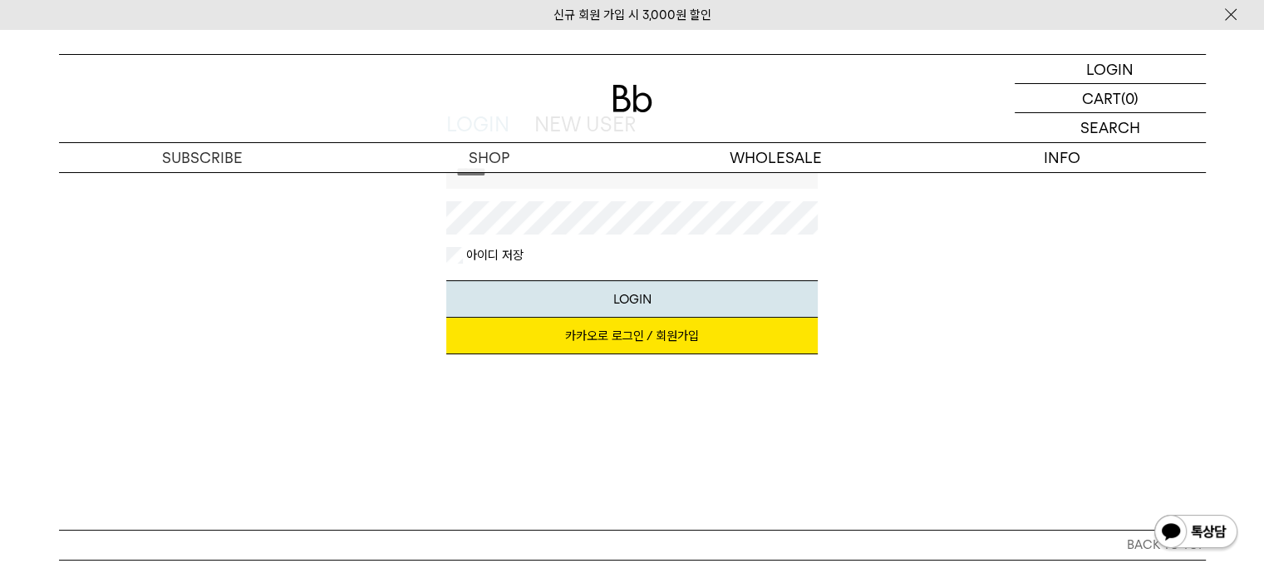
scroll to position [249, 0]
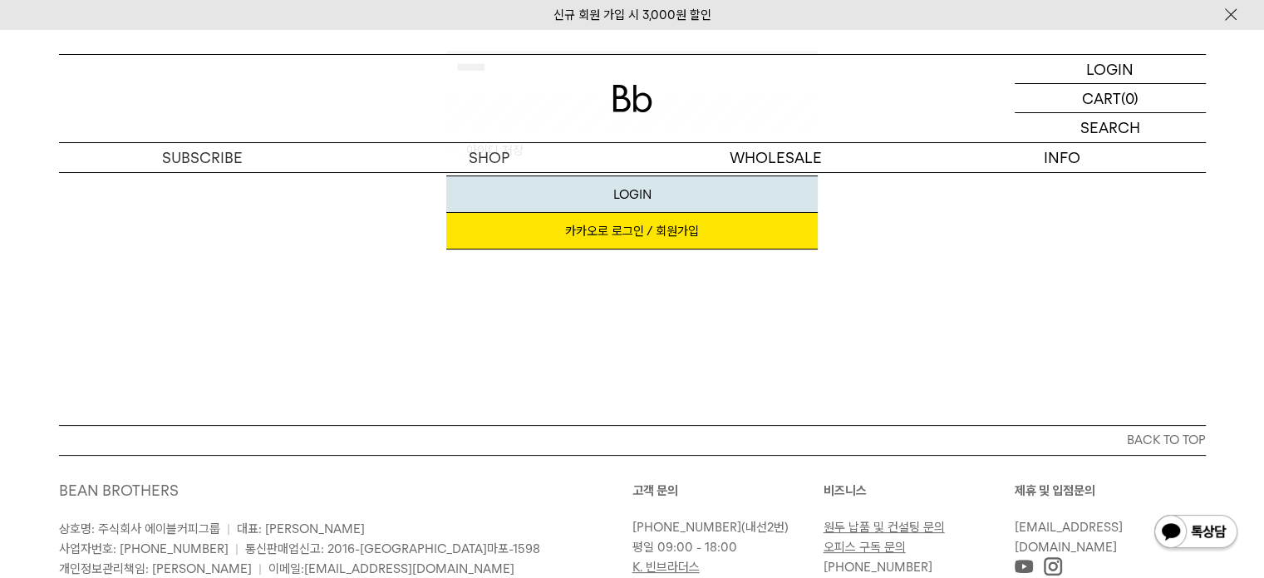
click at [688, 239] on link "카카오로 로그인 / 회원가입" at bounding box center [632, 231] width 372 height 37
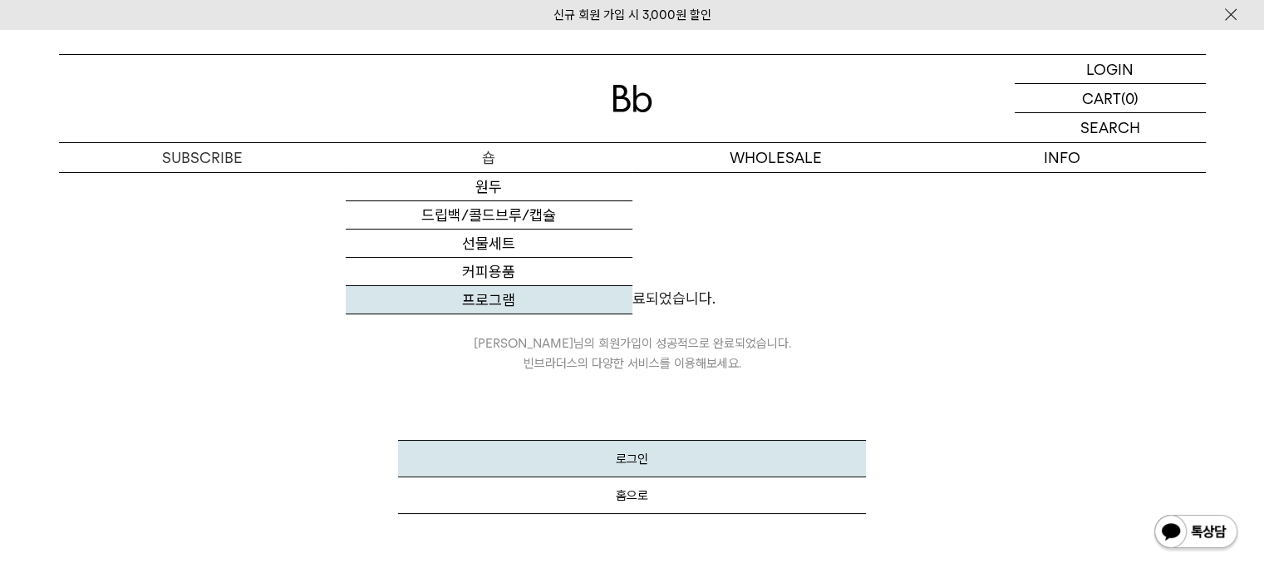
click at [487, 299] on link "프로그램" at bounding box center [489, 300] width 287 height 28
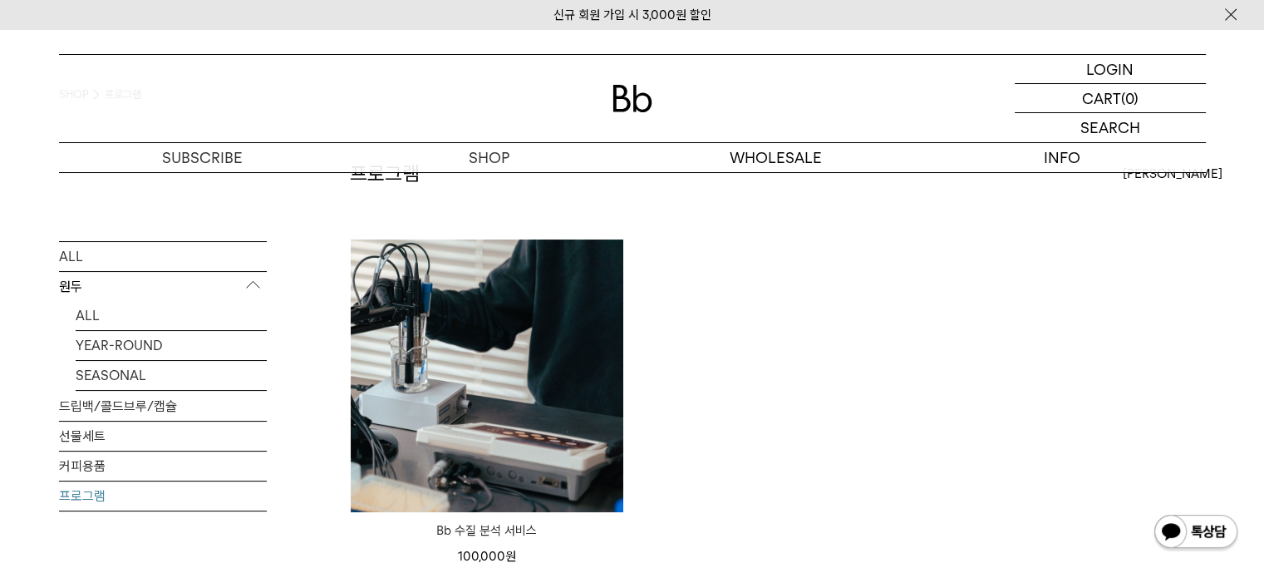
scroll to position [166, 0]
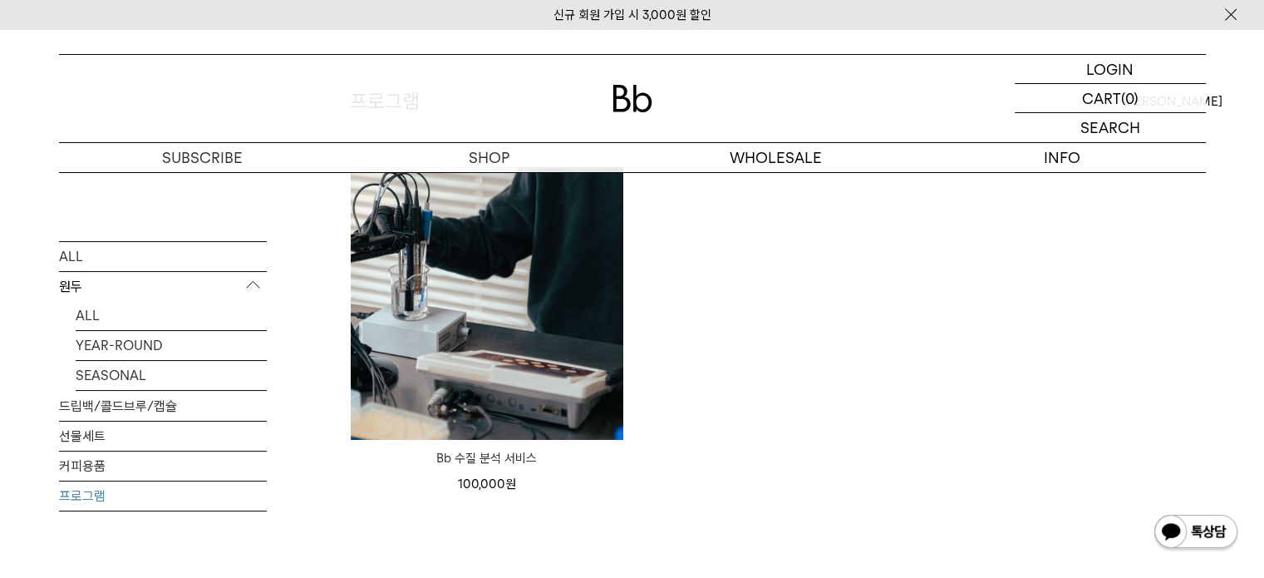
click at [0, 0] on img at bounding box center [0, 0] width 0 height 0
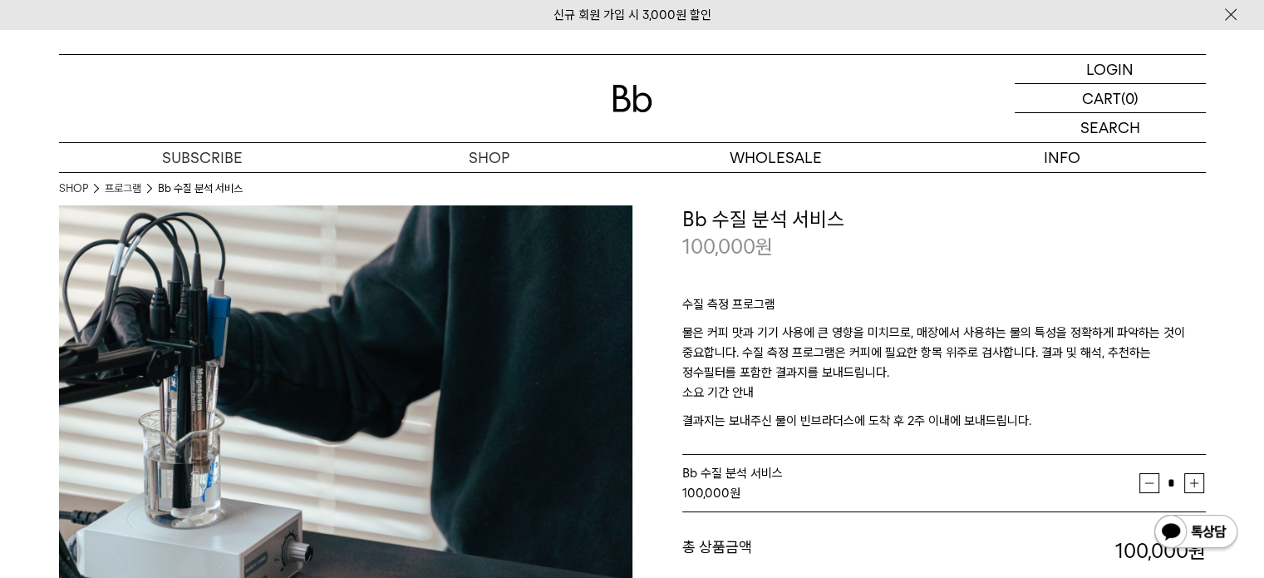
click at [872, 512] on div "총 상품금액 100,000 원 총 할인금액 총 상품금액 100,000 원" at bounding box center [945, 538] width 524 height 53
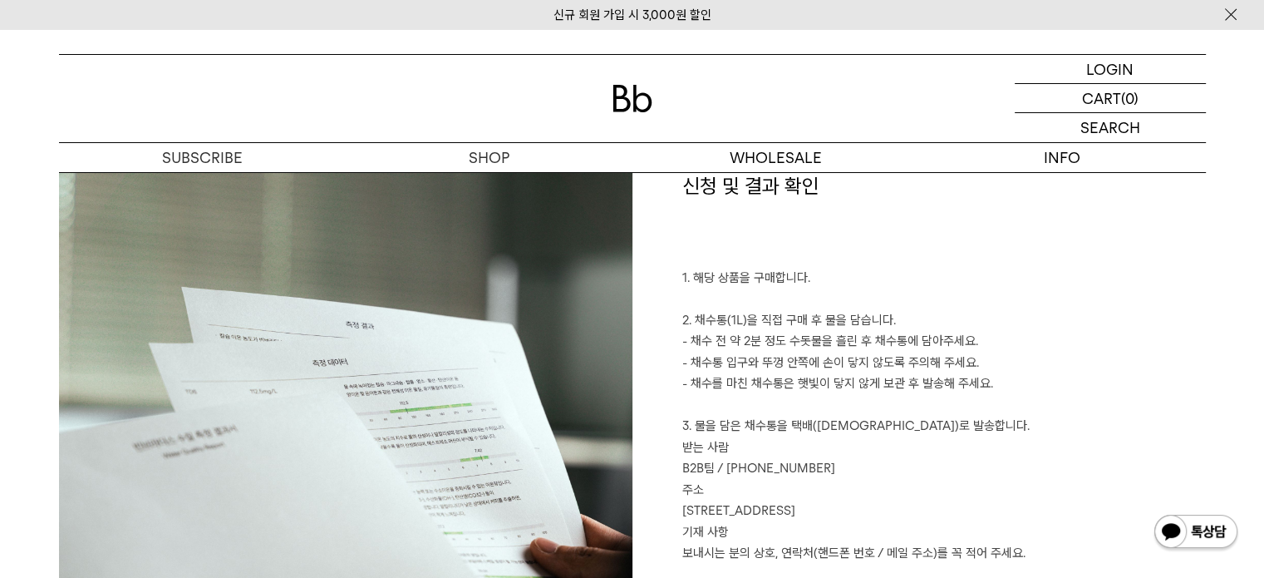
scroll to position [2910, 0]
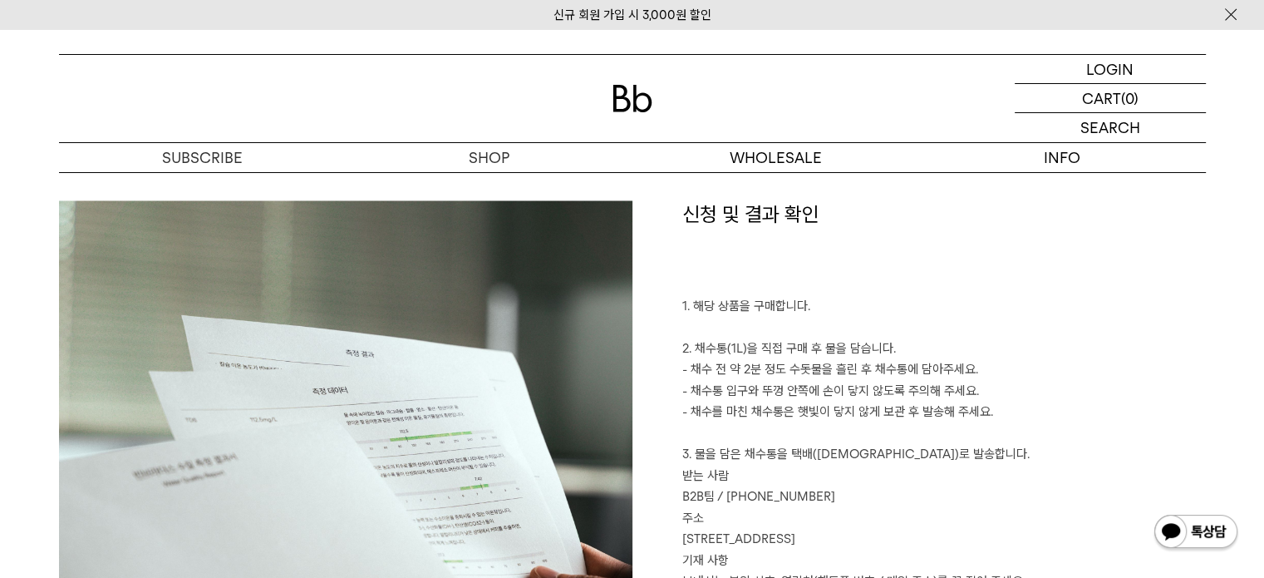
click at [998, 437] on p "1. 해당 상품을 구매합니다. 2. 채수통(1L)을 직접 구매 후 물을 담습니다. - 채수 전 약 2분 정도 수돗물을 흘린 후 채수통에 담아주…" at bounding box center [945, 486] width 524 height 382
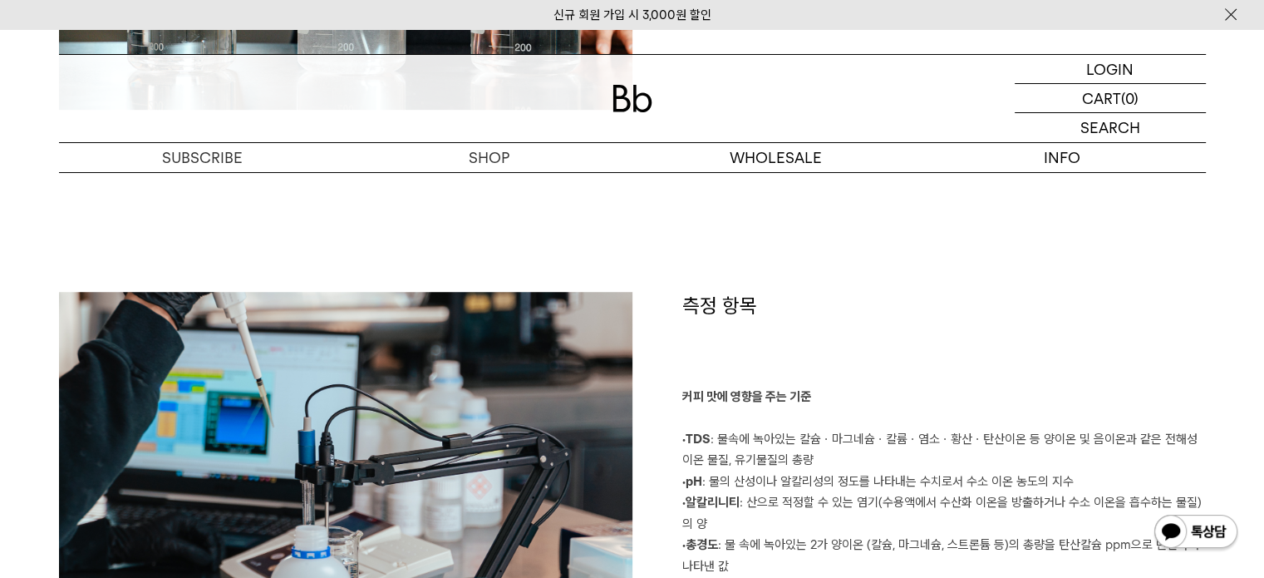
scroll to position [1164, 0]
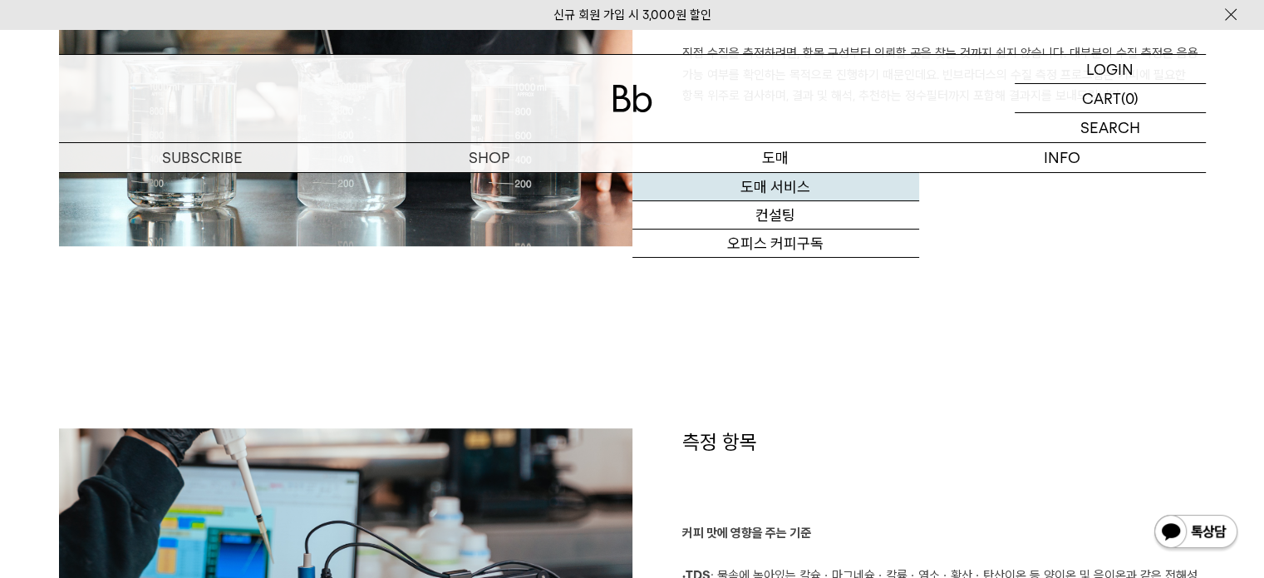
click at [792, 185] on link "도매 서비스" at bounding box center [776, 187] width 287 height 28
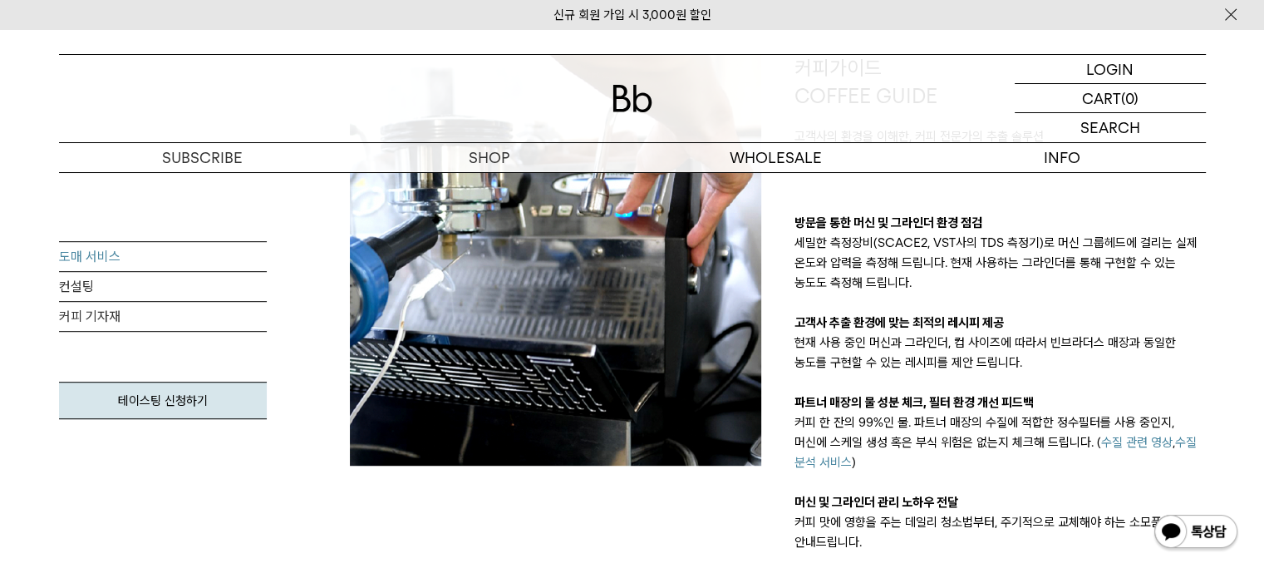
scroll to position [998, 0]
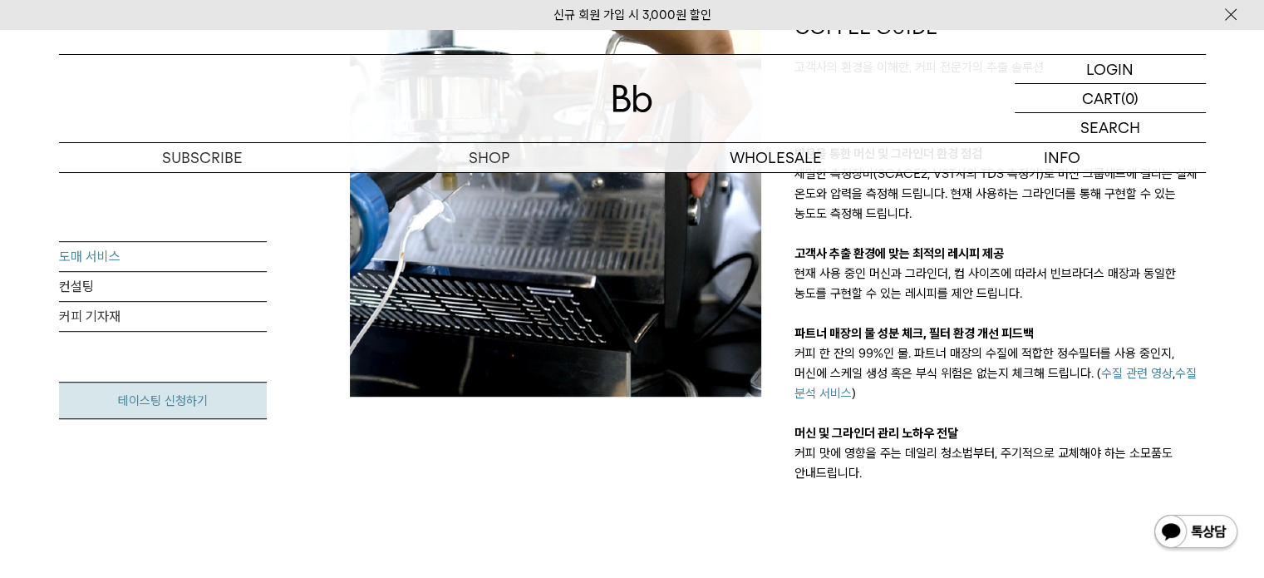
click at [213, 395] on link "테이스팅 신청하기" at bounding box center [163, 400] width 208 height 37
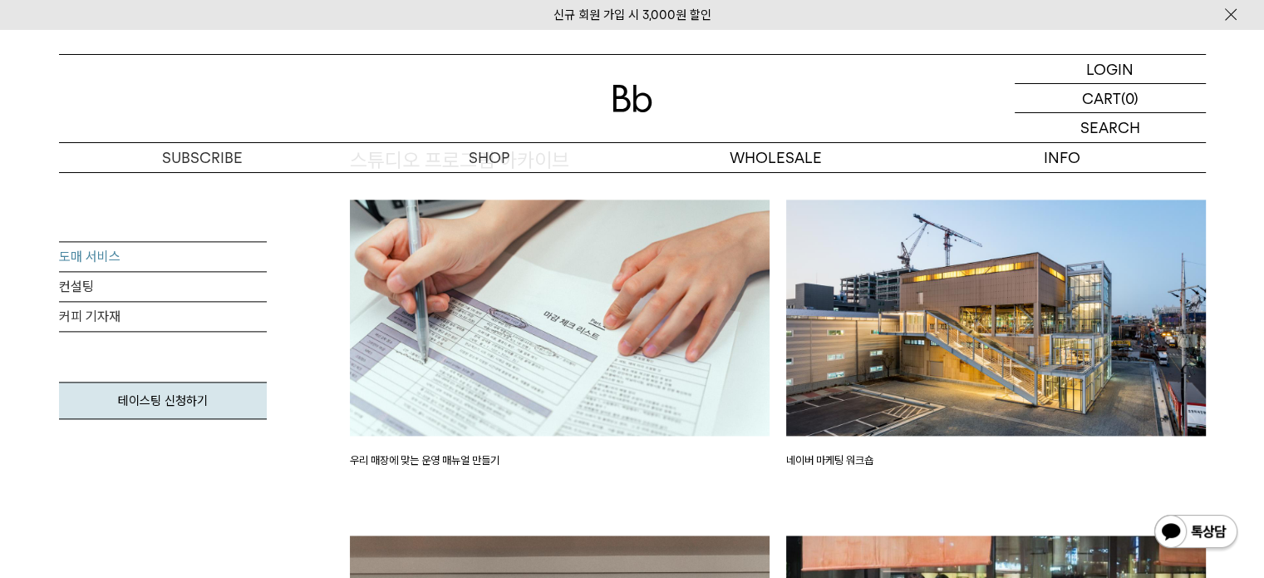
scroll to position [2577, 0]
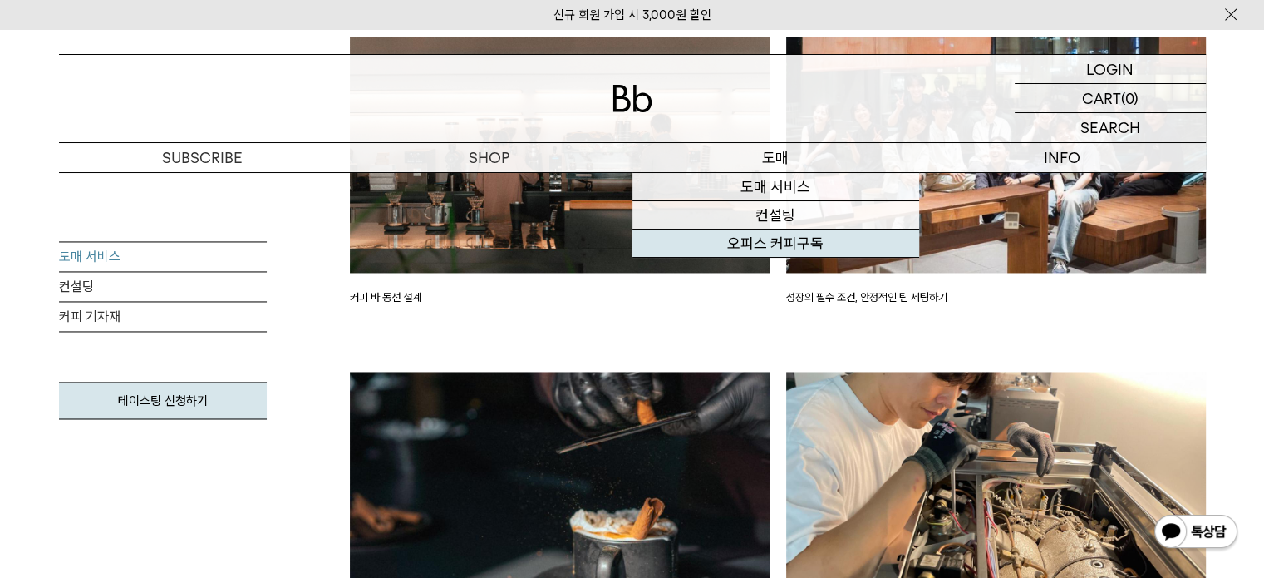
click at [787, 242] on link "오피스 커피구독" at bounding box center [776, 243] width 287 height 28
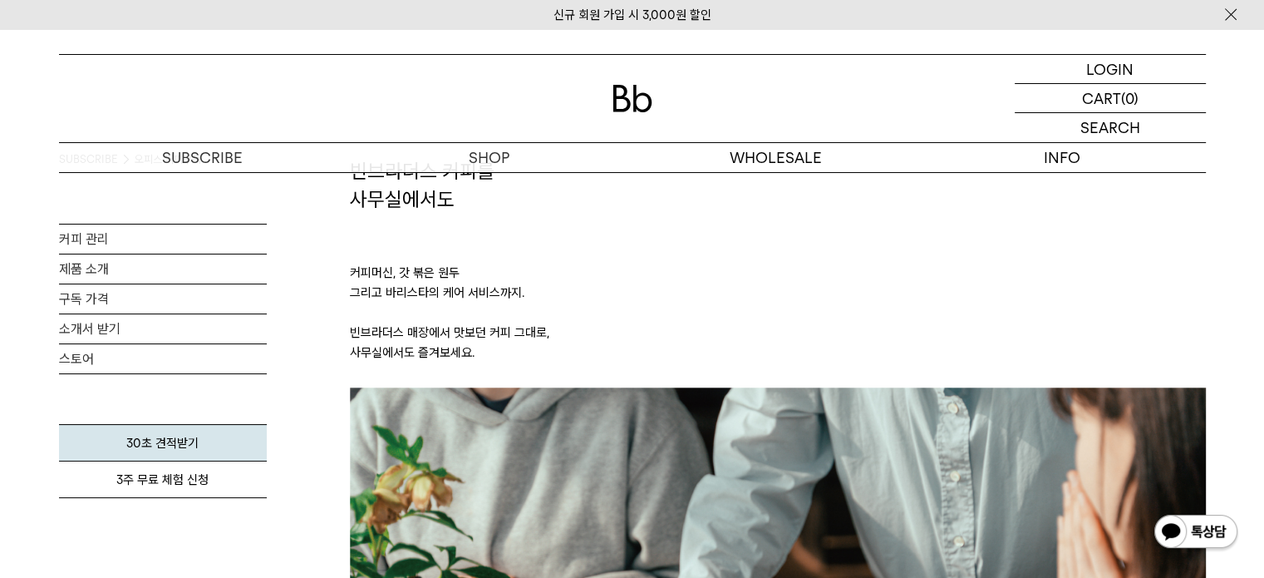
scroll to position [166, 0]
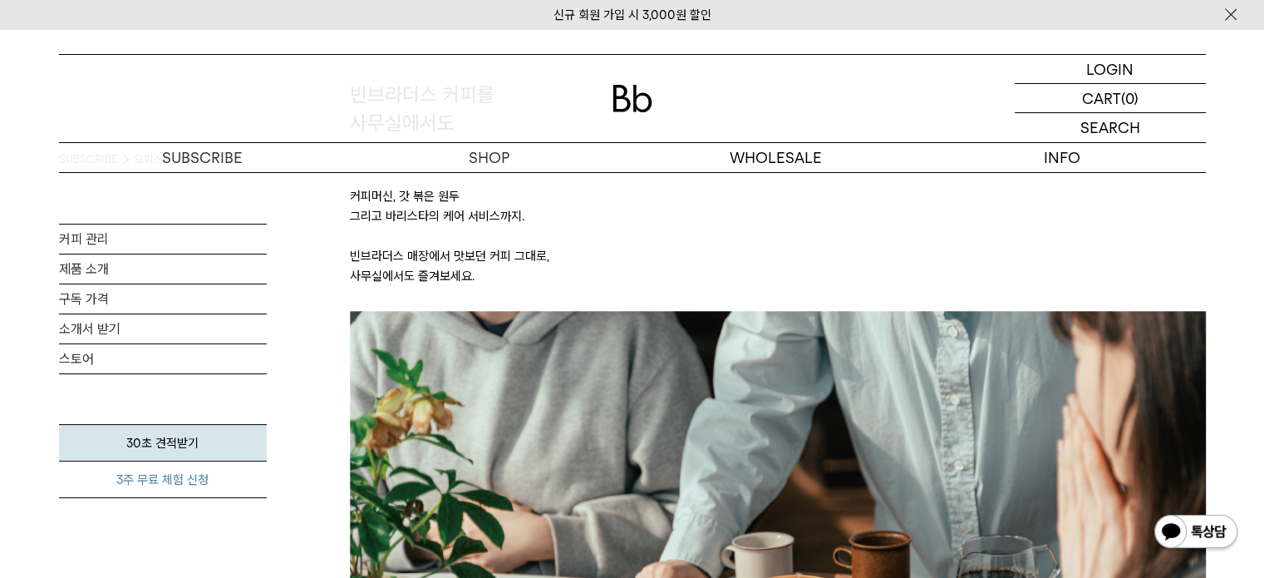
click at [180, 476] on link "3주 무료 체험 신청" at bounding box center [163, 479] width 208 height 37
click at [190, 445] on link "30초 견적받기" at bounding box center [163, 442] width 208 height 37
click at [110, 328] on link "소개서 받기" at bounding box center [163, 328] width 208 height 29
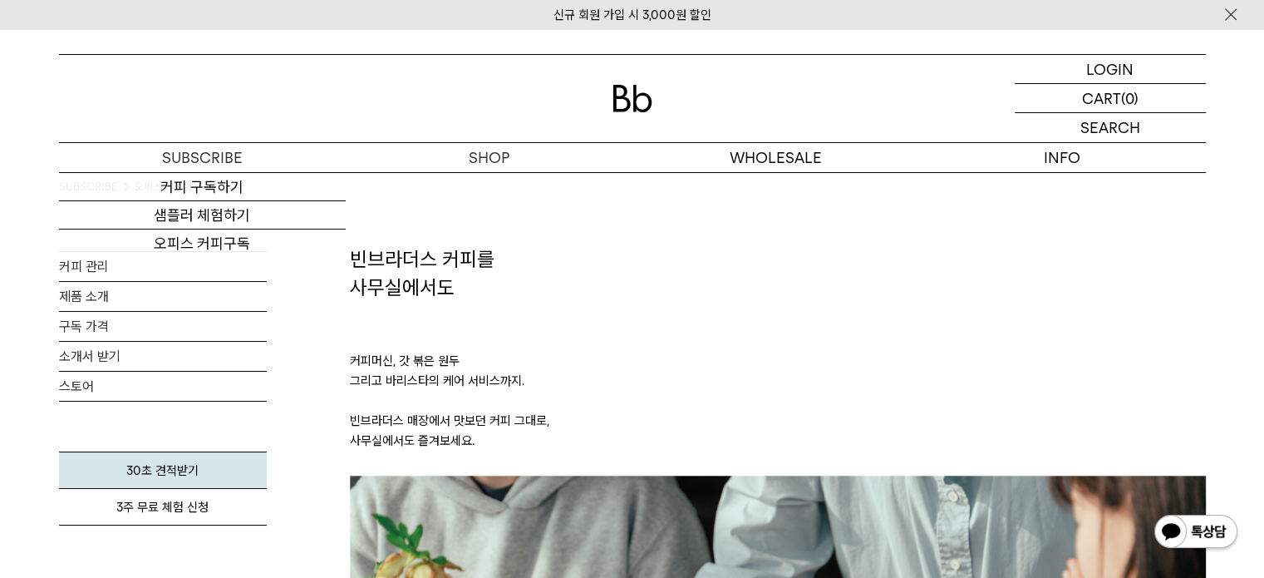
scroll to position [0, 0]
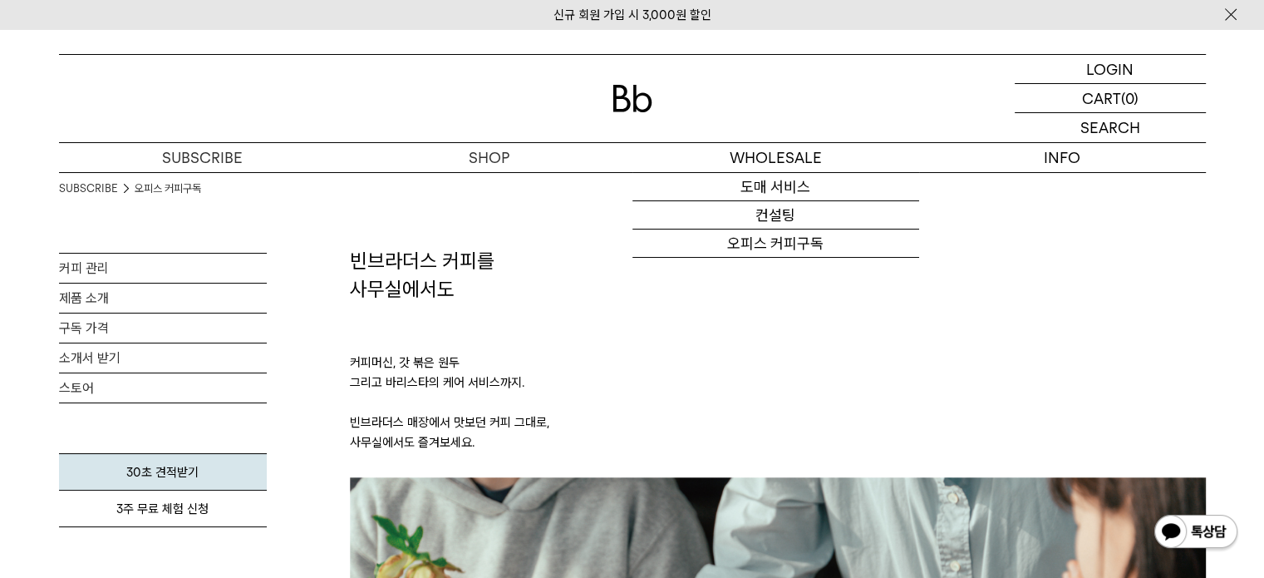
click at [633, 102] on img at bounding box center [633, 98] width 40 height 27
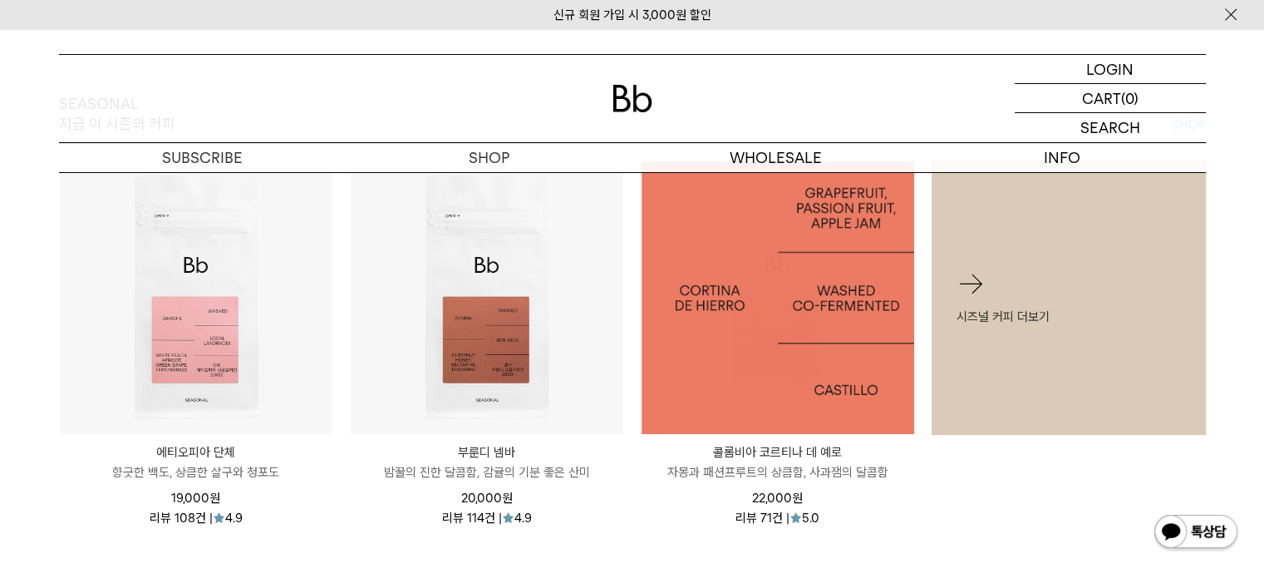
scroll to position [499, 0]
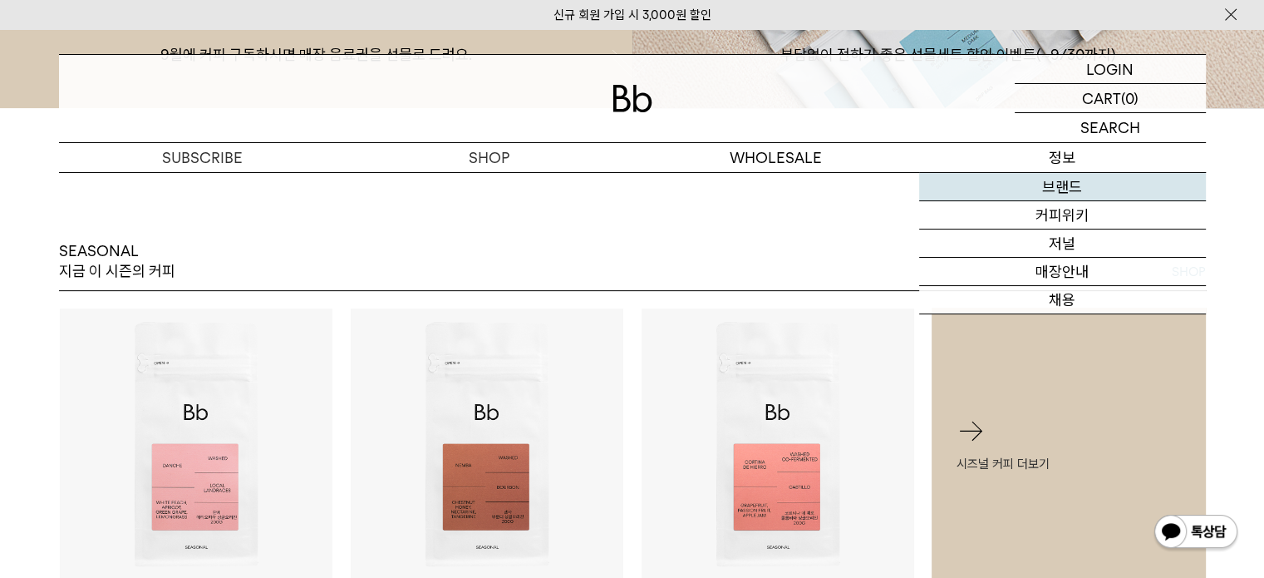
click at [1077, 181] on link "브랜드" at bounding box center [1062, 187] width 287 height 28
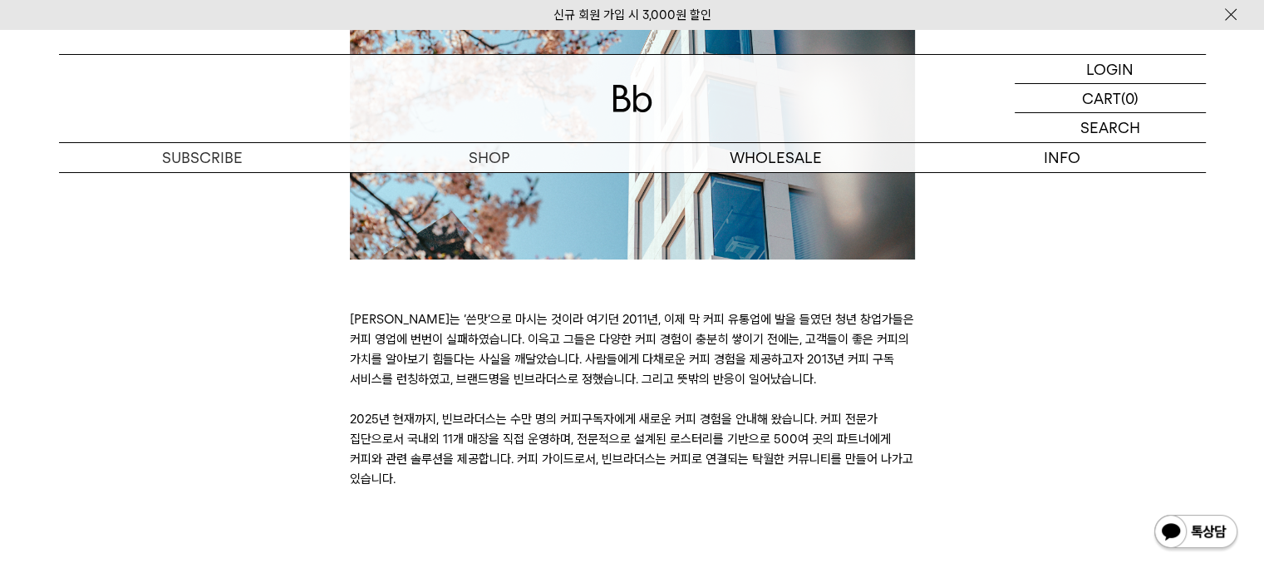
scroll to position [499, 0]
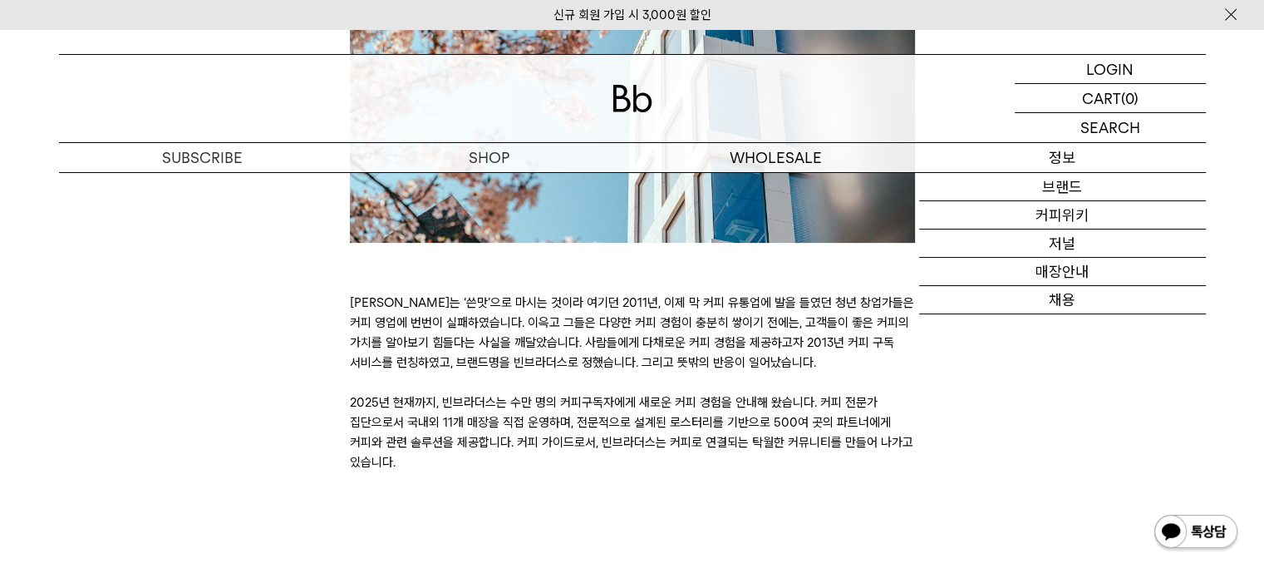
click at [1084, 164] on p "정보" at bounding box center [1062, 157] width 287 height 29
click at [1068, 162] on p "정보" at bounding box center [1062, 157] width 287 height 29
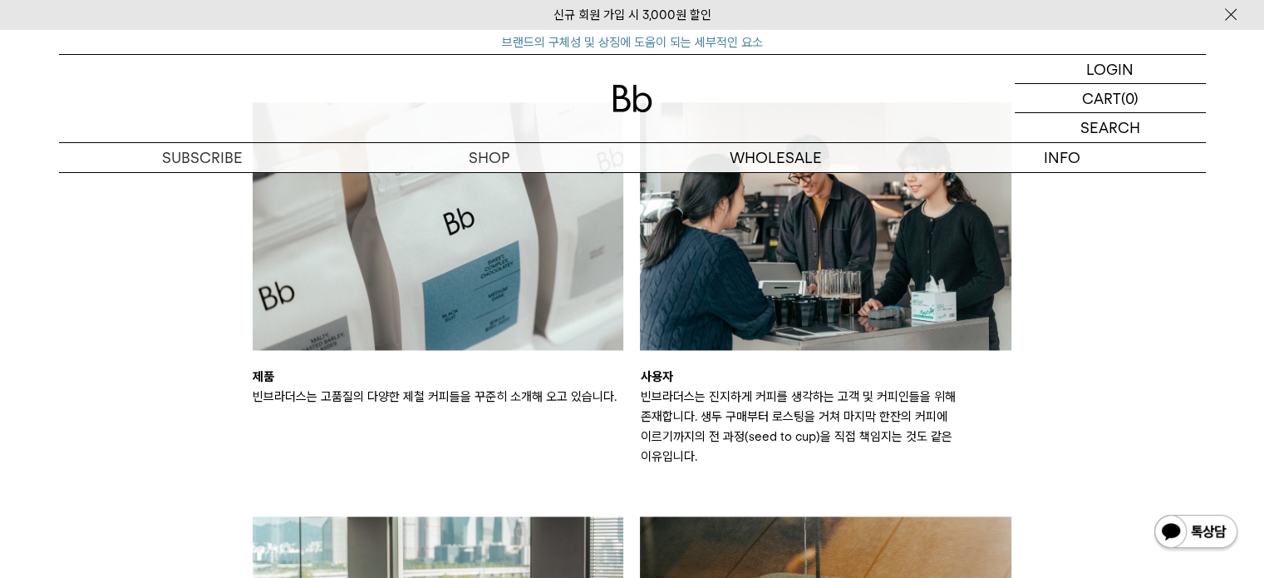
scroll to position [2577, 0]
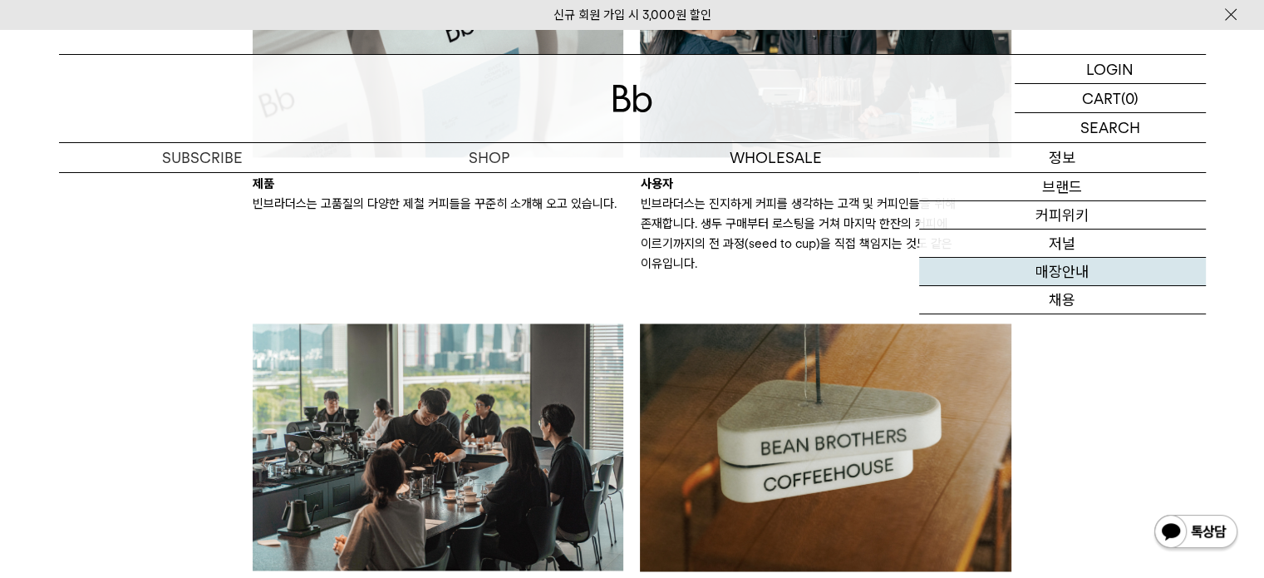
click at [1070, 268] on link "매장안내" at bounding box center [1062, 272] width 287 height 28
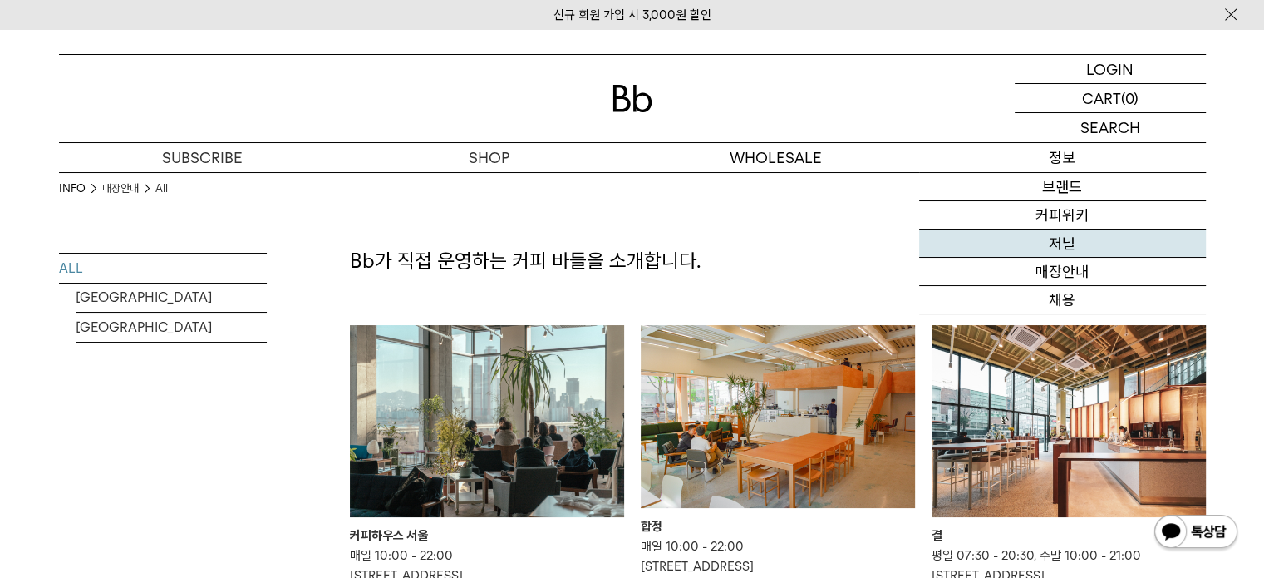
click at [1077, 249] on link "저널" at bounding box center [1062, 243] width 287 height 28
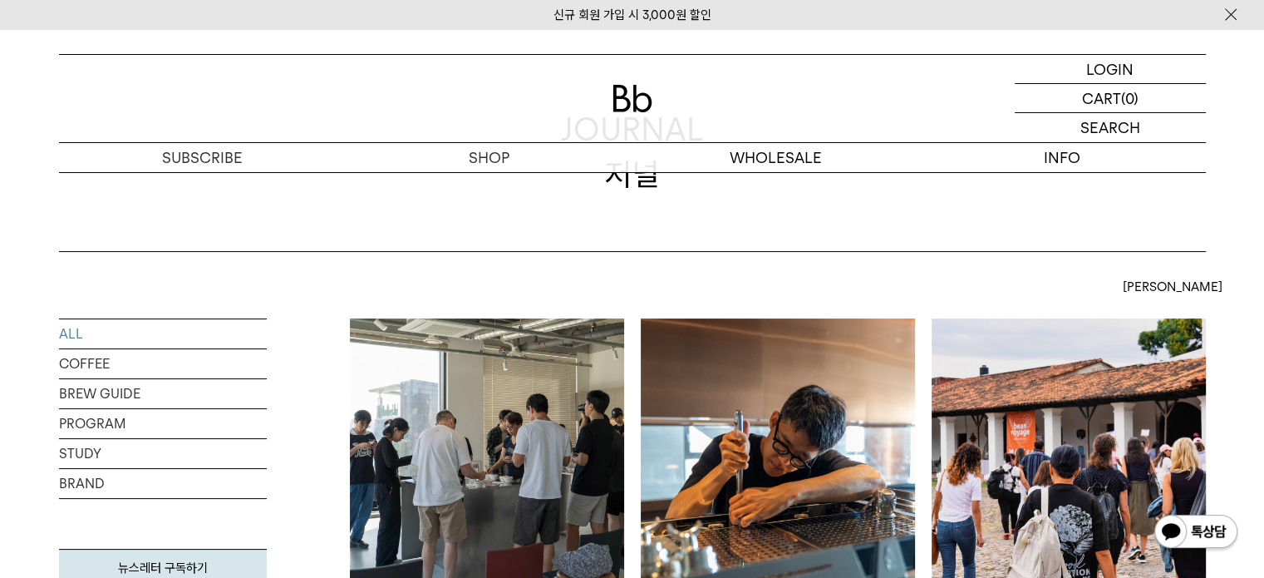
scroll to position [416, 0]
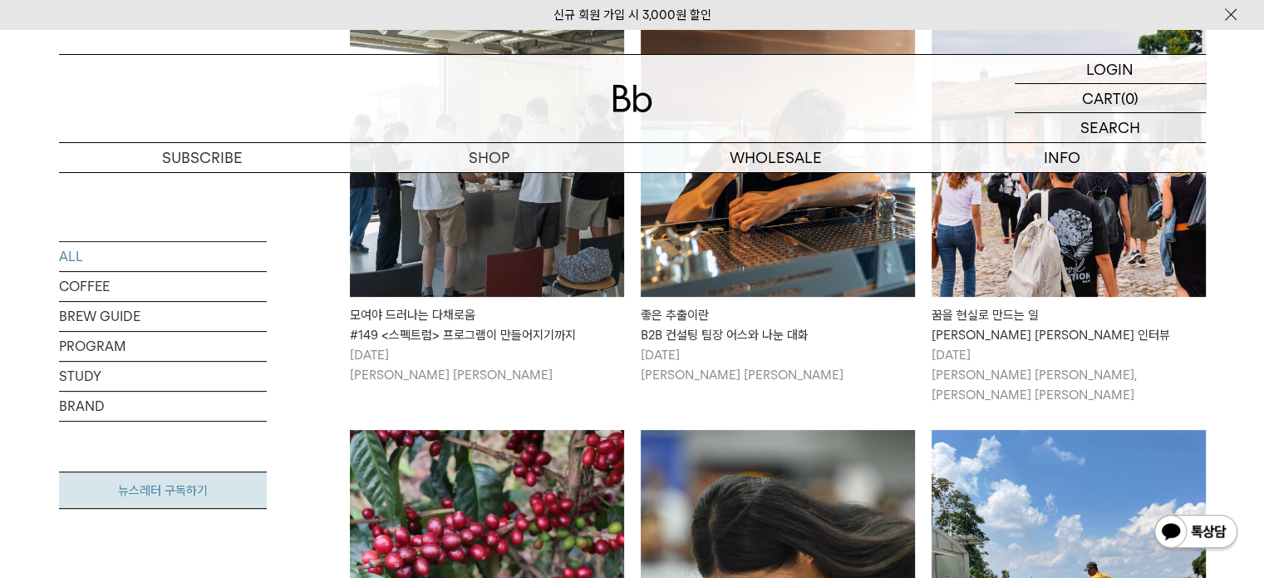
click at [190, 493] on link "뉴스레터 구독하기" at bounding box center [163, 489] width 208 height 37
